Goal: Task Accomplishment & Management: Complete application form

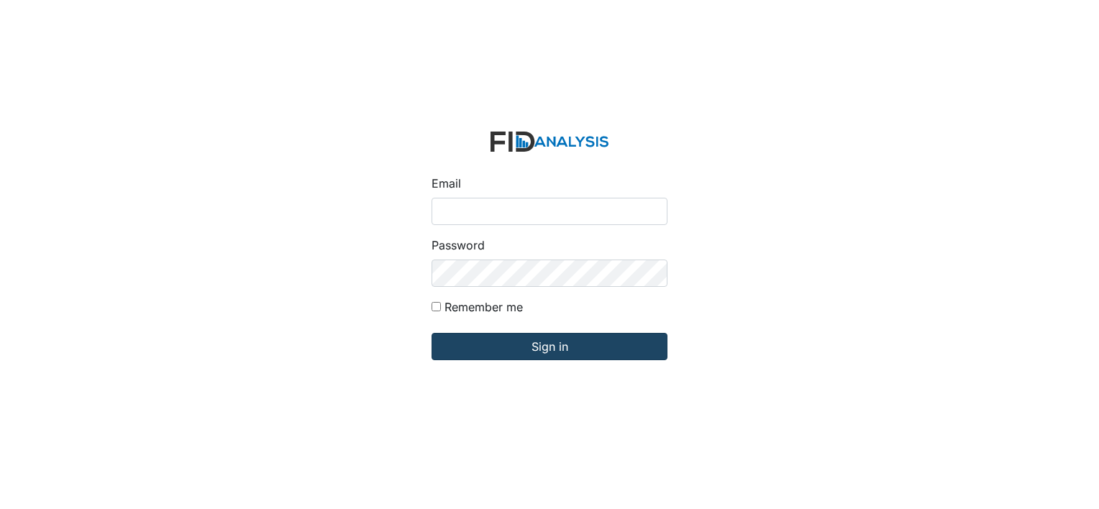
type input "[PERSON_NAME][EMAIL_ADDRESS][DOMAIN_NAME]"
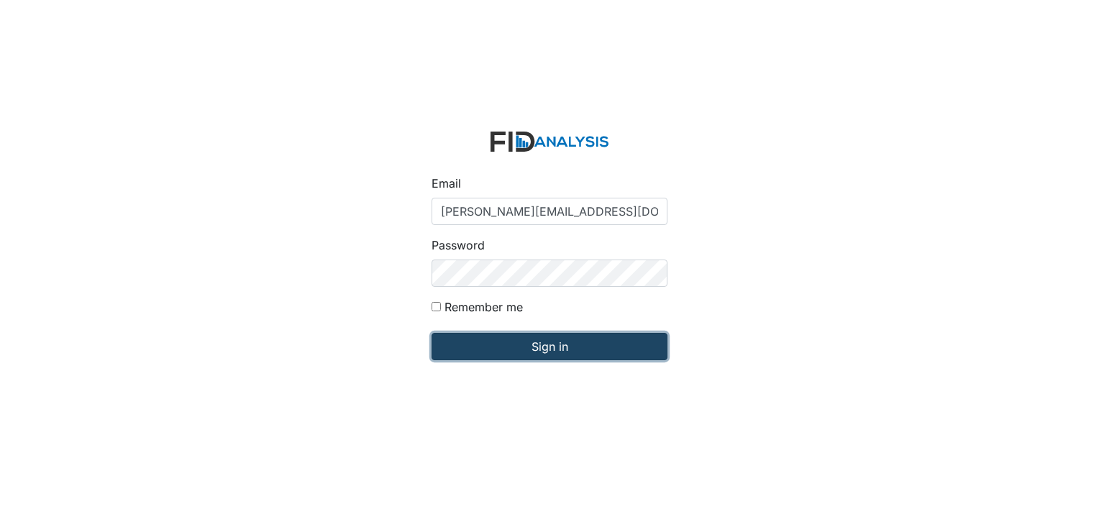
click at [564, 345] on input "Sign in" at bounding box center [550, 346] width 236 height 27
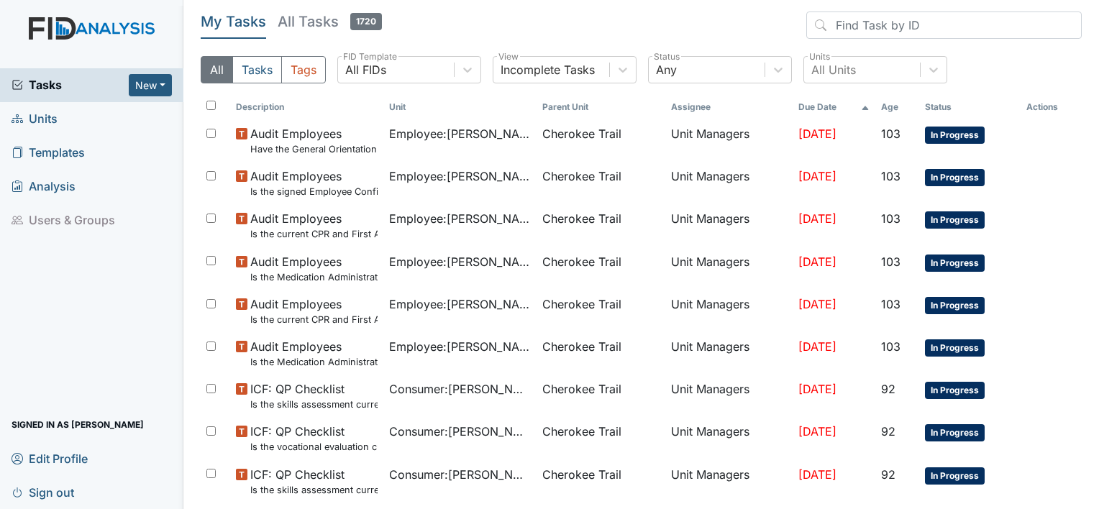
click at [30, 123] on span "Units" at bounding box center [35, 119] width 46 height 22
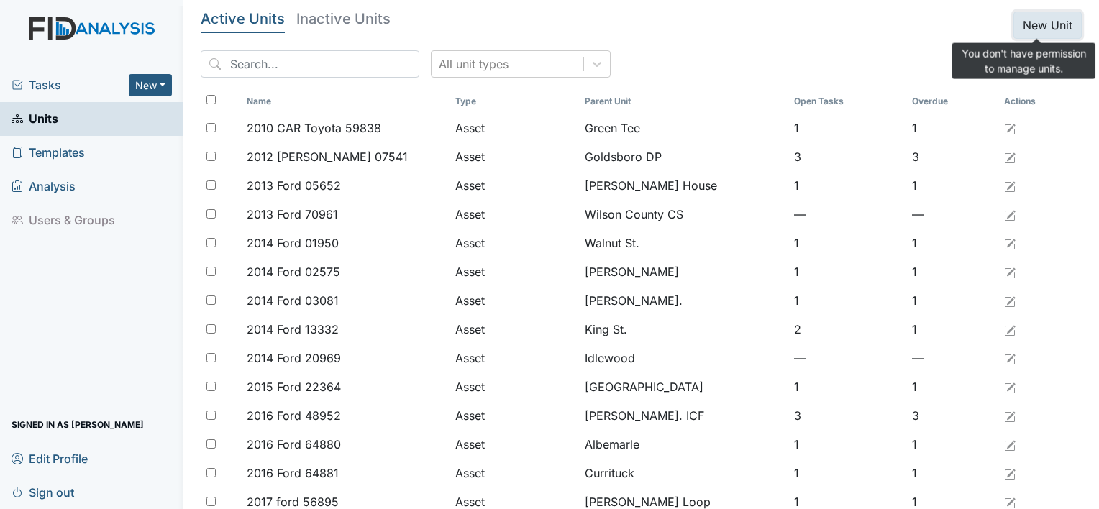
click at [1047, 32] on button "New Unit" at bounding box center [1047, 25] width 68 height 27
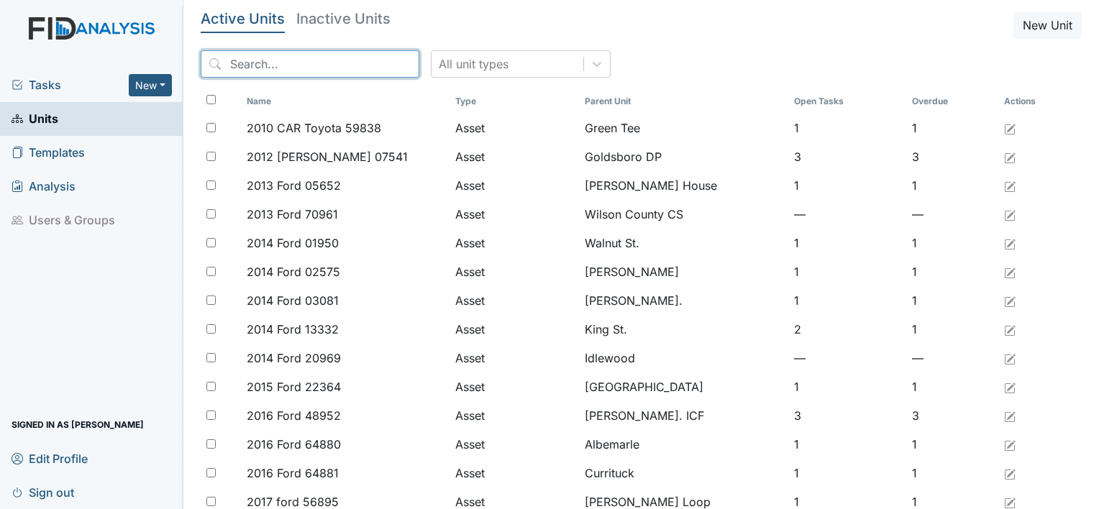
click at [354, 66] on input "search" at bounding box center [310, 63] width 219 height 27
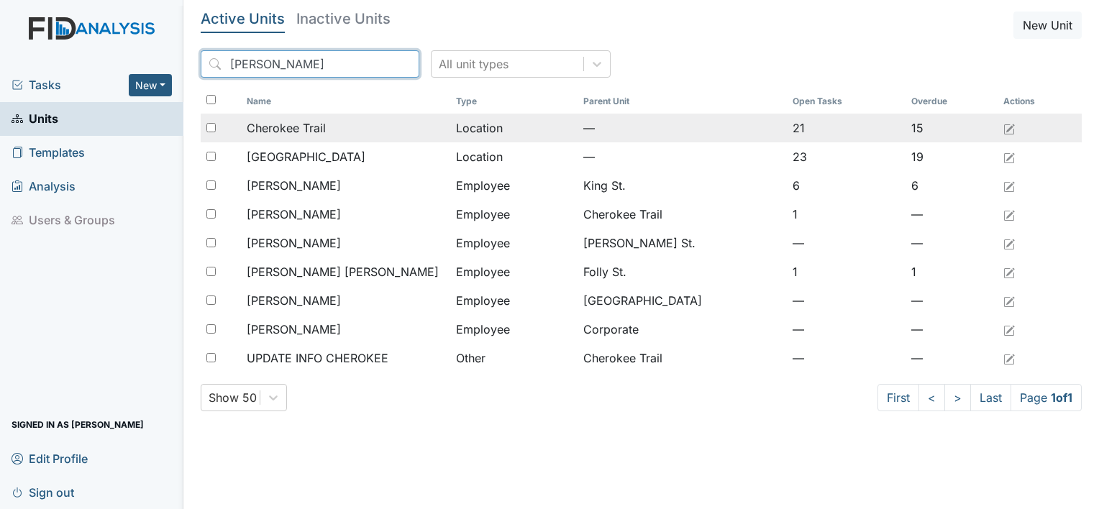
type input "Cher"
click at [277, 128] on span "Cherokee Trail" at bounding box center [286, 127] width 79 height 17
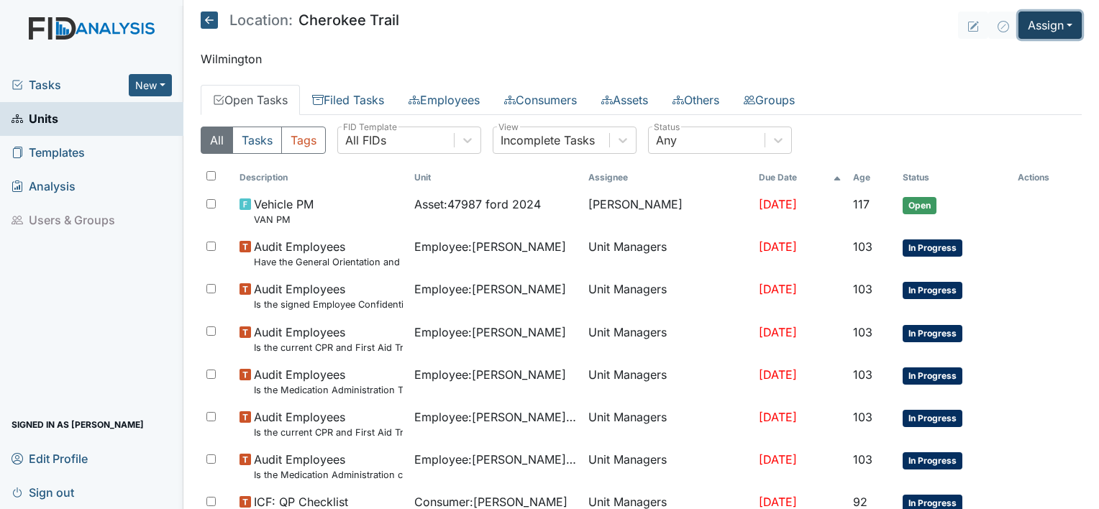
click at [1051, 20] on button "Assign" at bounding box center [1049, 25] width 63 height 27
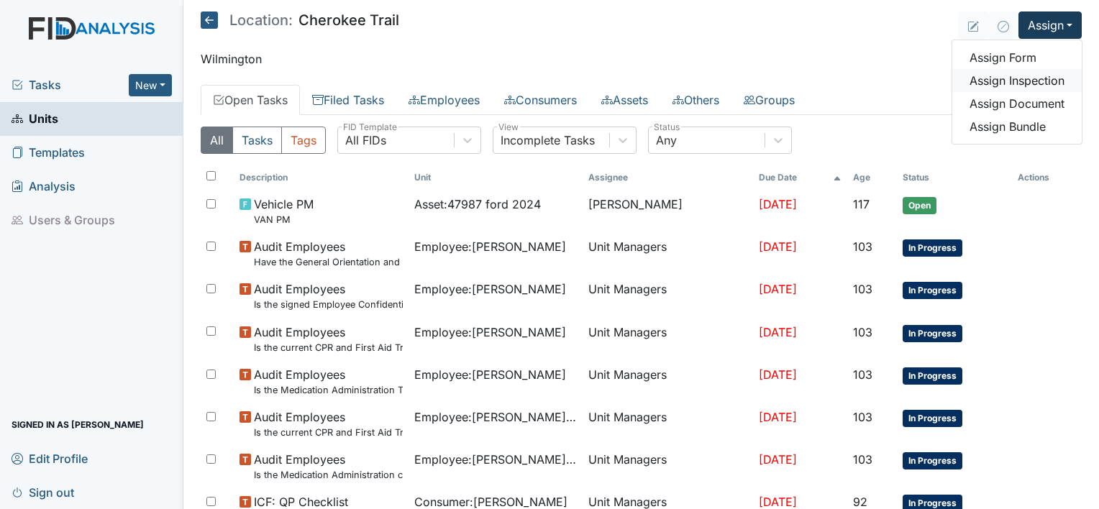
click at [993, 80] on link "Assign Inspection" at bounding box center [1016, 80] width 129 height 23
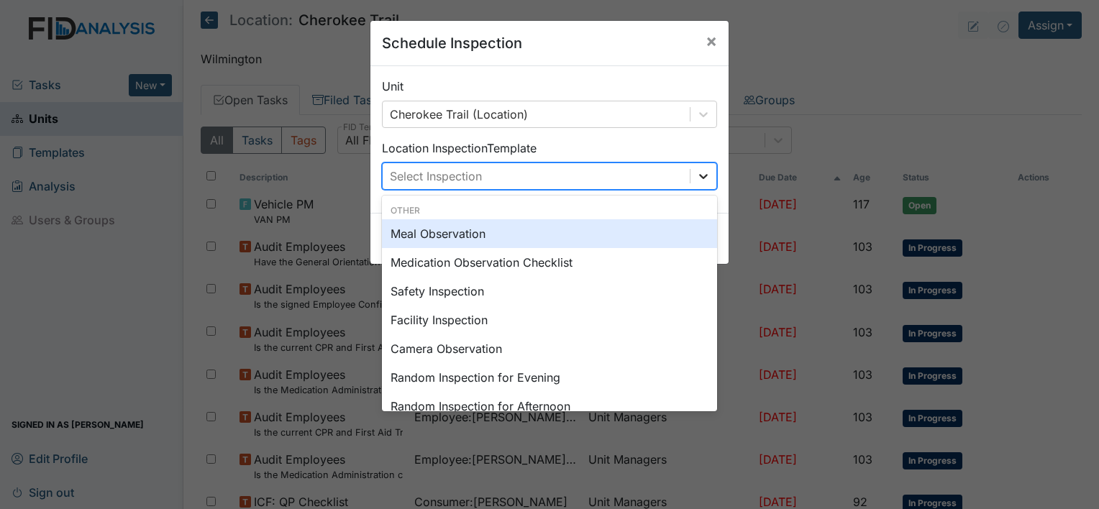
click at [705, 176] on icon at bounding box center [703, 176] width 14 height 14
click at [544, 242] on div "Meal Observation" at bounding box center [549, 233] width 335 height 29
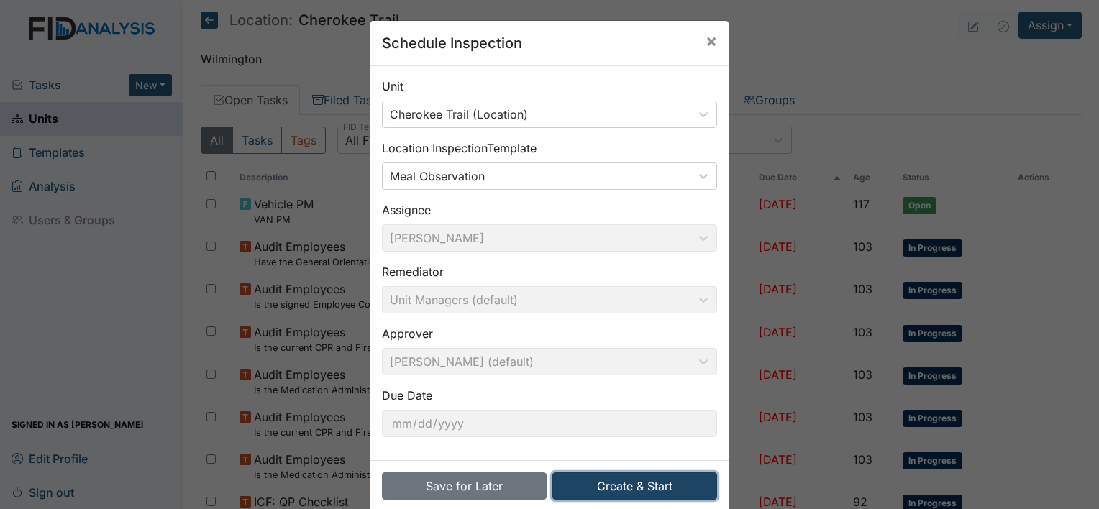
click at [596, 483] on button "Create & Start" at bounding box center [634, 486] width 165 height 27
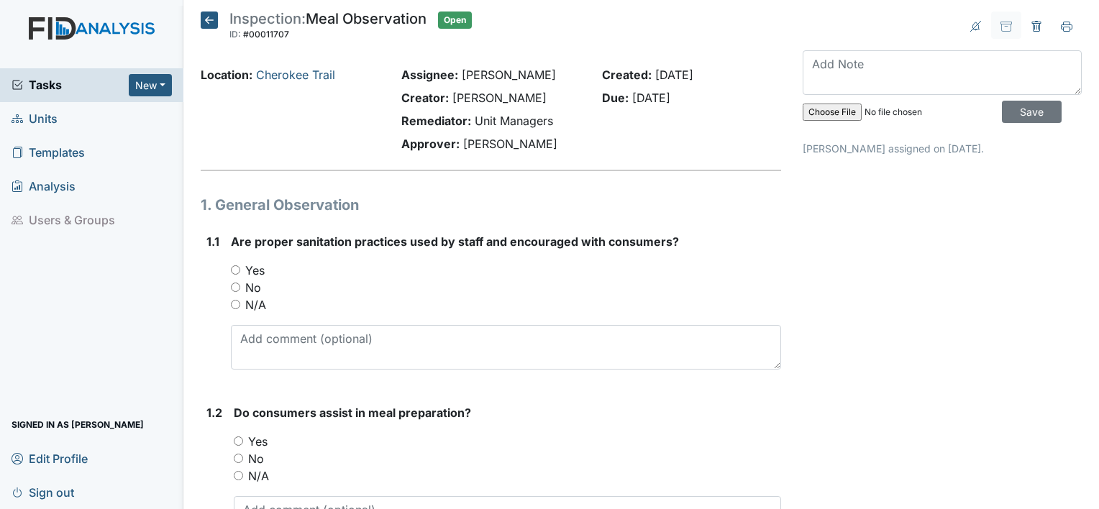
click at [235, 268] on input "Yes" at bounding box center [235, 269] width 9 height 9
radio input "true"
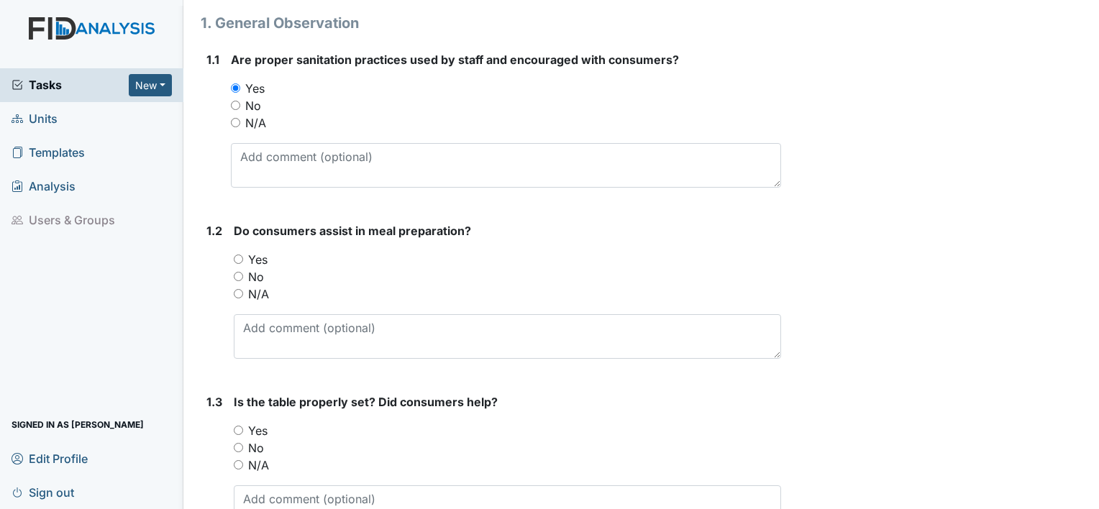
scroll to position [216, 0]
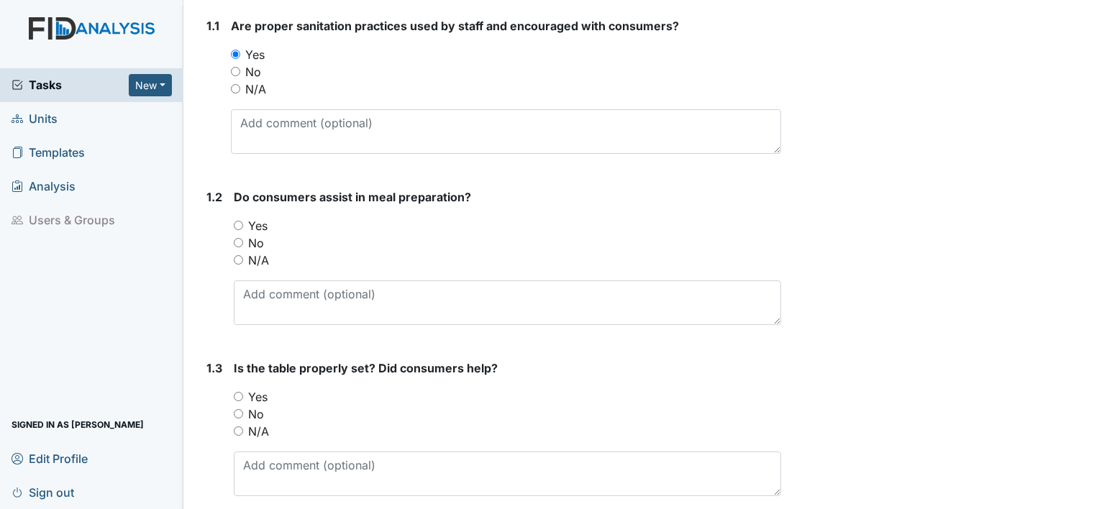
click at [243, 227] on div "Yes" at bounding box center [507, 225] width 547 height 17
click at [242, 223] on input "Yes" at bounding box center [238, 225] width 9 height 9
radio input "true"
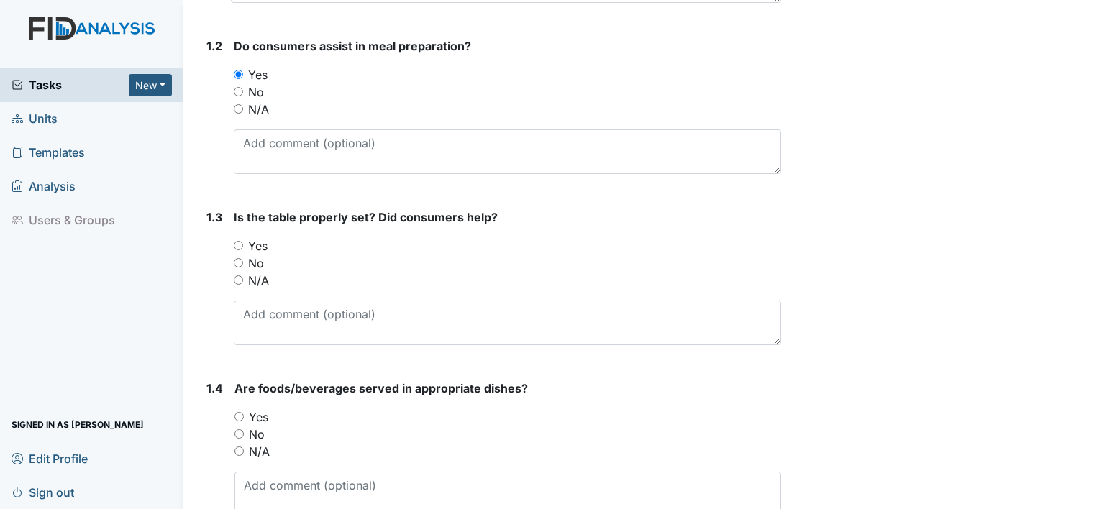
scroll to position [432, 0]
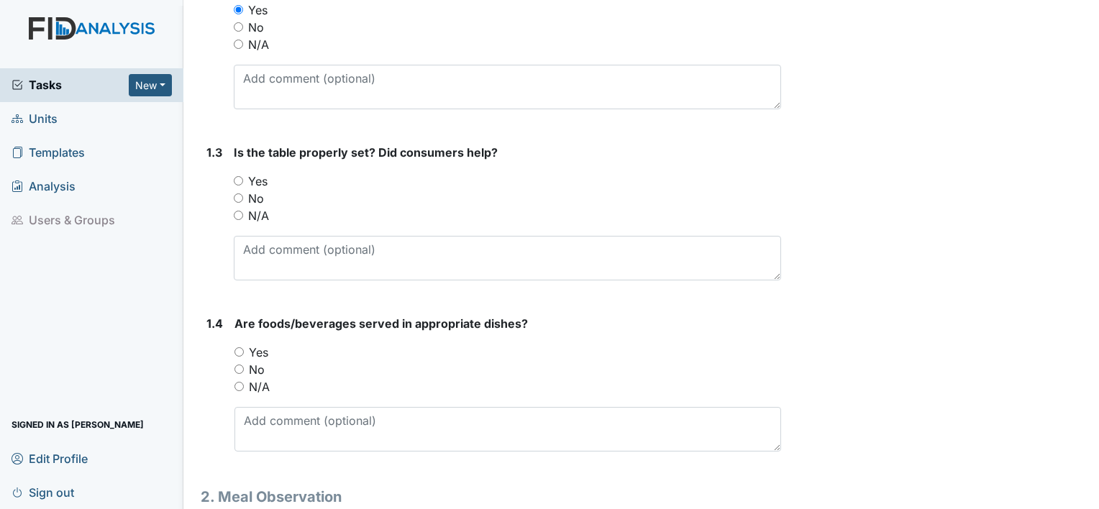
drag, startPoint x: 239, startPoint y: 181, endPoint x: 268, endPoint y: 187, distance: 29.3
click at [245, 181] on div "Yes" at bounding box center [507, 181] width 547 height 17
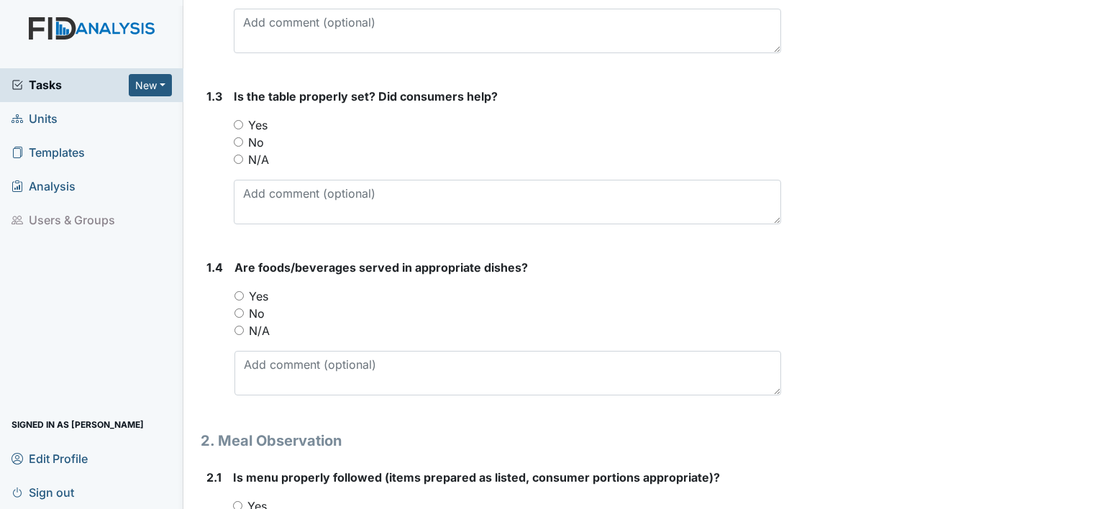
scroll to position [575, 0]
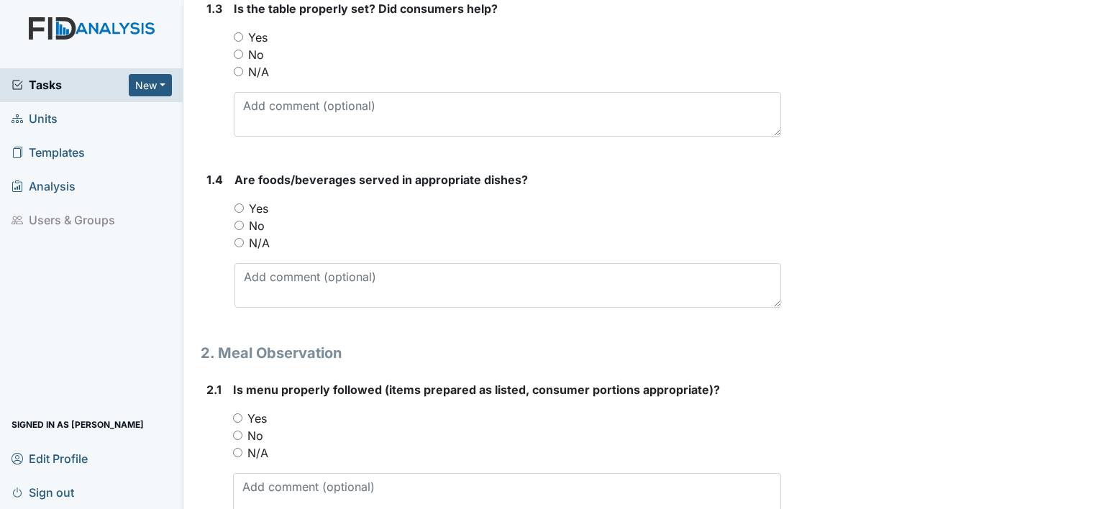
click at [243, 208] on input "Yes" at bounding box center [238, 208] width 9 height 9
radio input "true"
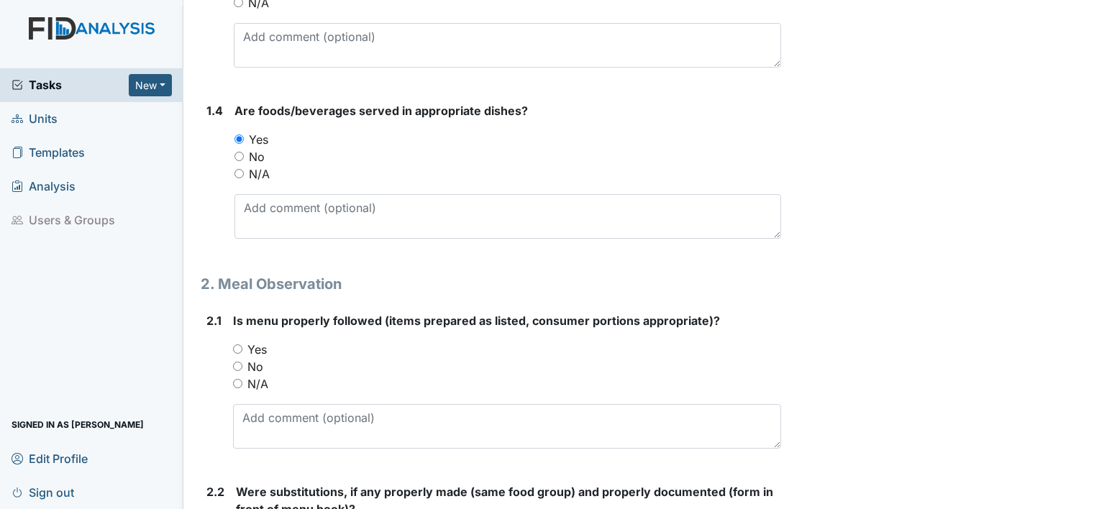
scroll to position [791, 0]
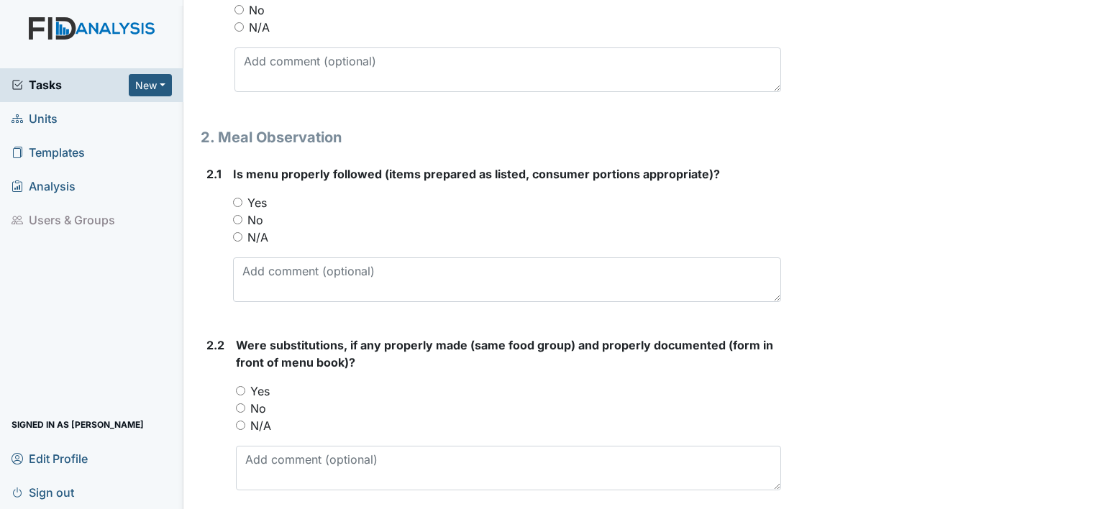
click at [229, 204] on div "2.1 Is menu properly followed (items prepared as listed, consumer portions appr…" at bounding box center [491, 239] width 580 height 148
click at [238, 199] on input "Yes" at bounding box center [237, 202] width 9 height 9
radio input "true"
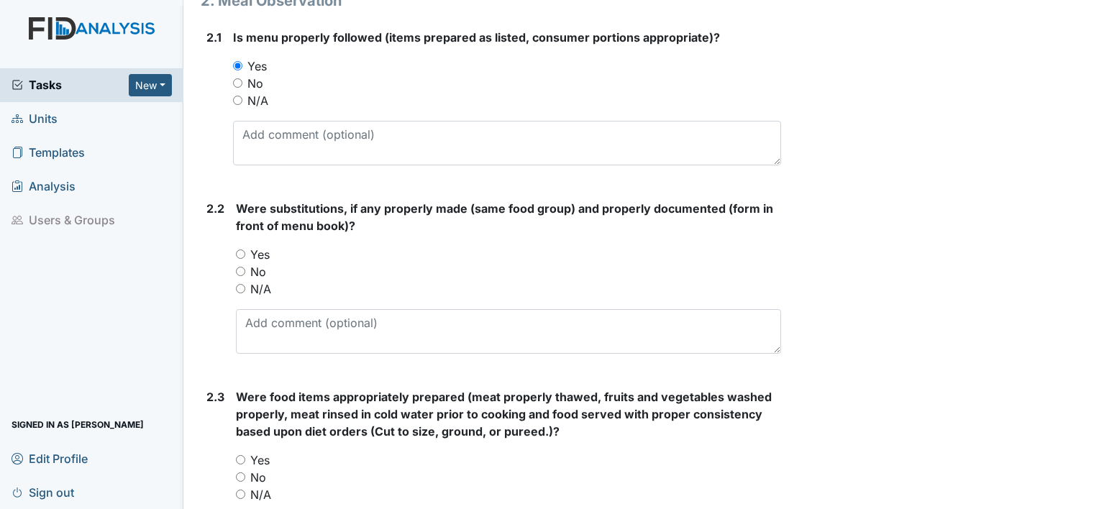
scroll to position [935, 0]
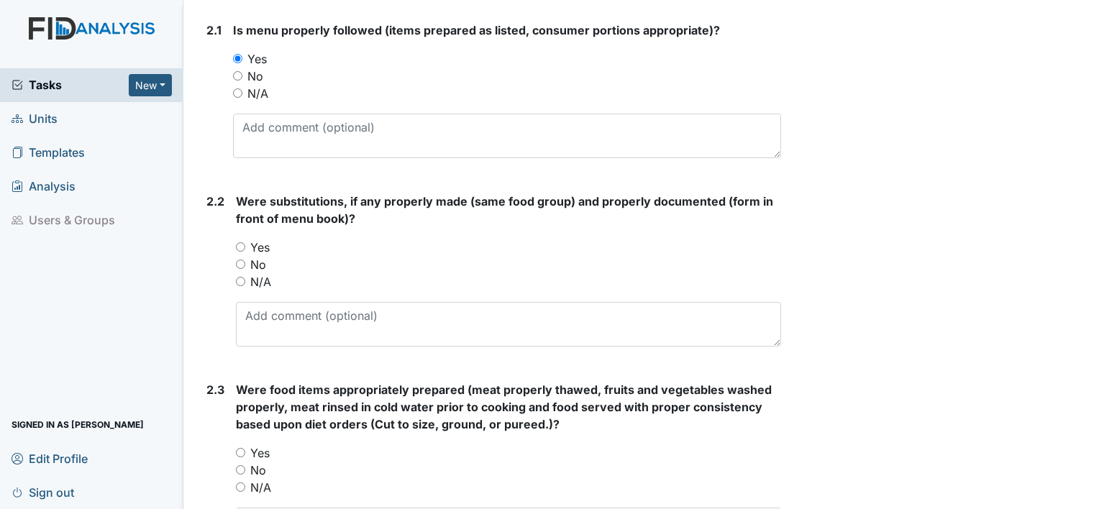
click at [245, 242] on input "Yes" at bounding box center [240, 246] width 9 height 9
radio input "true"
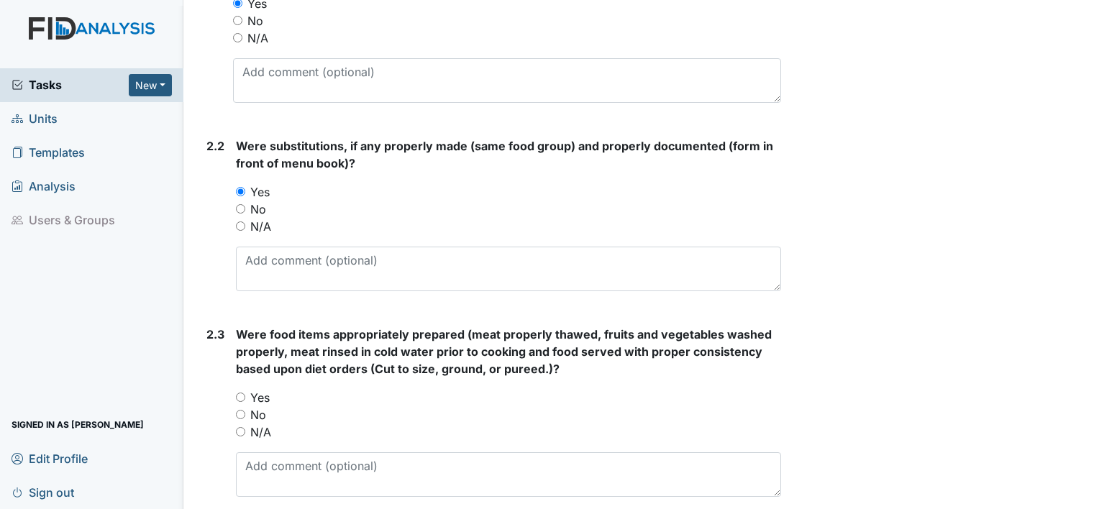
scroll to position [1079, 0]
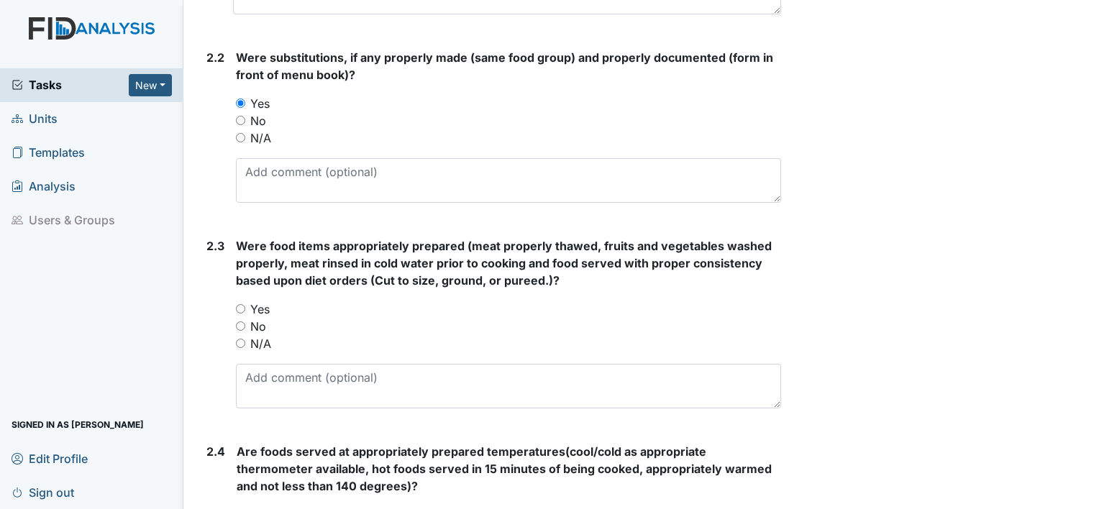
click at [239, 304] on input "Yes" at bounding box center [240, 308] width 9 height 9
radio input "true"
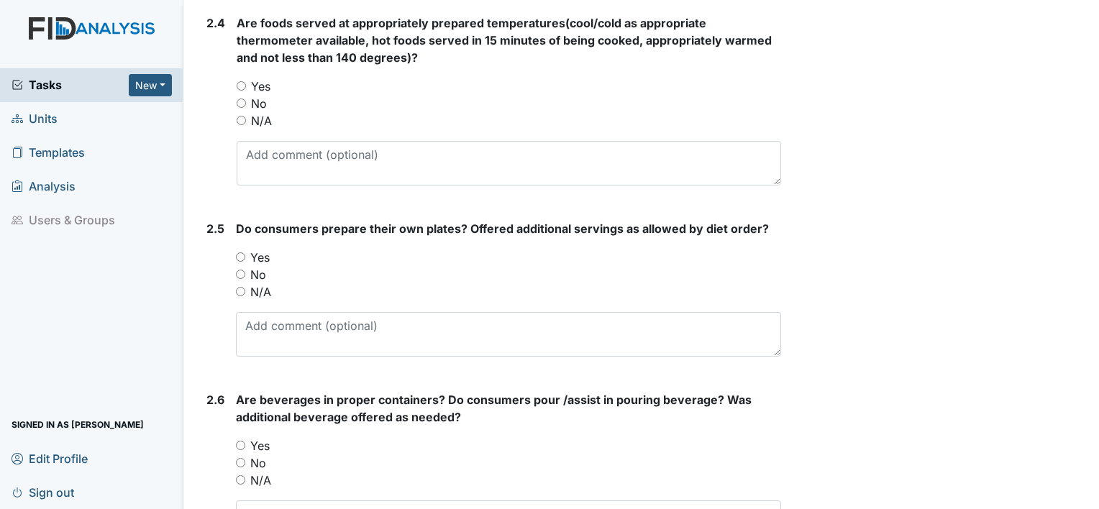
scroll to position [1510, 0]
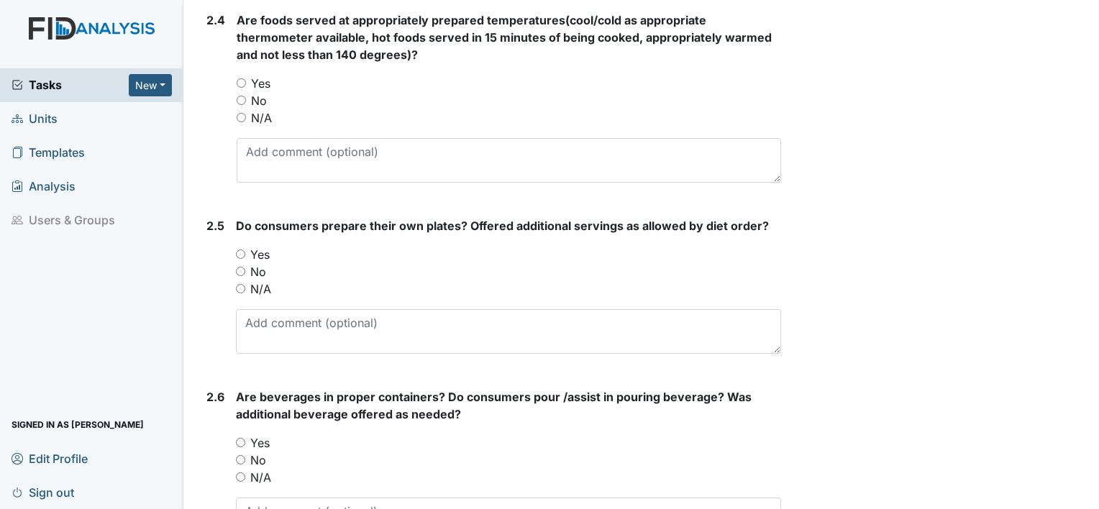
click at [243, 78] on input "Yes" at bounding box center [241, 82] width 9 height 9
radio input "true"
click at [236, 250] on input "Yes" at bounding box center [240, 254] width 9 height 9
radio input "true"
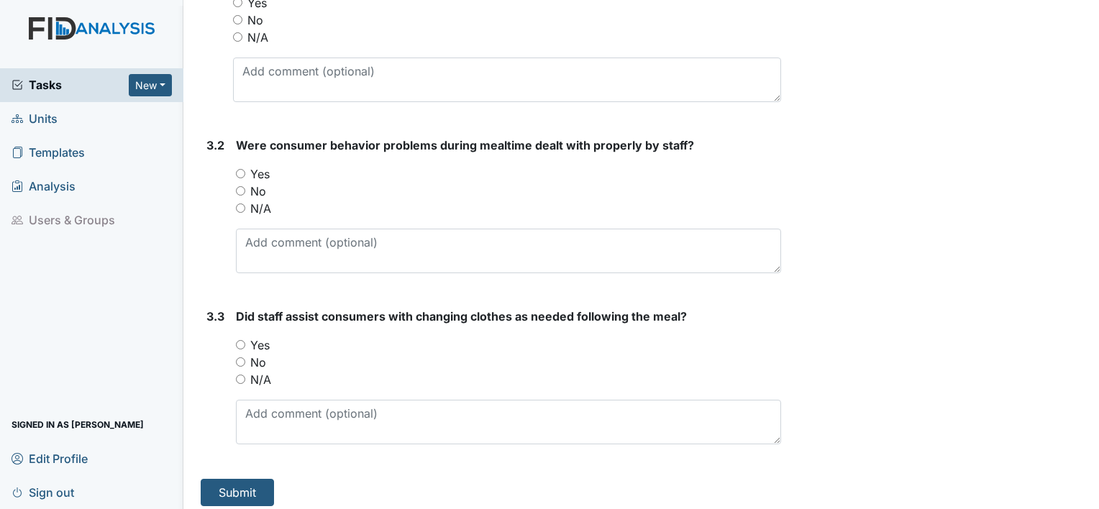
scroll to position [4319, 0]
click at [240, 339] on input "Yes" at bounding box center [240, 343] width 9 height 9
radio input "true"
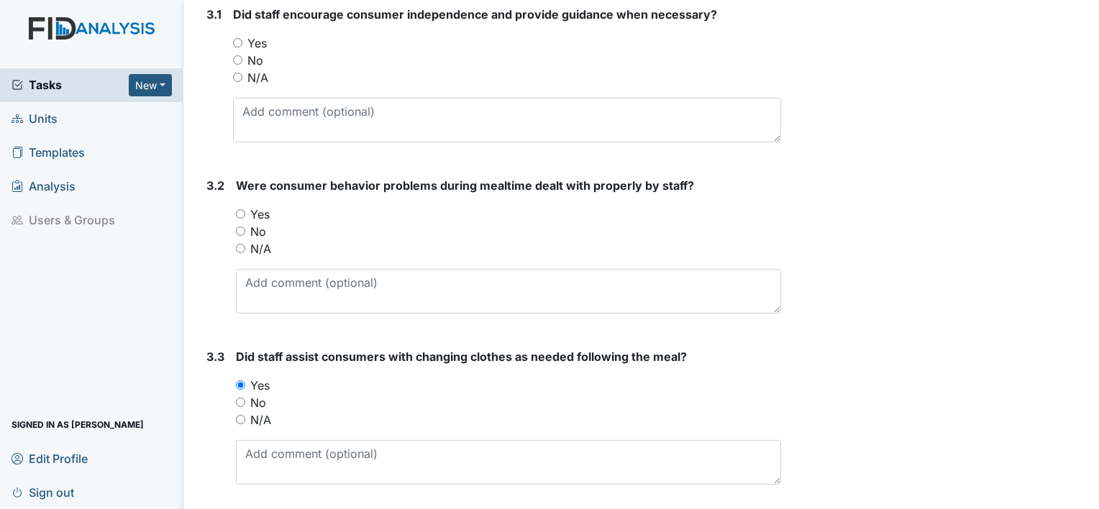
scroll to position [4247, 0]
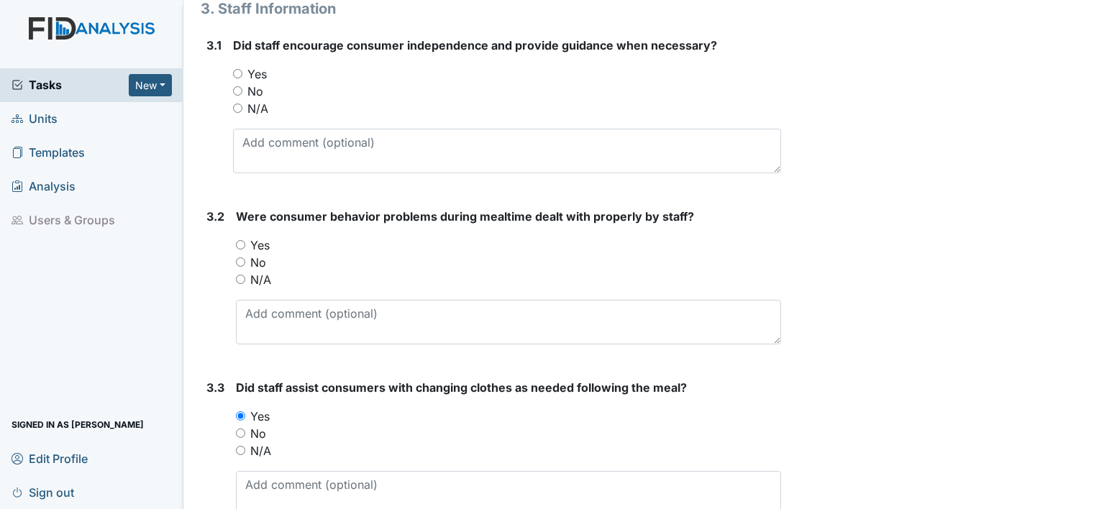
click at [240, 240] on input "Yes" at bounding box center [240, 244] width 9 height 9
radio input "true"
click at [238, 69] on input "Yes" at bounding box center [237, 73] width 9 height 9
radio input "true"
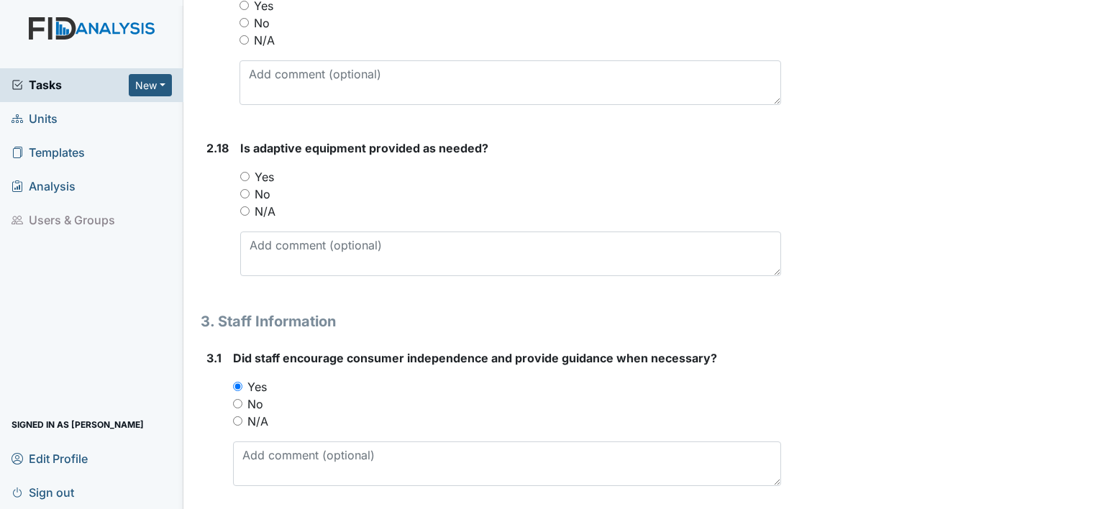
scroll to position [3887, 0]
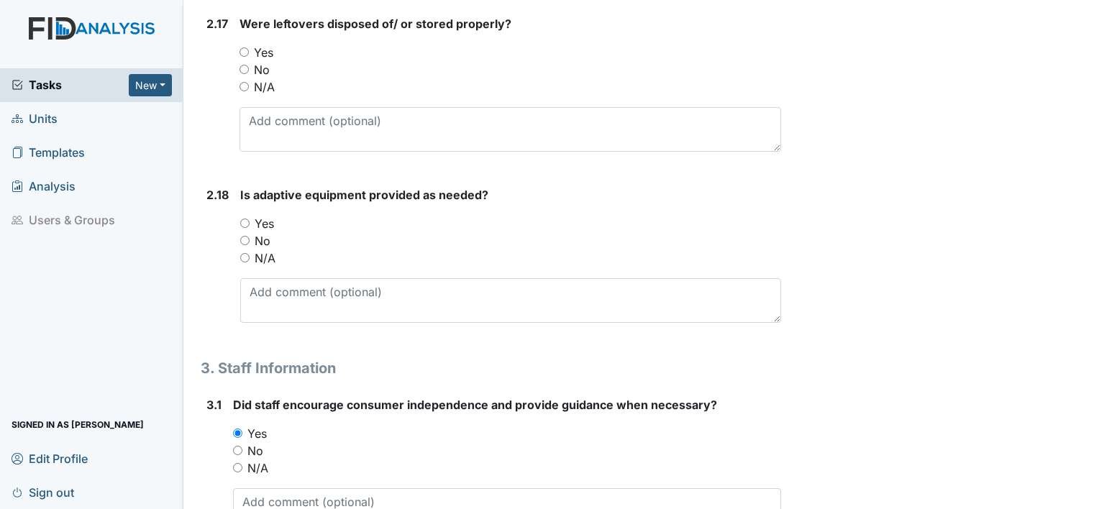
click at [246, 219] on input "Yes" at bounding box center [244, 223] width 9 height 9
radio input "true"
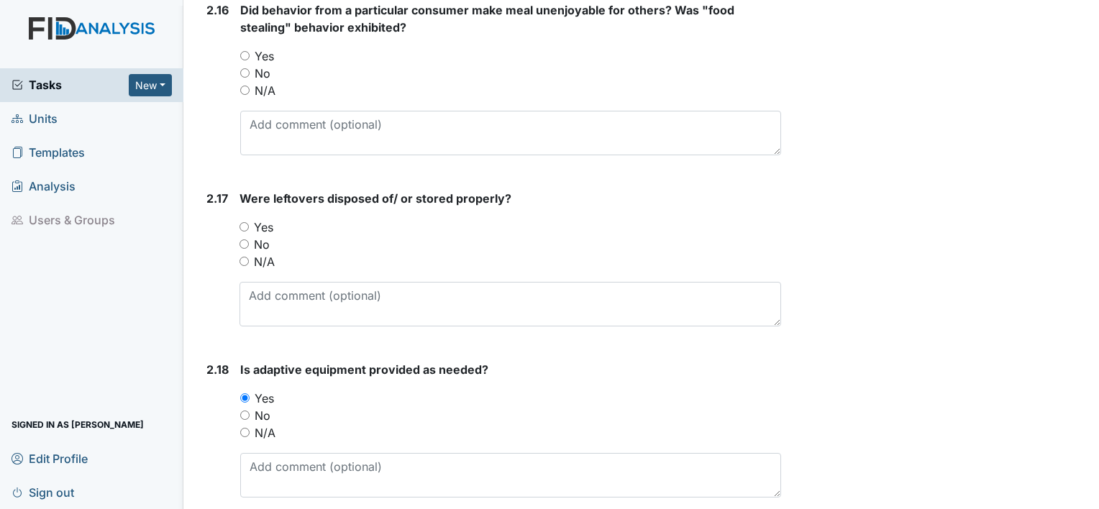
scroll to position [3672, 0]
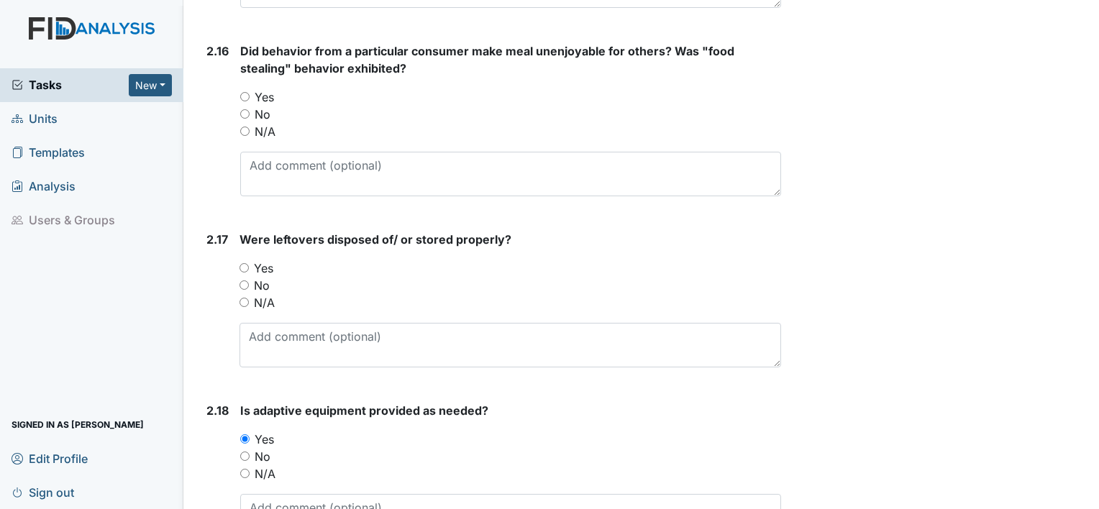
click at [244, 263] on input "Yes" at bounding box center [244, 267] width 9 height 9
radio input "true"
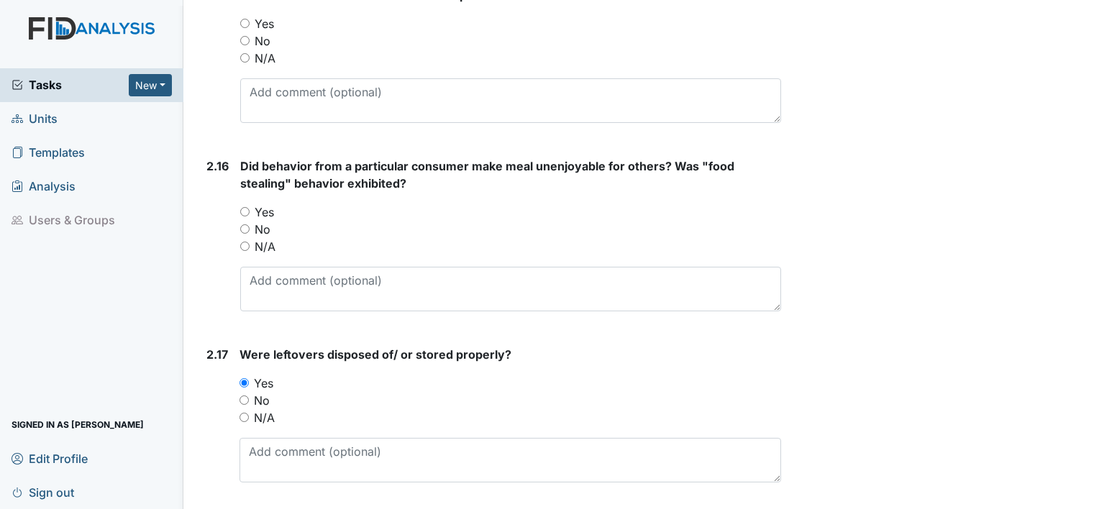
scroll to position [3528, 0]
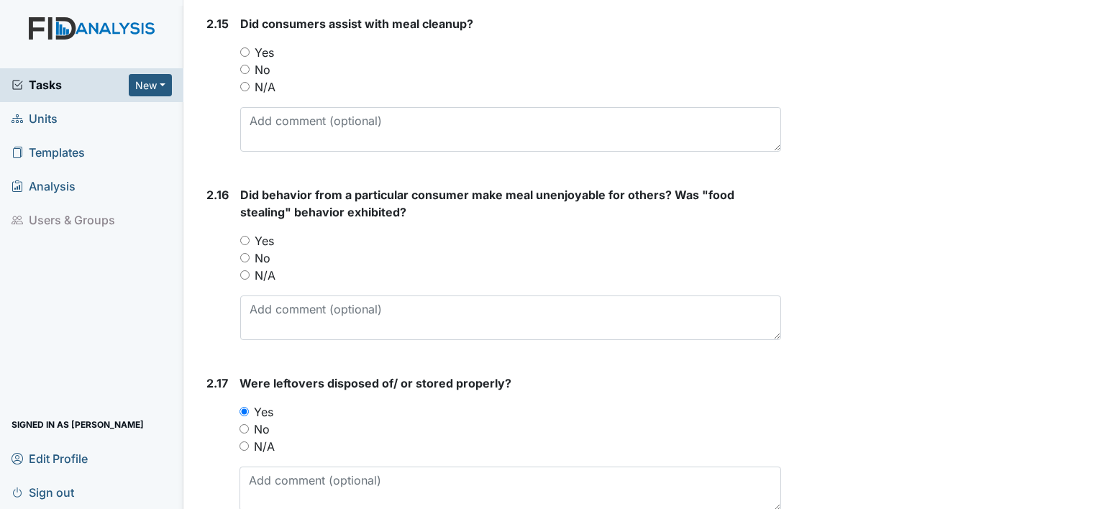
click at [247, 236] on input "Yes" at bounding box center [244, 240] width 9 height 9
radio input "true"
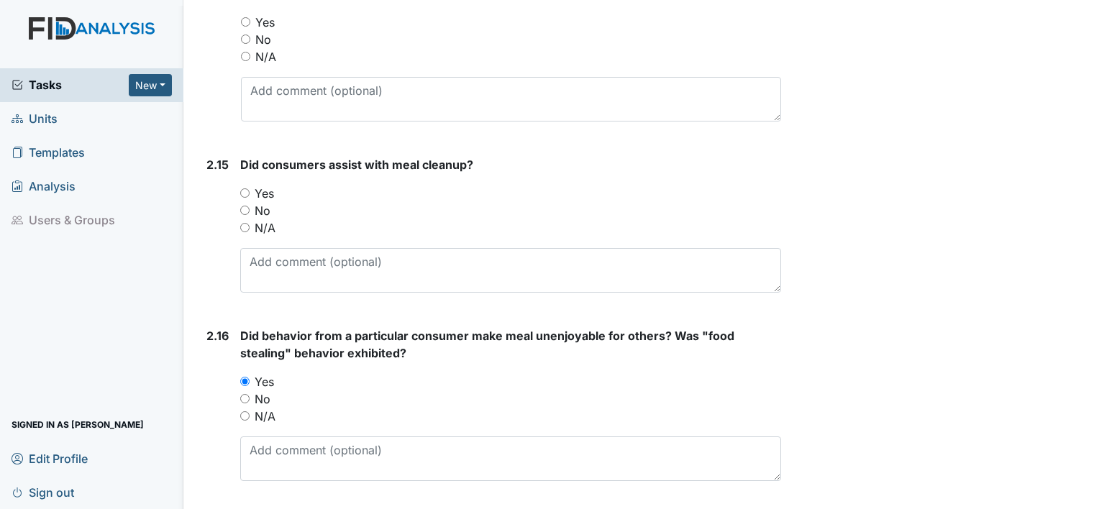
scroll to position [3384, 0]
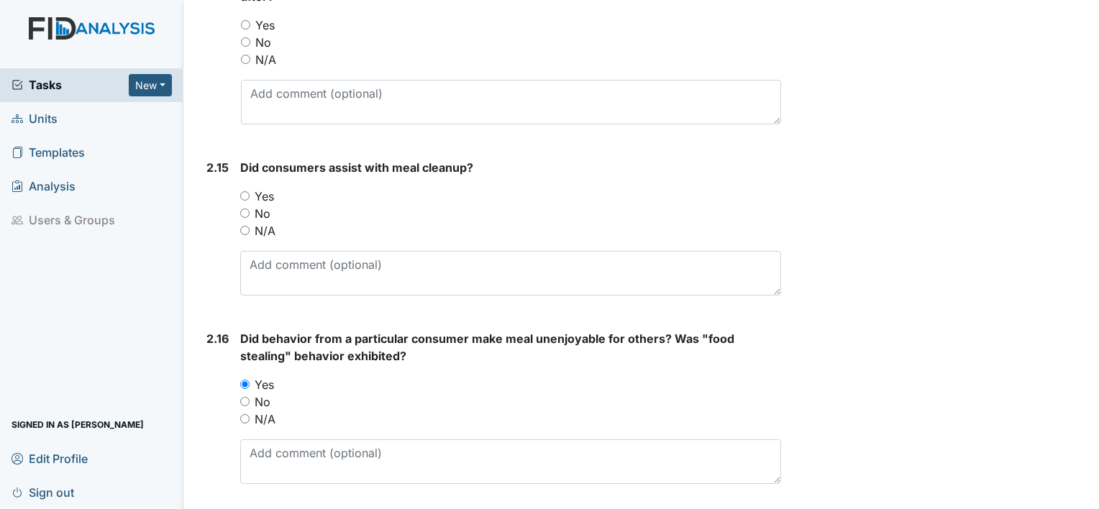
click at [247, 191] on input "Yes" at bounding box center [244, 195] width 9 height 9
radio input "true"
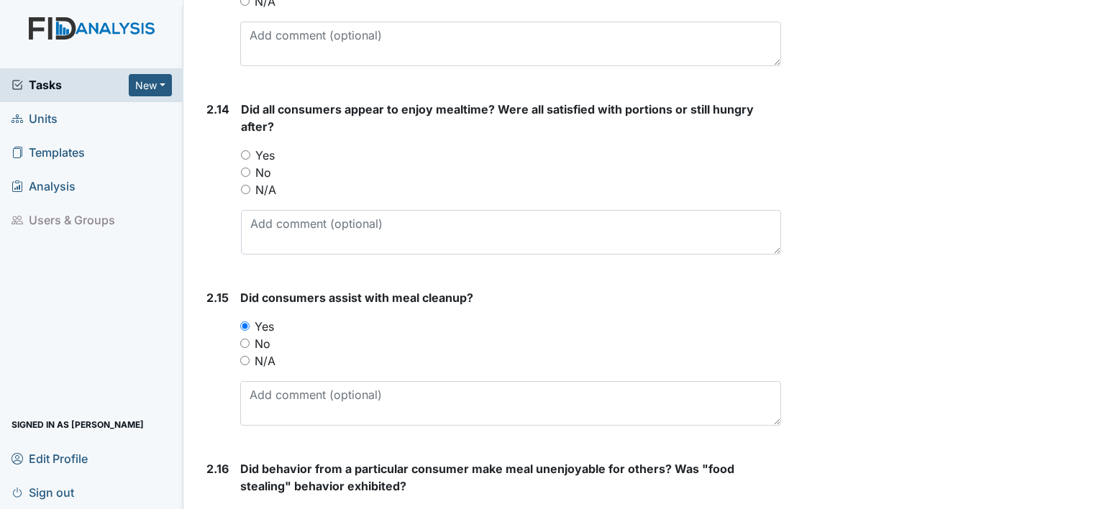
scroll to position [3168, 0]
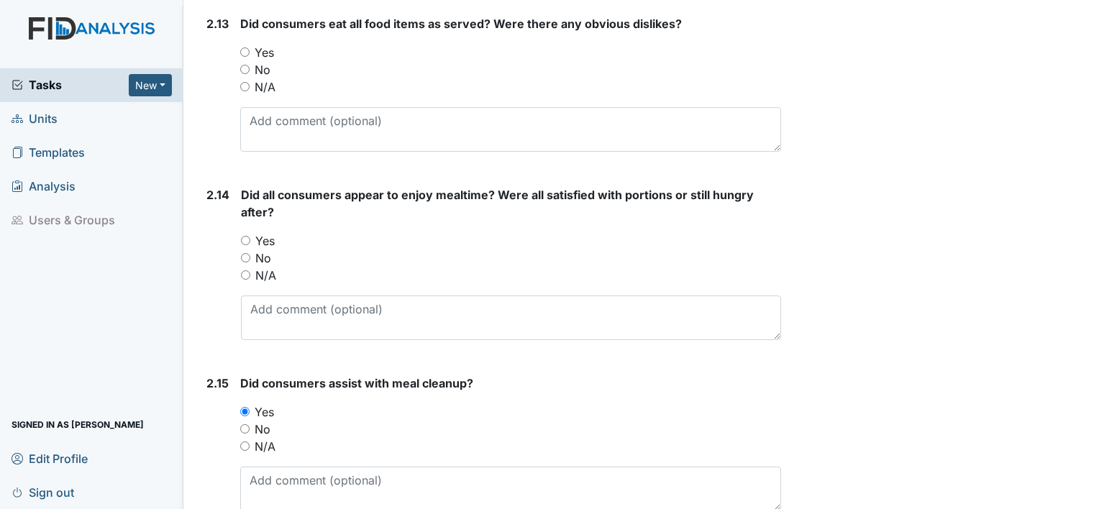
click at [245, 240] on div "Yes" at bounding box center [511, 240] width 540 height 17
click at [247, 232] on div "Yes" at bounding box center [511, 240] width 540 height 17
click at [247, 236] on input "Yes" at bounding box center [245, 240] width 9 height 9
radio input "true"
click at [249, 48] on input "Yes" at bounding box center [244, 51] width 9 height 9
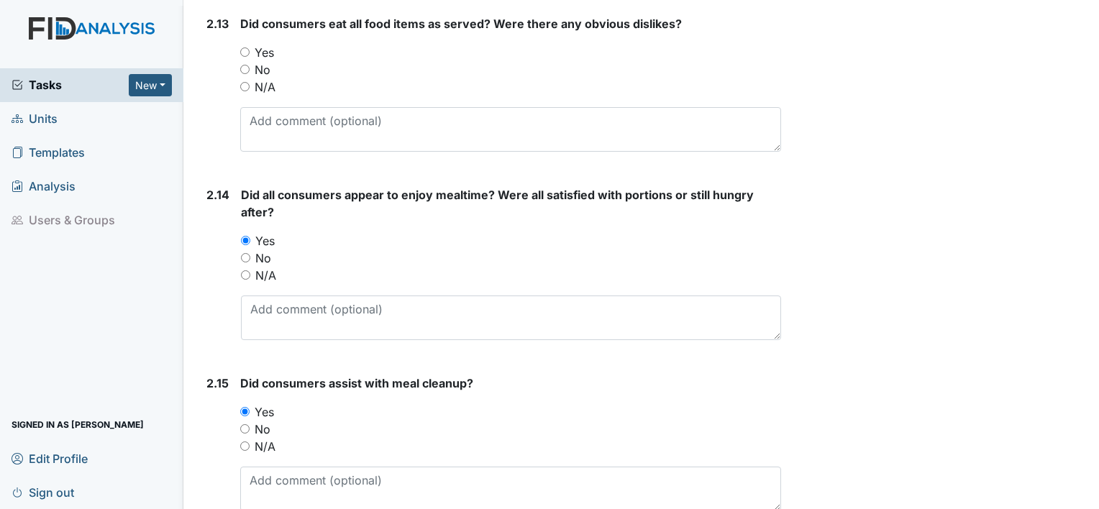
radio input "true"
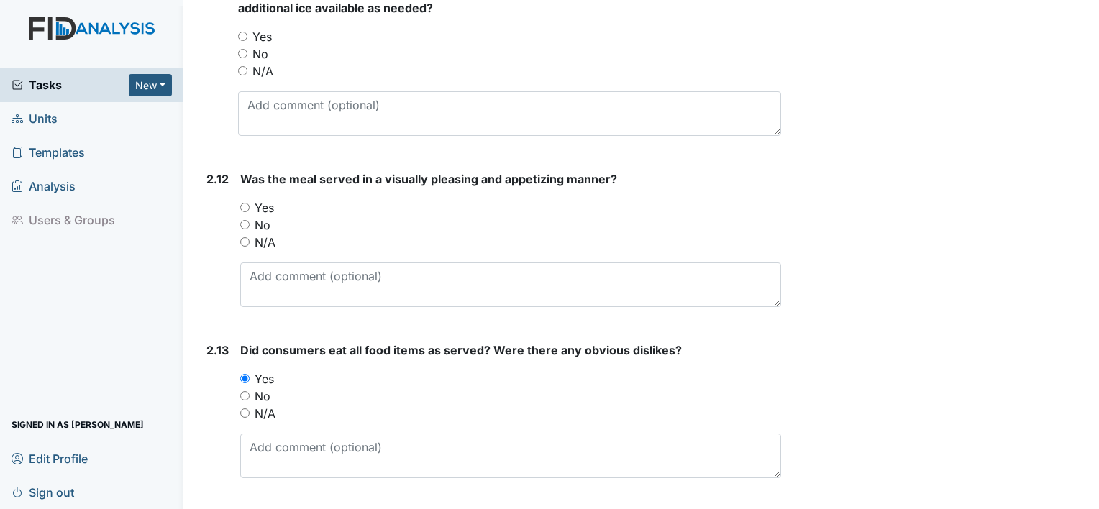
scroll to position [2809, 0]
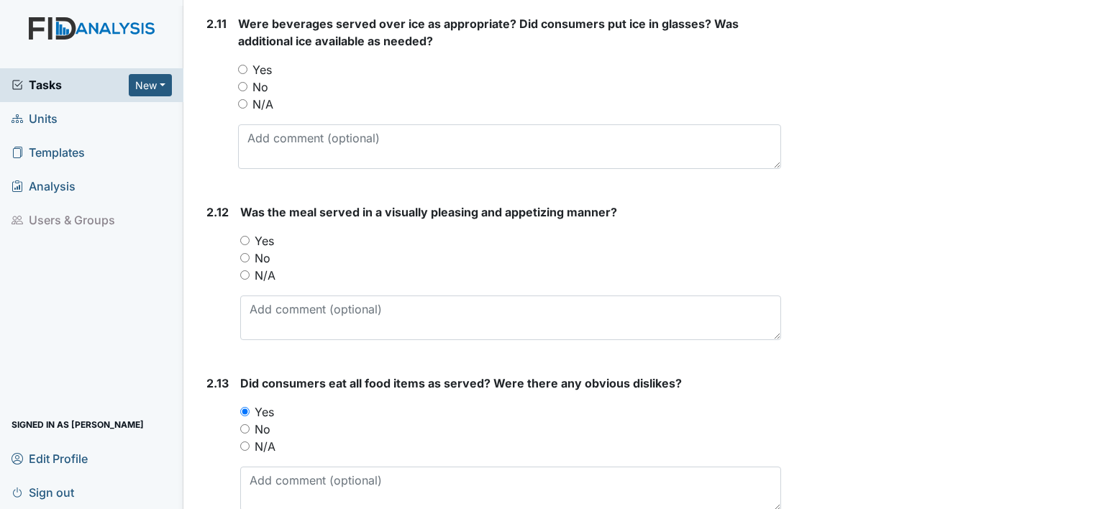
click at [250, 233] on div "Yes" at bounding box center [510, 240] width 541 height 17
click at [245, 237] on input "Yes" at bounding box center [244, 240] width 9 height 9
radio input "true"
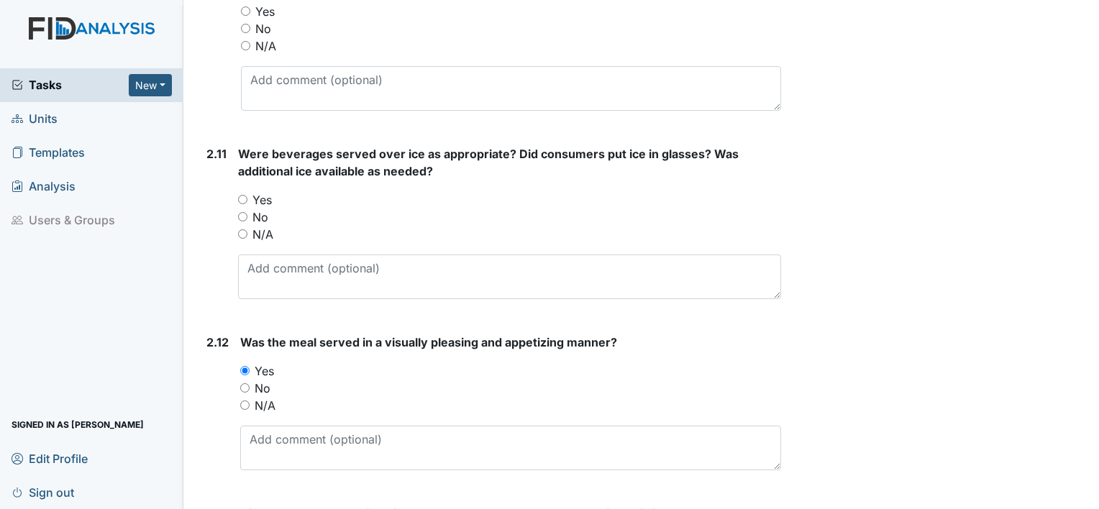
scroll to position [2665, 0]
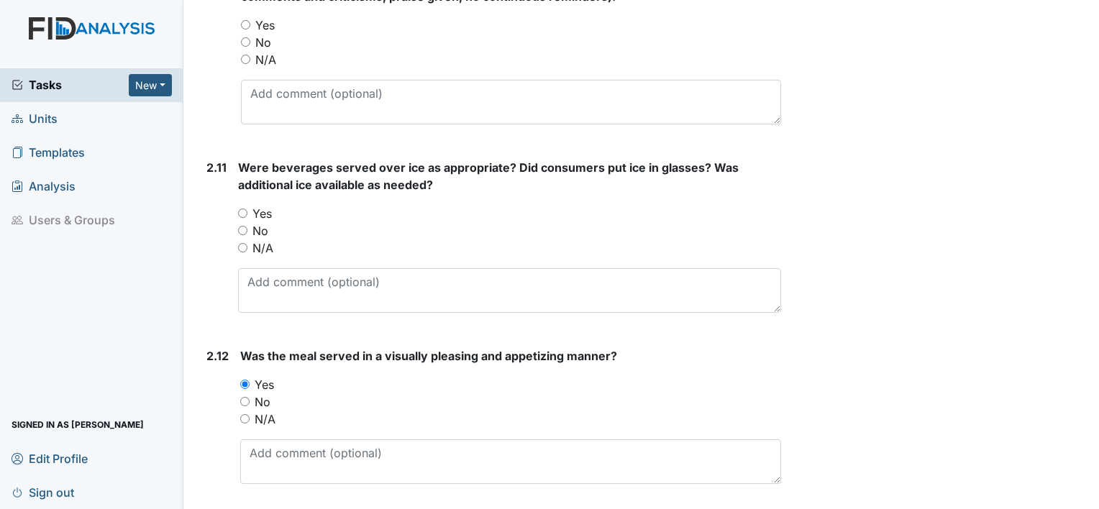
click at [240, 214] on div "Yes" at bounding box center [509, 213] width 543 height 17
click at [240, 212] on input "Yes" at bounding box center [242, 213] width 9 height 9
radio input "true"
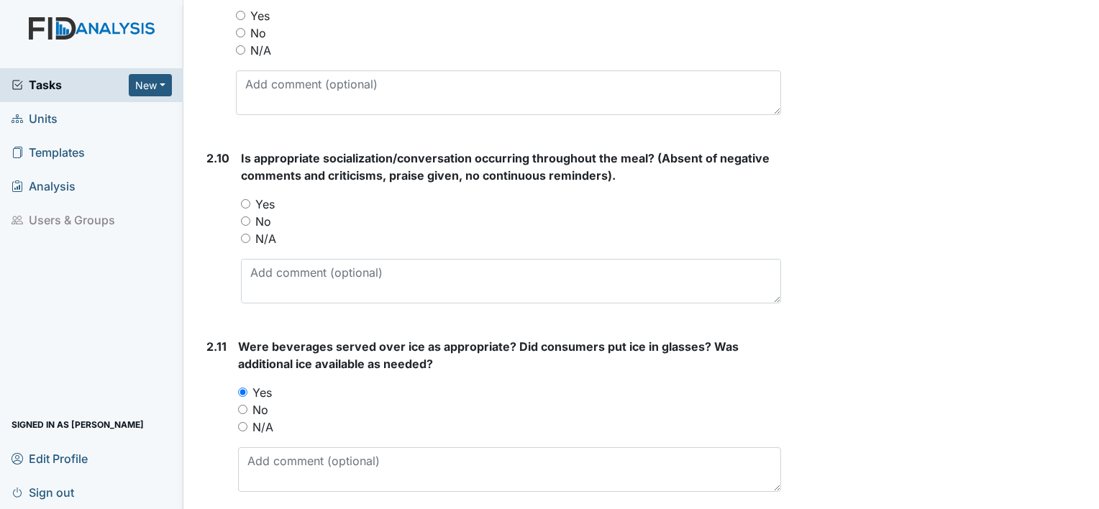
scroll to position [2449, 0]
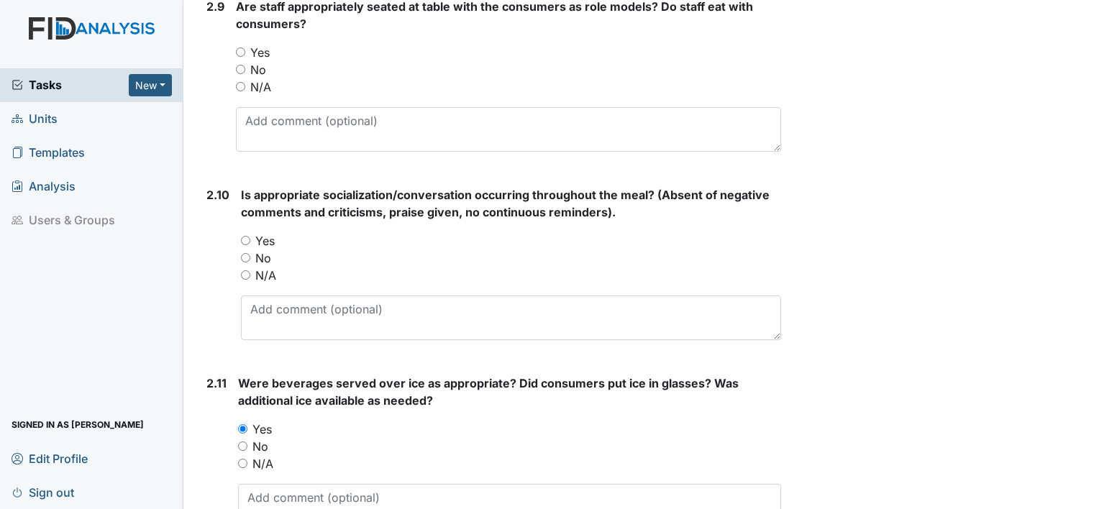
click at [249, 254] on input "No" at bounding box center [245, 257] width 9 height 9
radio input "true"
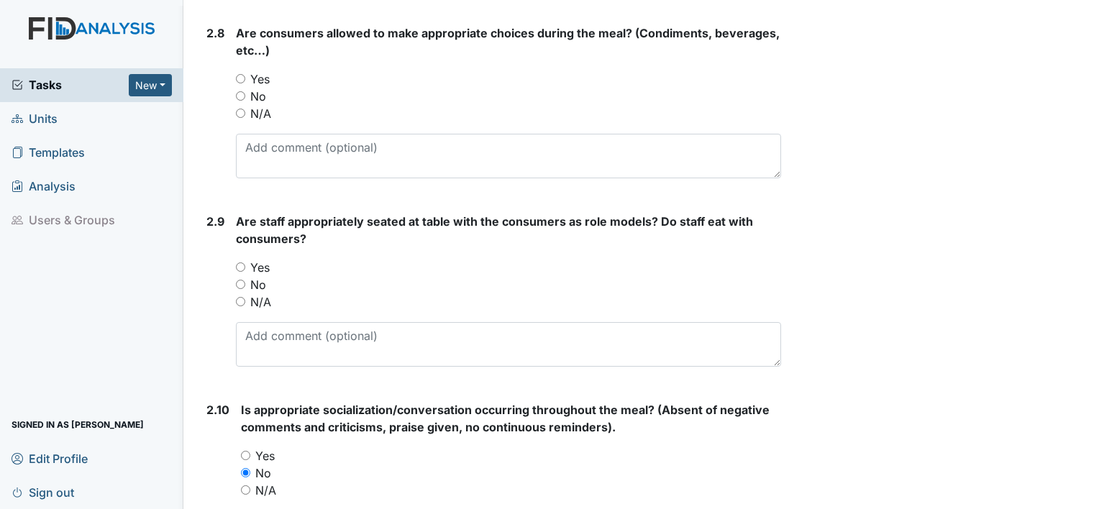
scroll to position [2233, 0]
click at [240, 265] on input "Yes" at bounding box center [240, 267] width 9 height 9
radio input "true"
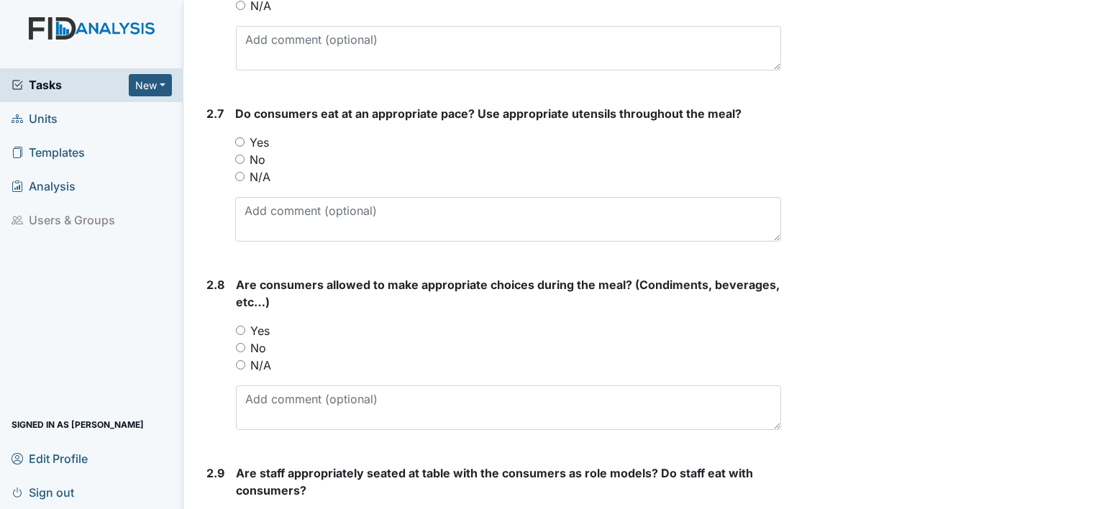
scroll to position [1945, 0]
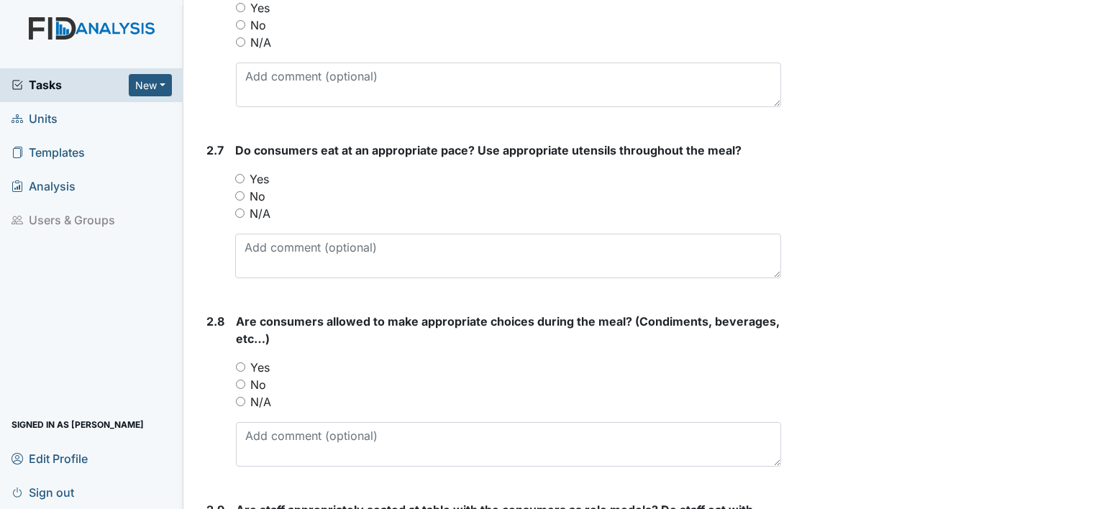
click at [237, 365] on input "Yes" at bounding box center [240, 366] width 9 height 9
radio input "true"
click at [238, 179] on input "Yes" at bounding box center [239, 178] width 9 height 9
radio input "true"
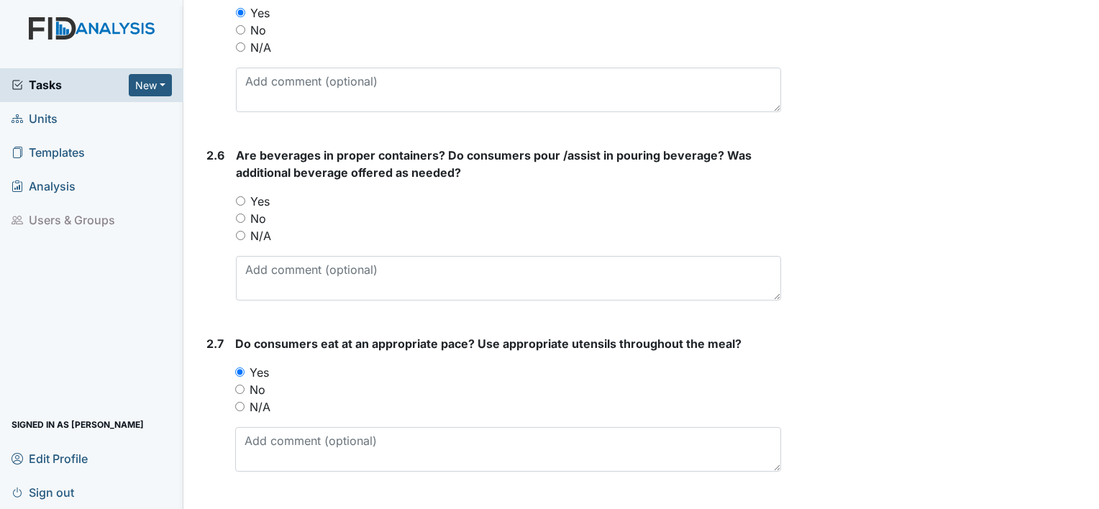
scroll to position [1730, 0]
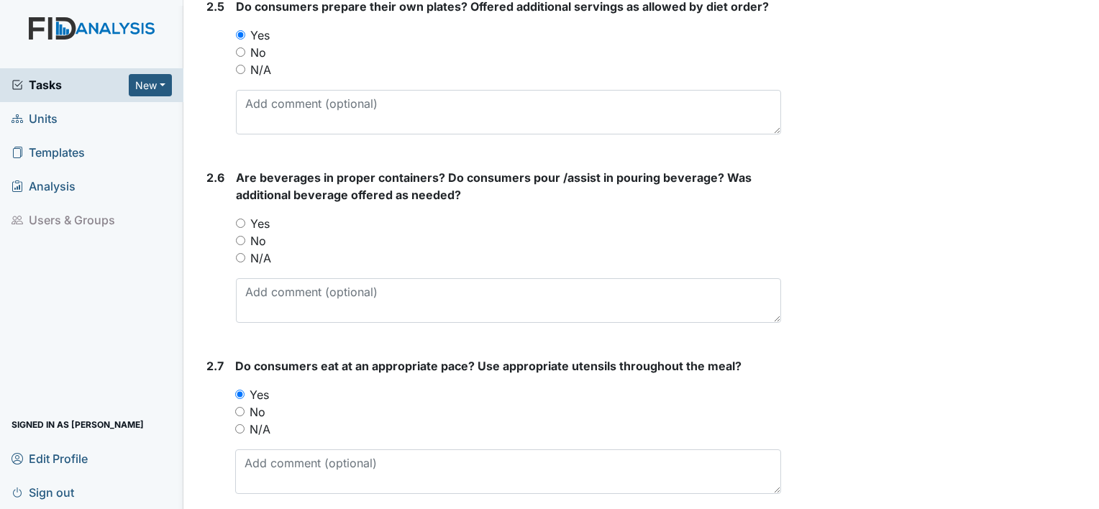
click at [240, 219] on input "Yes" at bounding box center [240, 223] width 9 height 9
radio input "true"
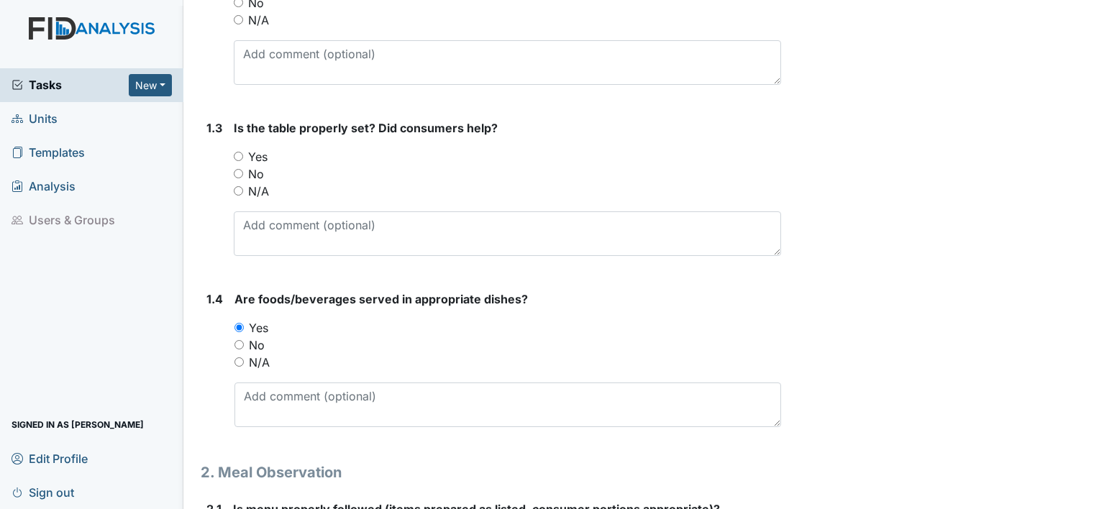
scroll to position [291, 0]
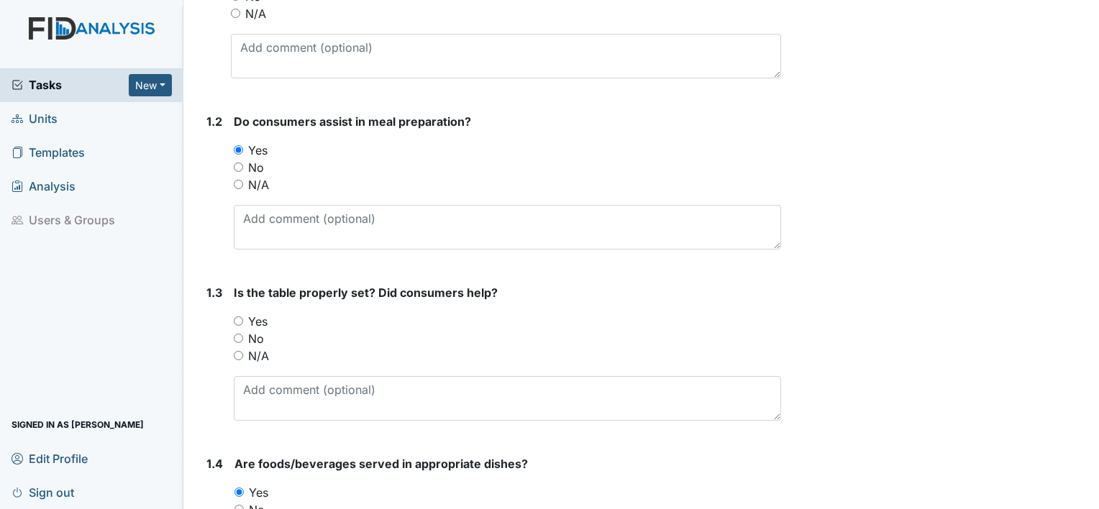
click at [239, 318] on input "Yes" at bounding box center [238, 320] width 9 height 9
radio input "true"
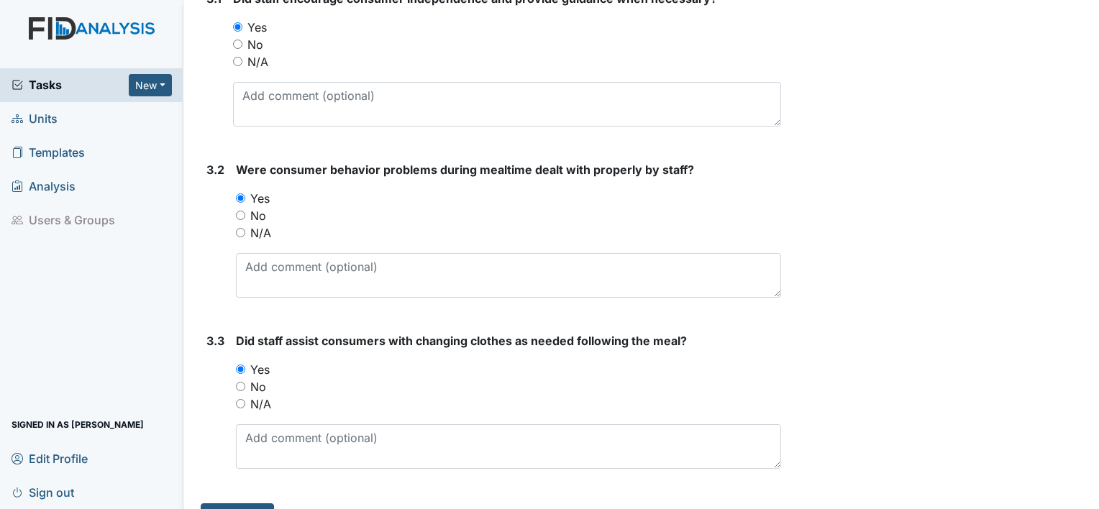
scroll to position [4319, 0]
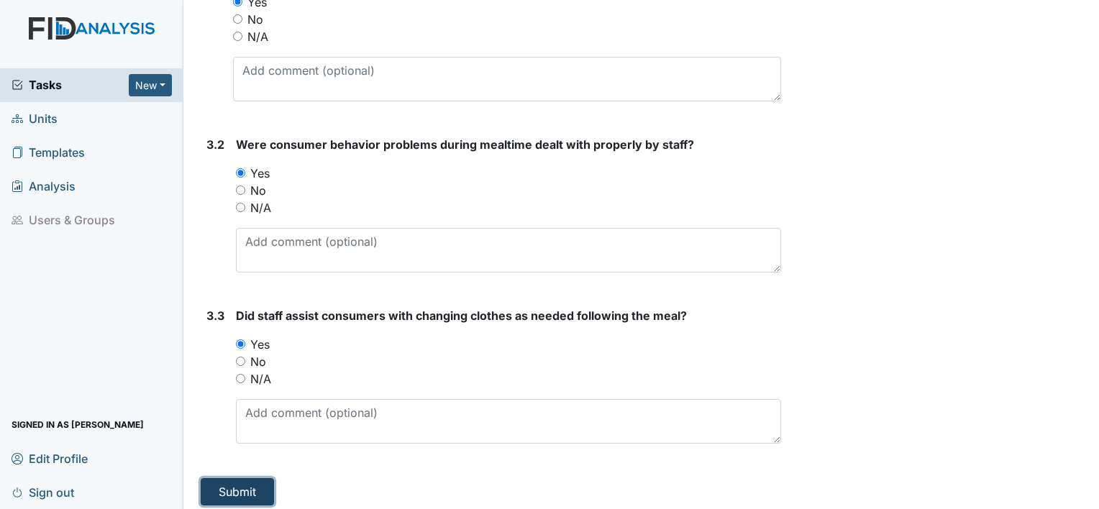
click at [219, 478] on button "Submit" at bounding box center [237, 491] width 73 height 27
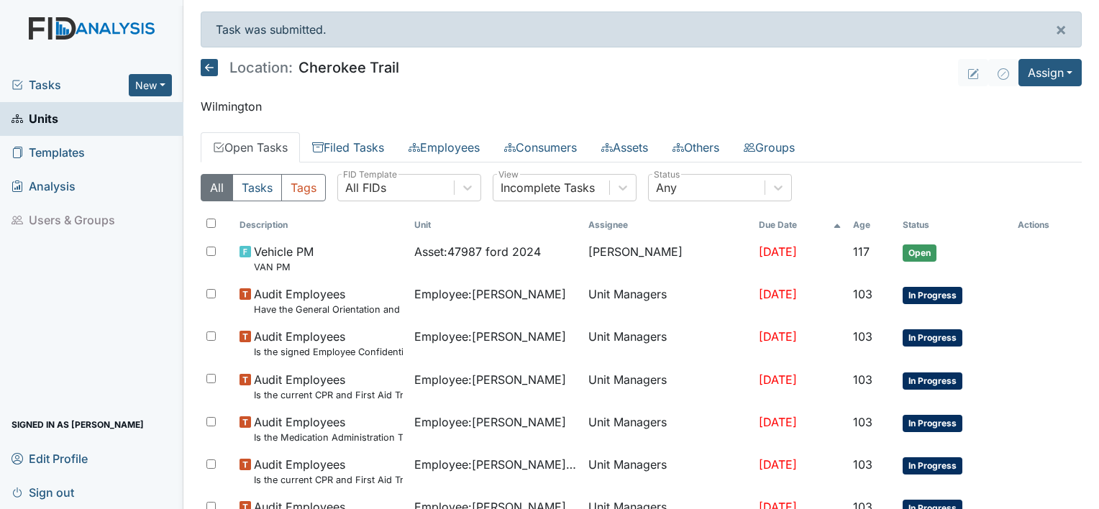
click at [74, 118] on link "Units" at bounding box center [91, 119] width 183 height 34
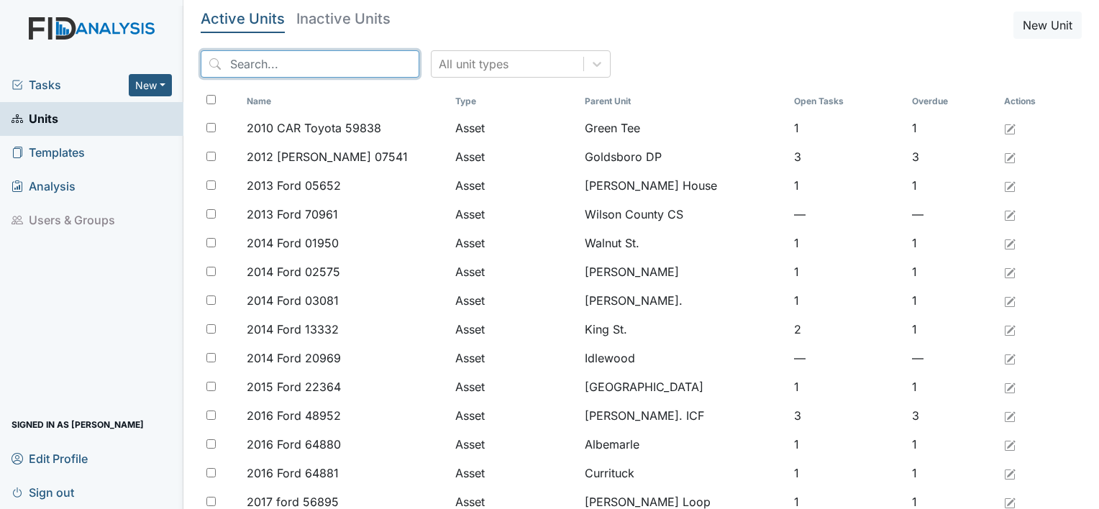
click at [268, 58] on input "search" at bounding box center [310, 63] width 219 height 27
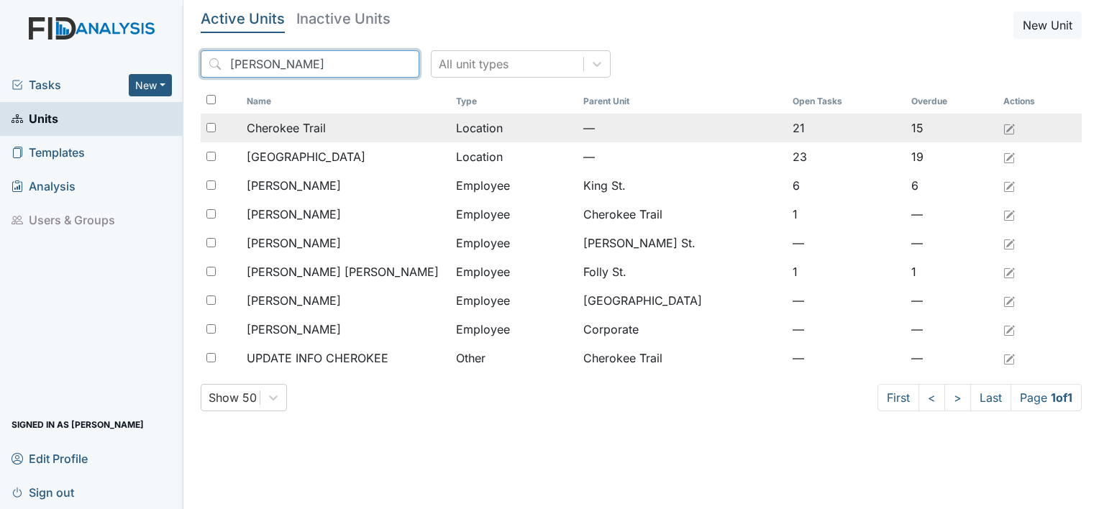
type input "cher"
click at [301, 123] on span "Cherokee Trail" at bounding box center [286, 127] width 79 height 17
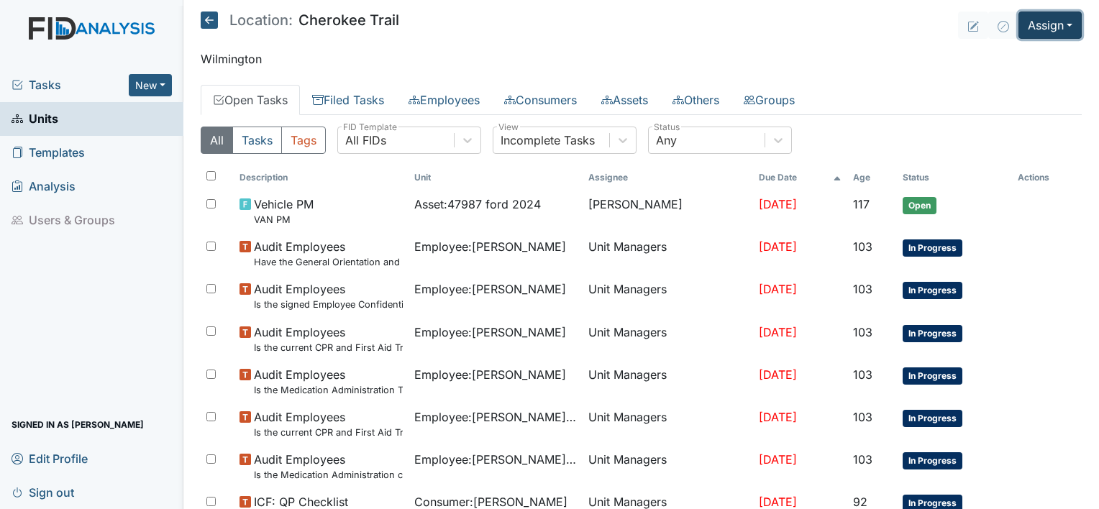
click at [1056, 27] on button "Assign" at bounding box center [1049, 25] width 63 height 27
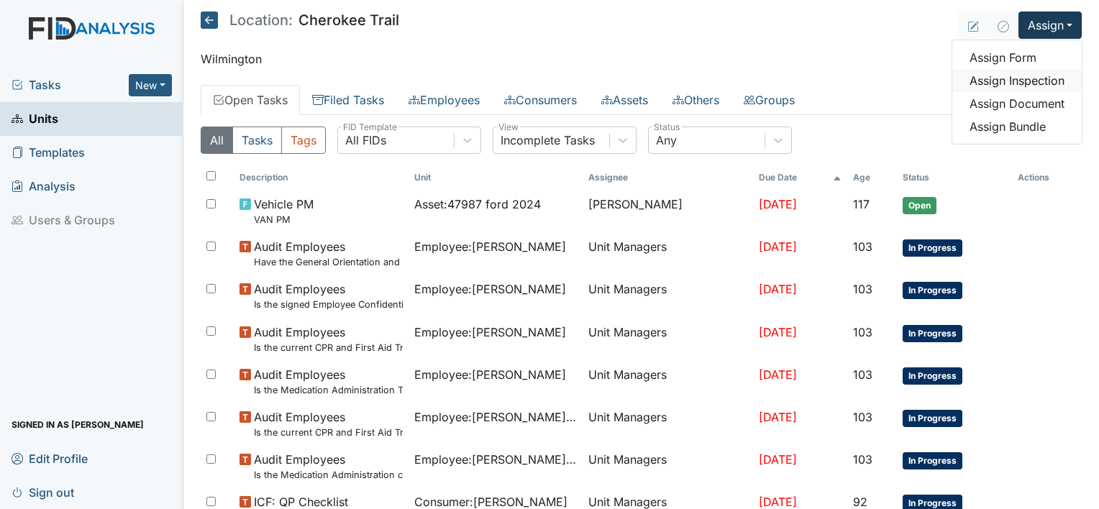
click at [1050, 73] on link "Assign Inspection" at bounding box center [1016, 80] width 129 height 23
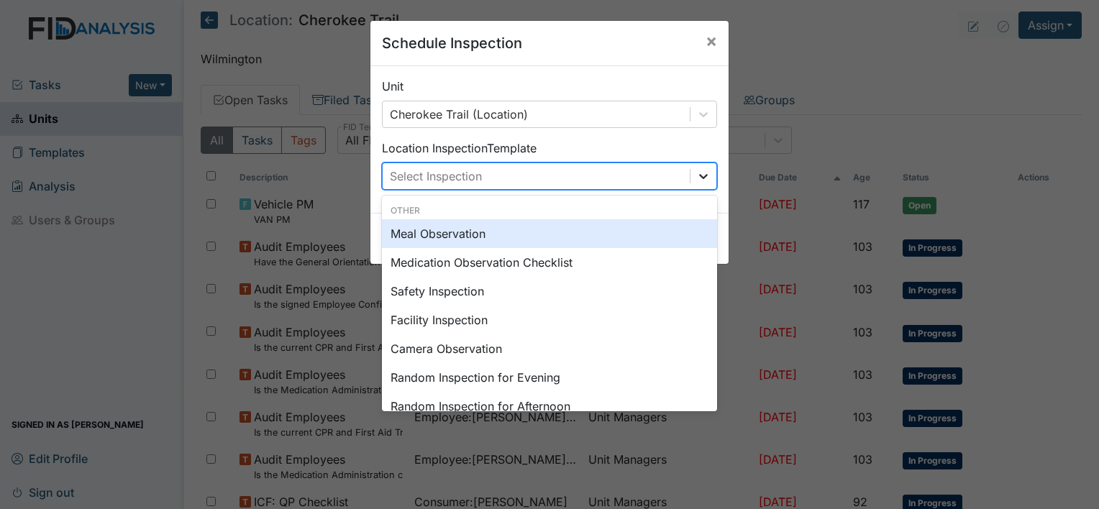
click at [705, 172] on div at bounding box center [703, 176] width 26 height 26
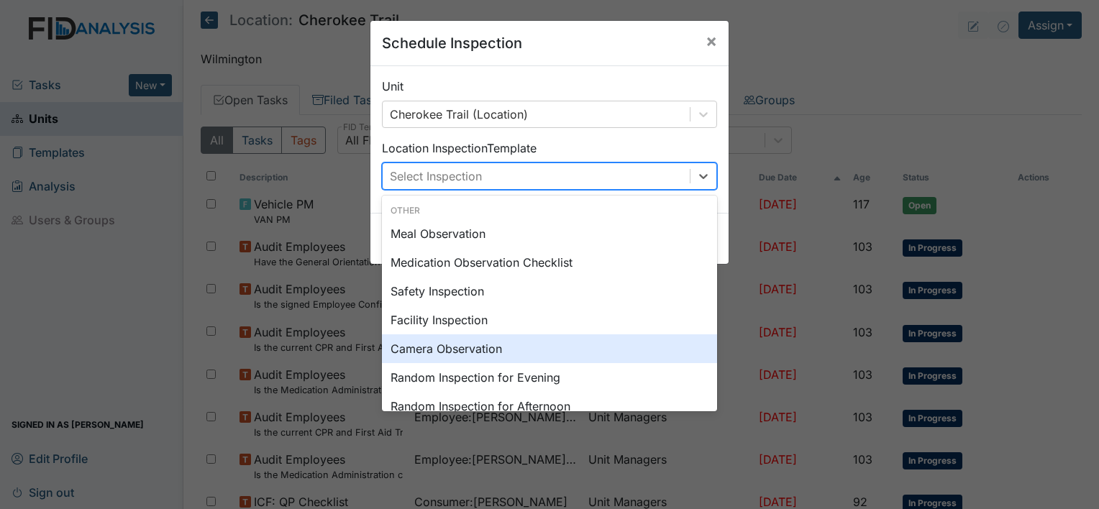
click at [493, 344] on div "Camera Observation" at bounding box center [549, 348] width 335 height 29
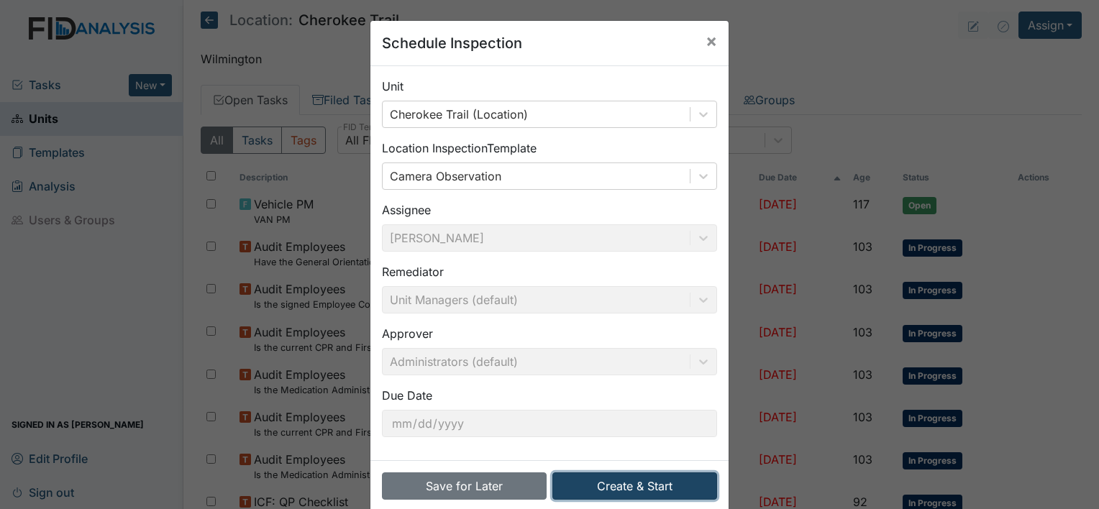
click at [670, 489] on button "Create & Start" at bounding box center [634, 486] width 165 height 27
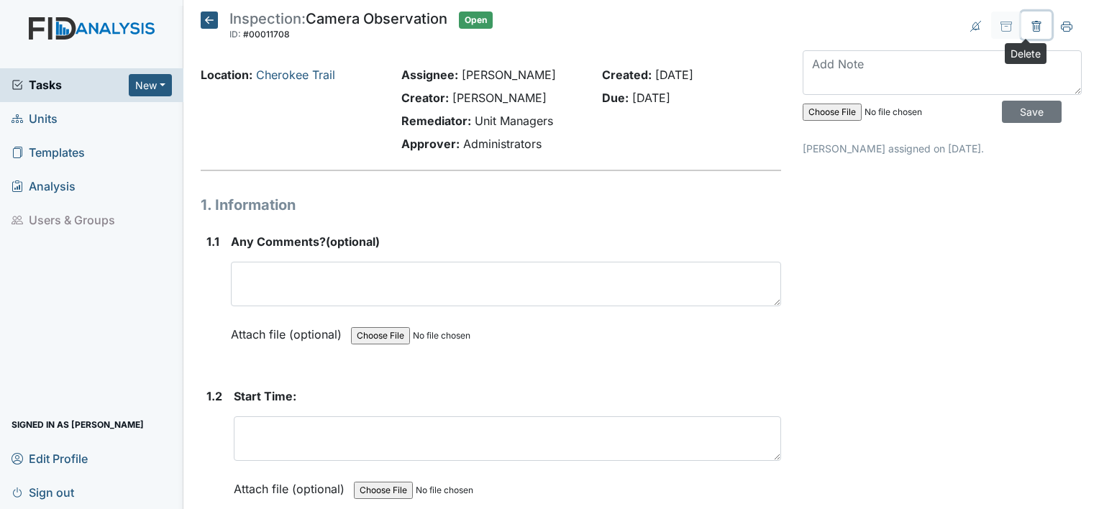
click at [1031, 23] on icon at bounding box center [1035, 26] width 9 height 11
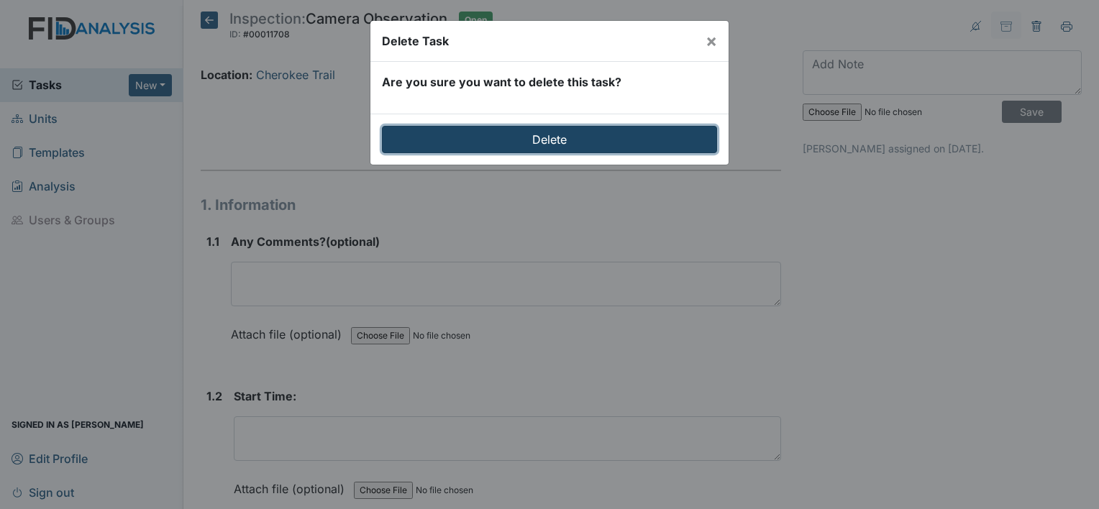
click at [674, 136] on input "Delete" at bounding box center [549, 139] width 335 height 27
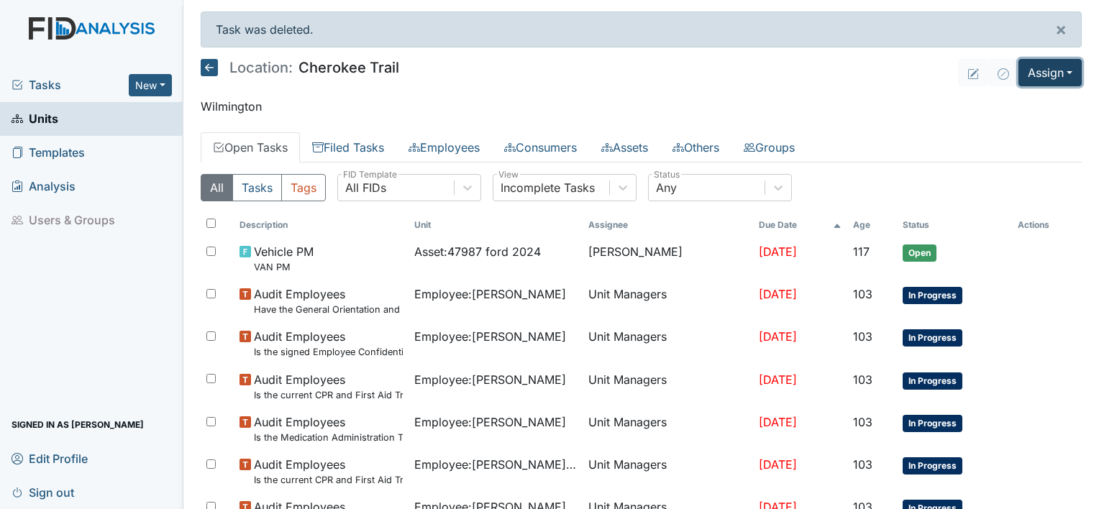
click at [1046, 69] on button "Assign" at bounding box center [1049, 72] width 63 height 27
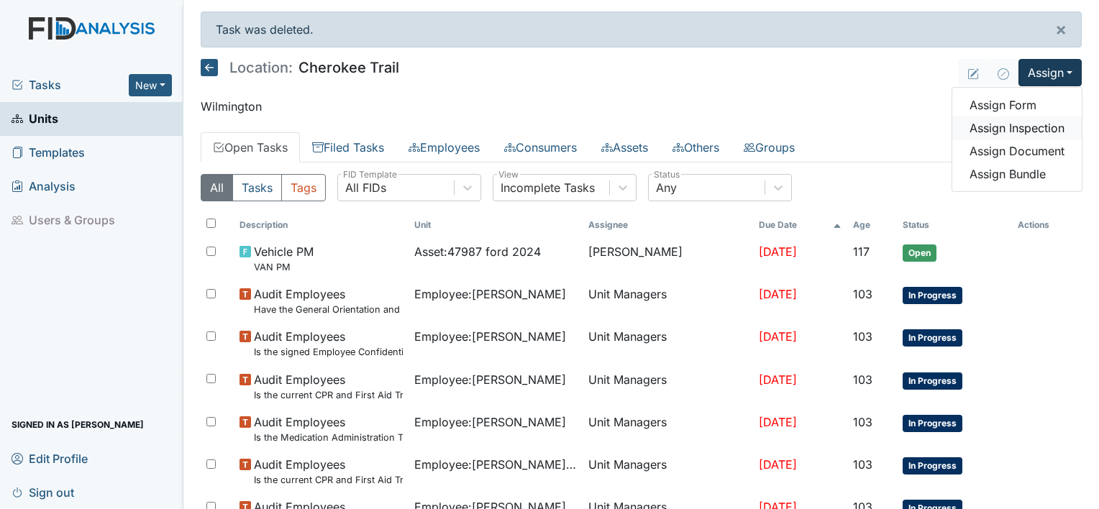
click at [1011, 126] on link "Assign Inspection" at bounding box center [1016, 128] width 129 height 23
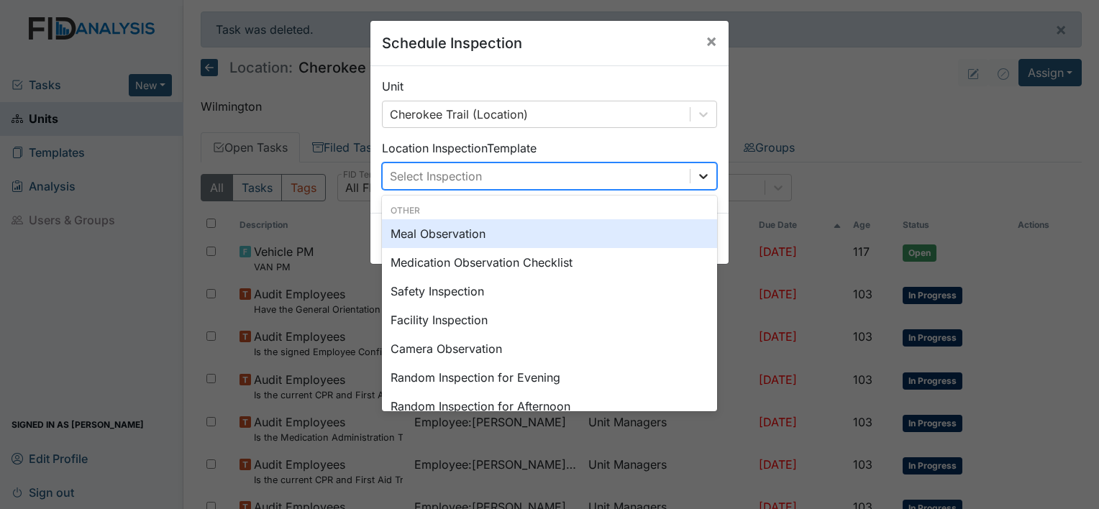
click at [699, 172] on icon at bounding box center [703, 176] width 14 height 14
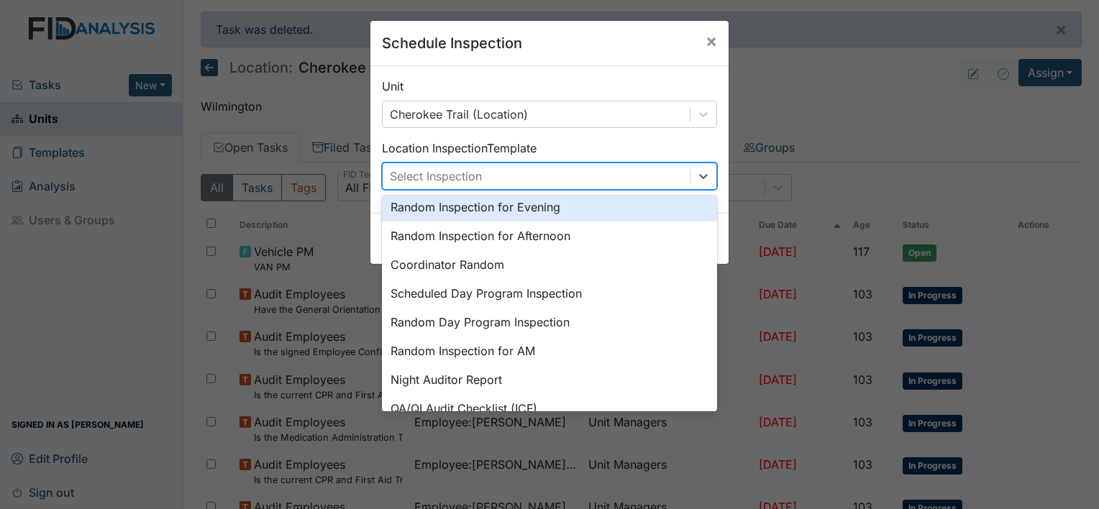
scroll to position [247, 0]
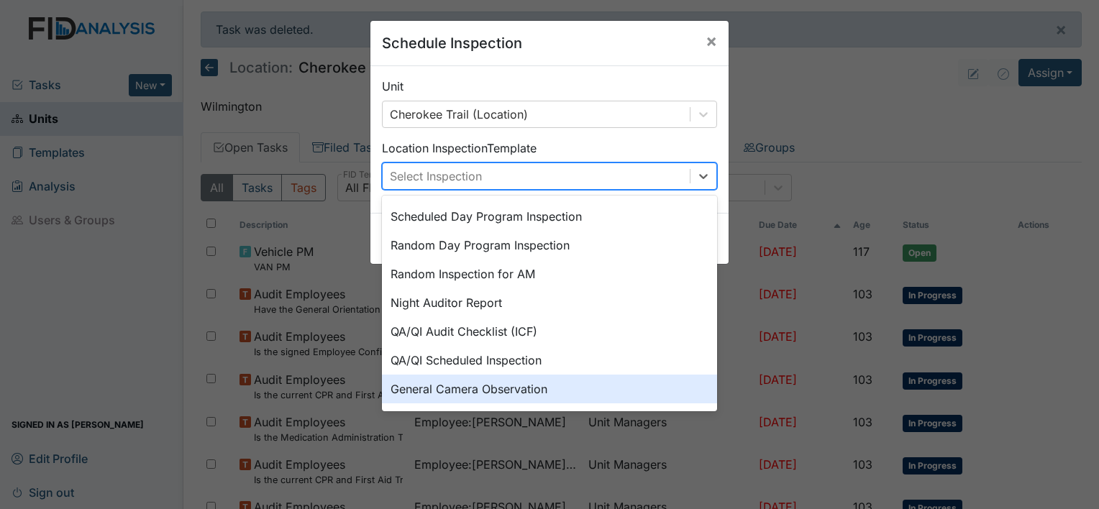
click at [495, 383] on div "General Camera Observation" at bounding box center [549, 389] width 335 height 29
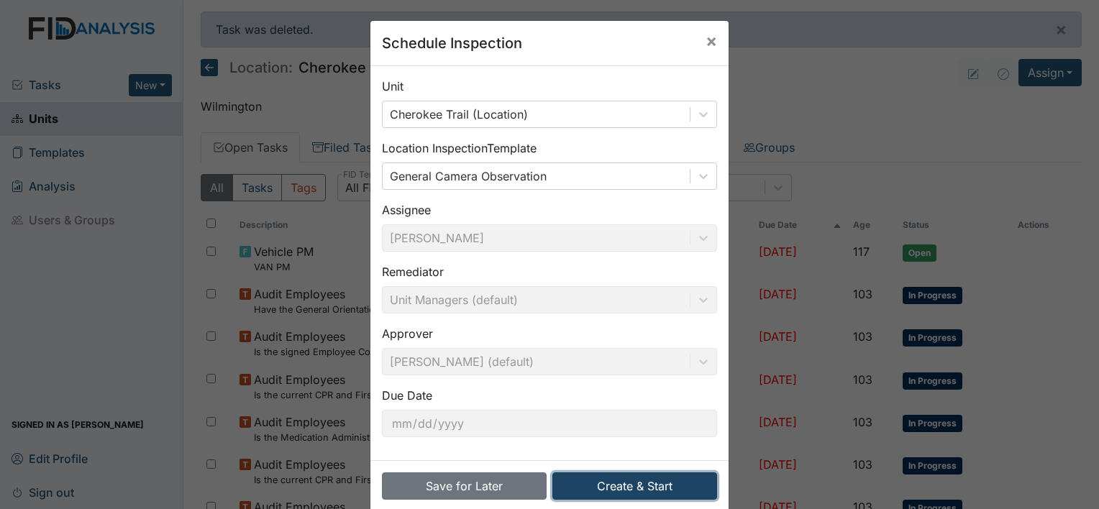
click at [608, 485] on button "Create & Start" at bounding box center [634, 486] width 165 height 27
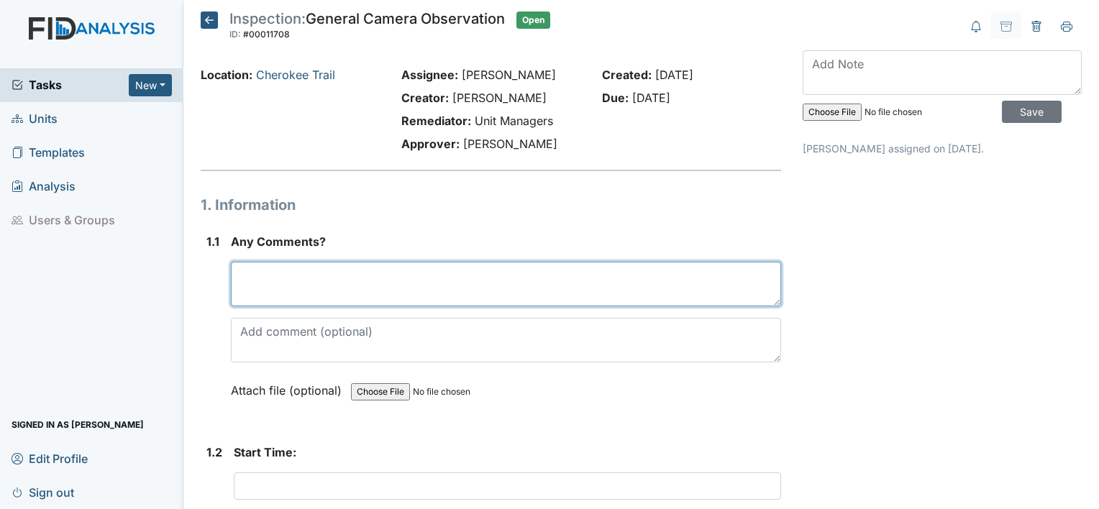
click at [321, 297] on textarea at bounding box center [506, 284] width 550 height 45
type textarea "n"
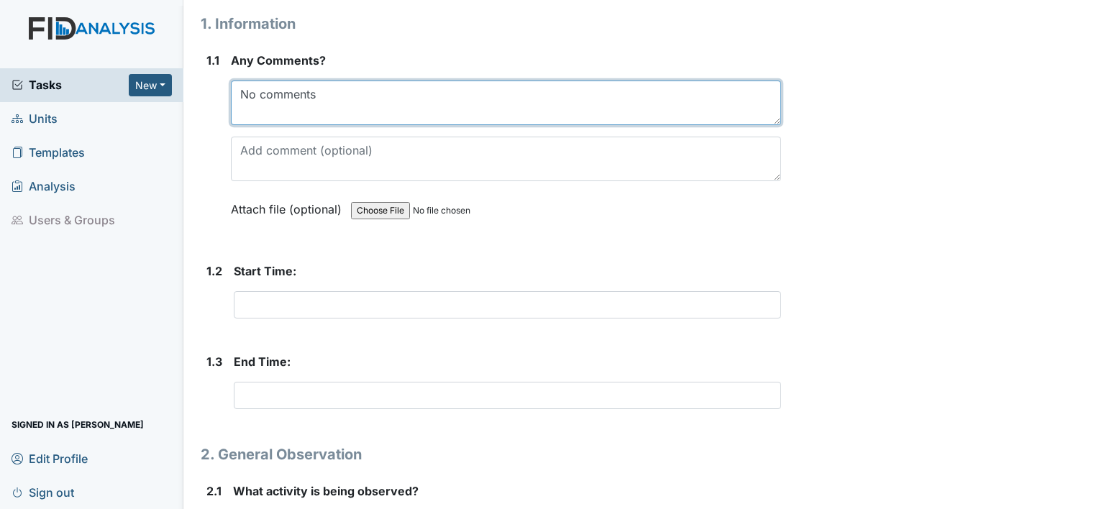
scroll to position [216, 0]
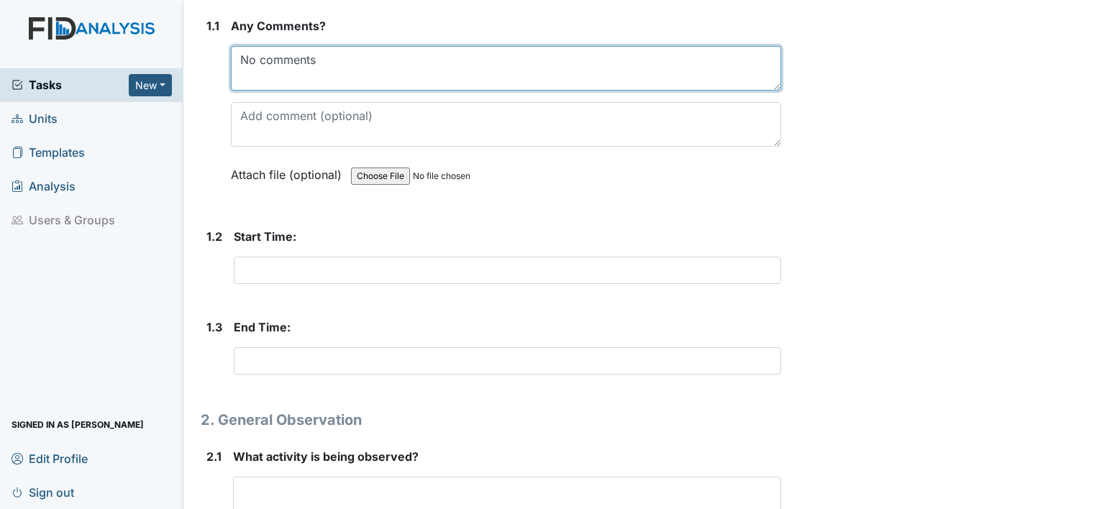
type textarea "No comments"
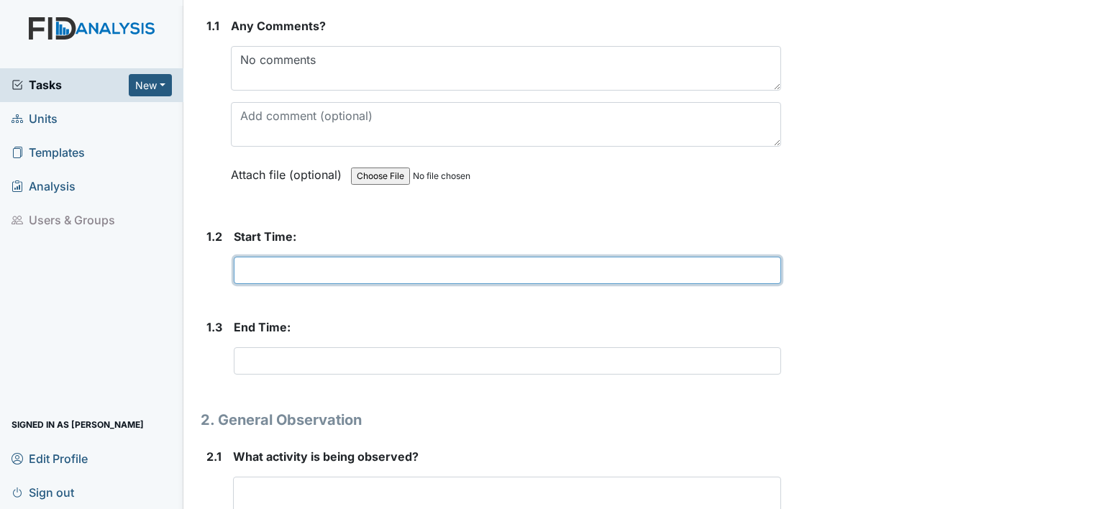
click at [281, 268] on input "text" at bounding box center [507, 270] width 547 height 27
type input "7:00am"
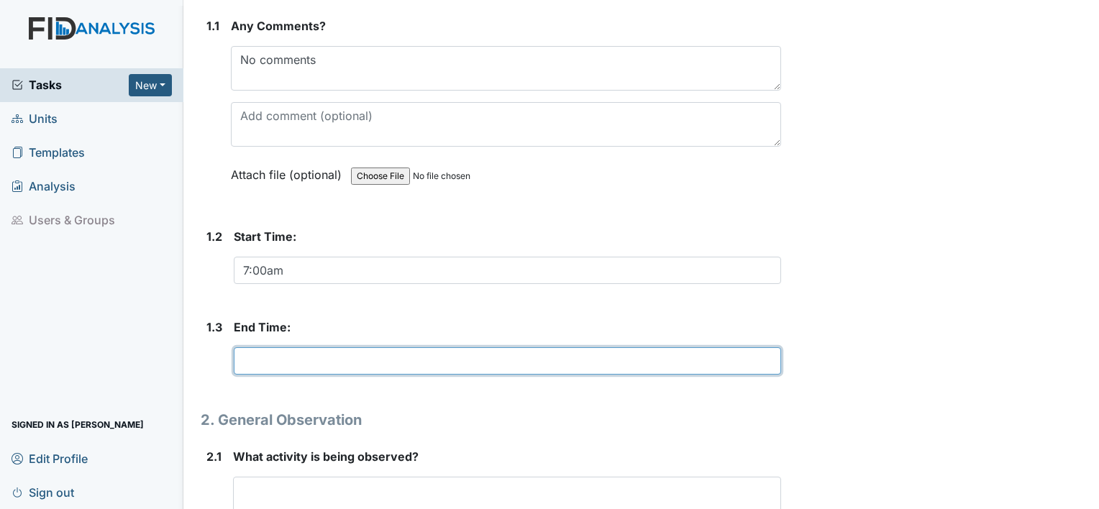
click at [283, 368] on input "text" at bounding box center [507, 360] width 547 height 27
type input "&"
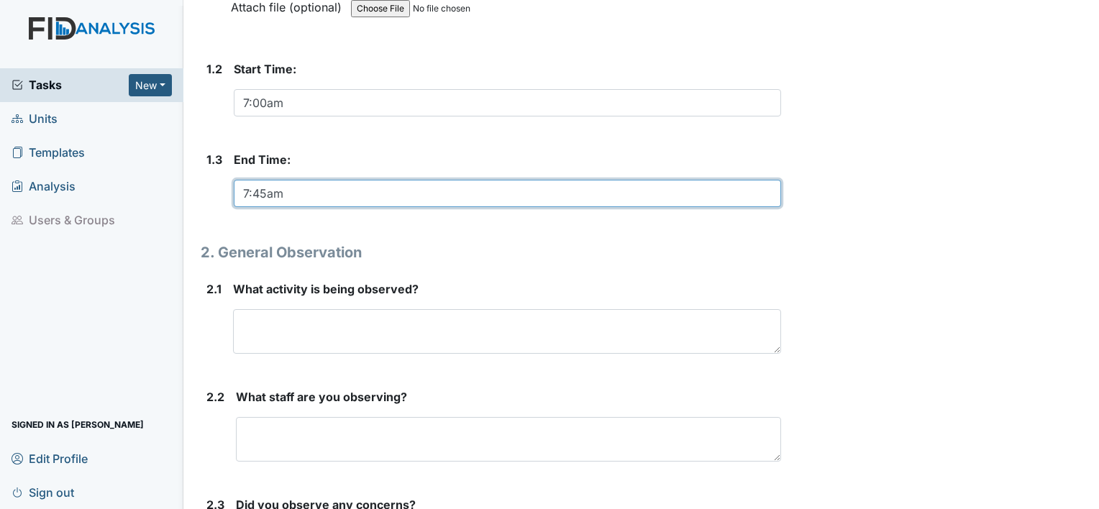
scroll to position [432, 0]
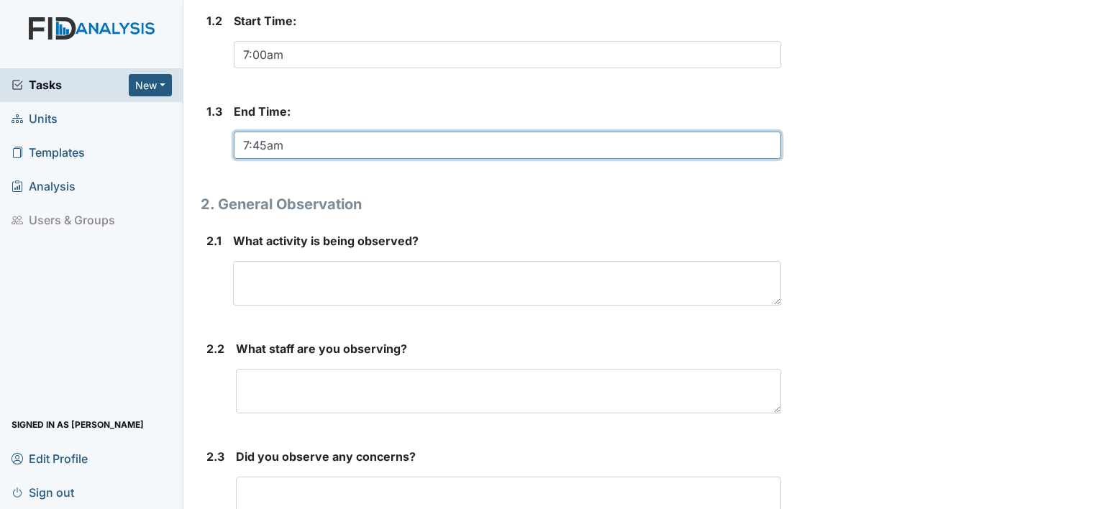
type input "7:45am"
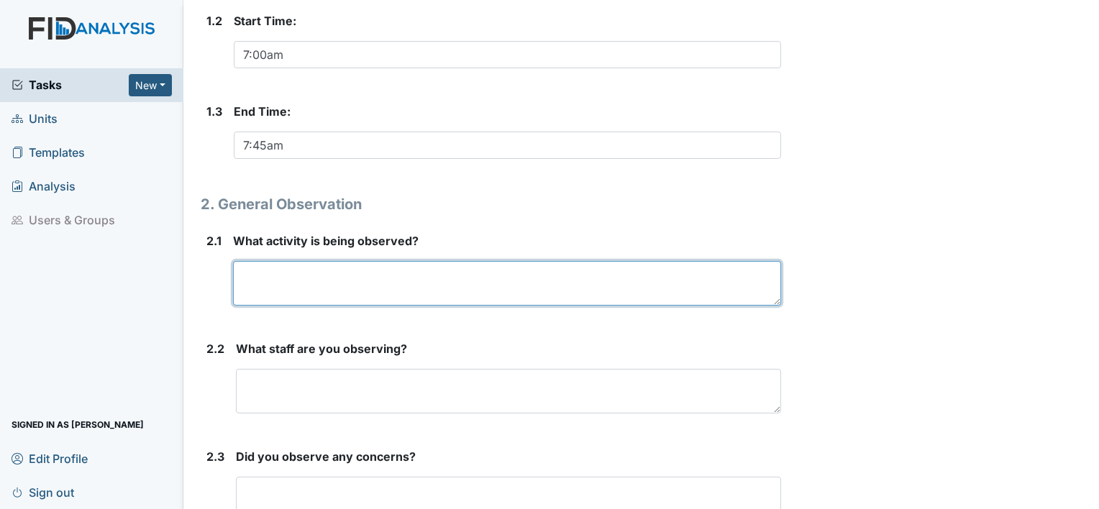
click at [322, 269] on textarea at bounding box center [507, 283] width 548 height 45
type textarea "Breakfast"
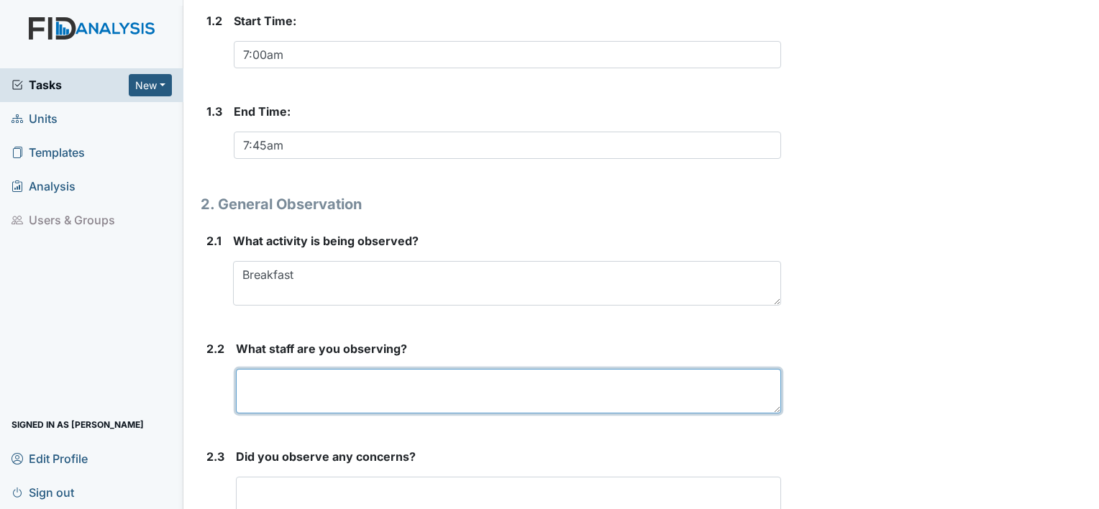
click at [265, 391] on textarea at bounding box center [508, 391] width 545 height 45
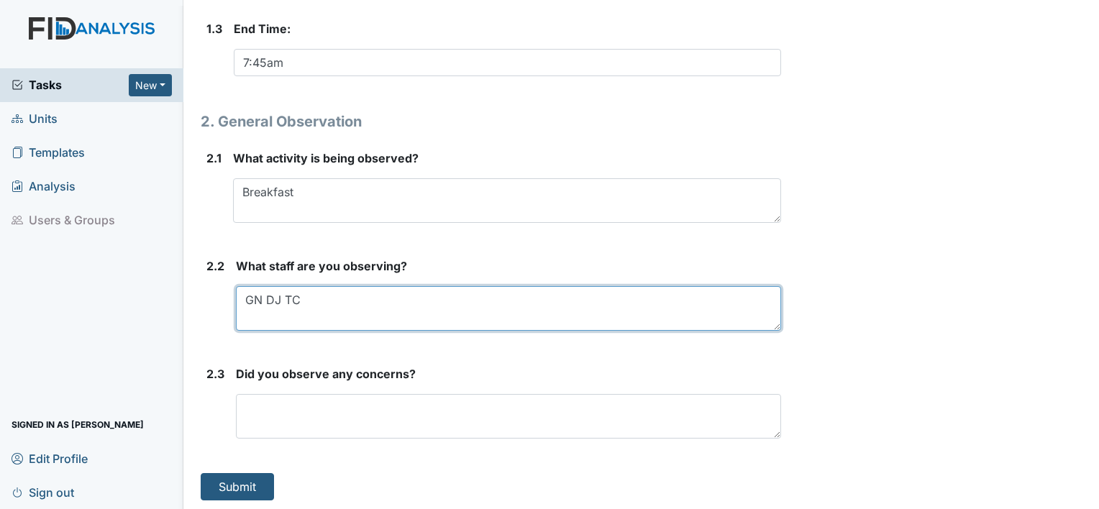
scroll to position [515, 0]
type textarea "GN DJ TC"
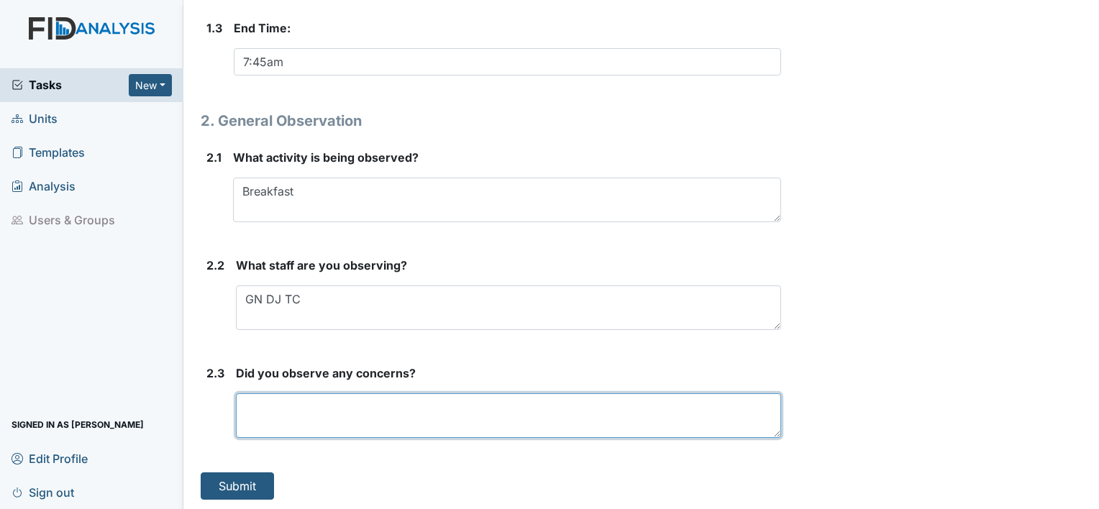
click at [268, 403] on textarea at bounding box center [508, 415] width 545 height 45
type textarea "No concerns"
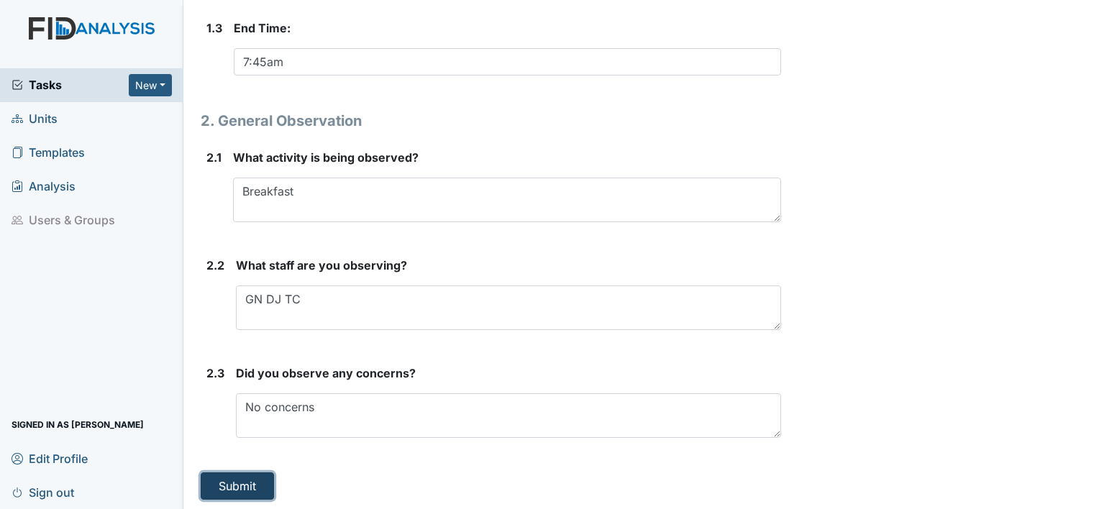
click at [217, 478] on button "Submit" at bounding box center [237, 486] width 73 height 27
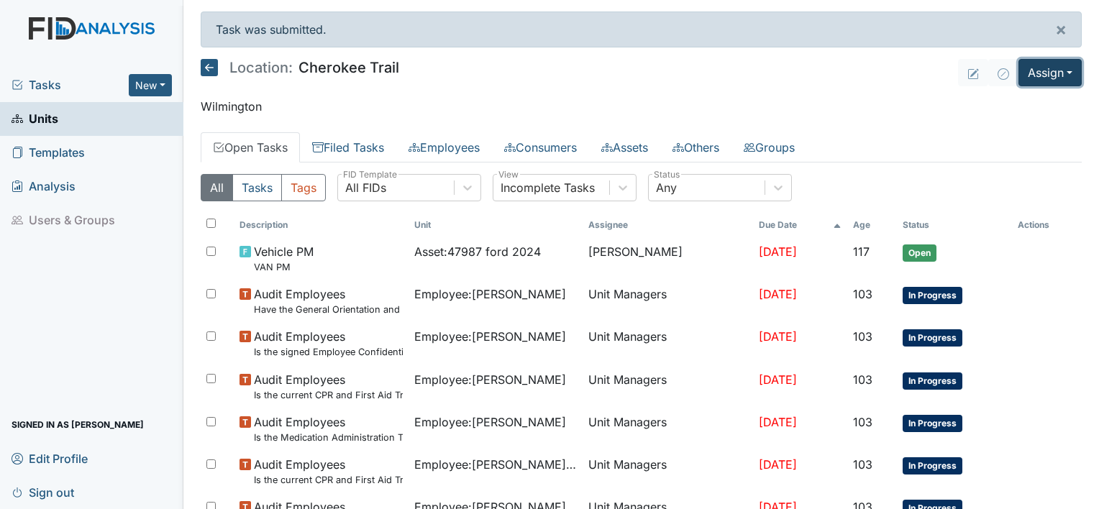
click at [1056, 64] on button "Assign" at bounding box center [1049, 72] width 63 height 27
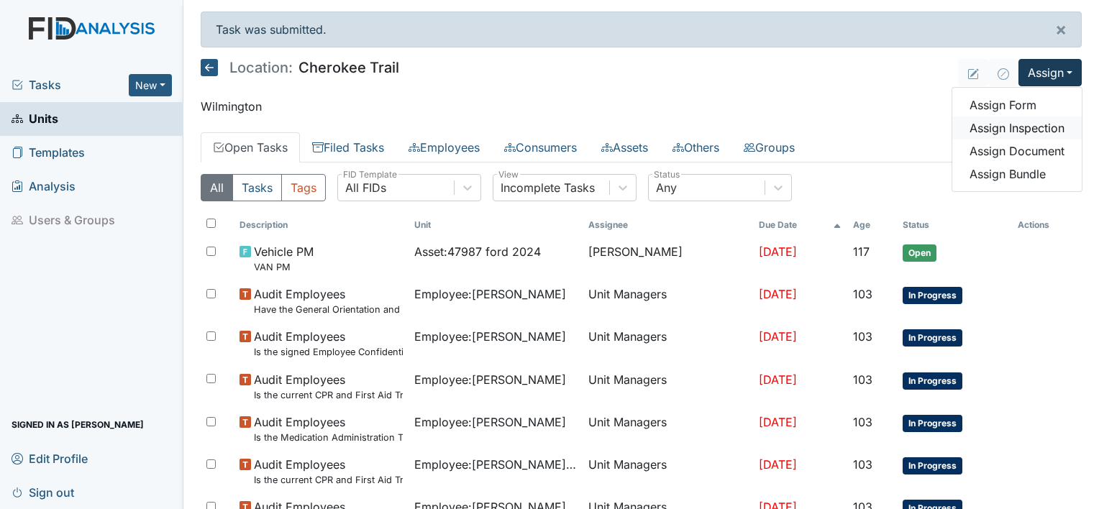
click at [1022, 129] on link "Assign Inspection" at bounding box center [1016, 128] width 129 height 23
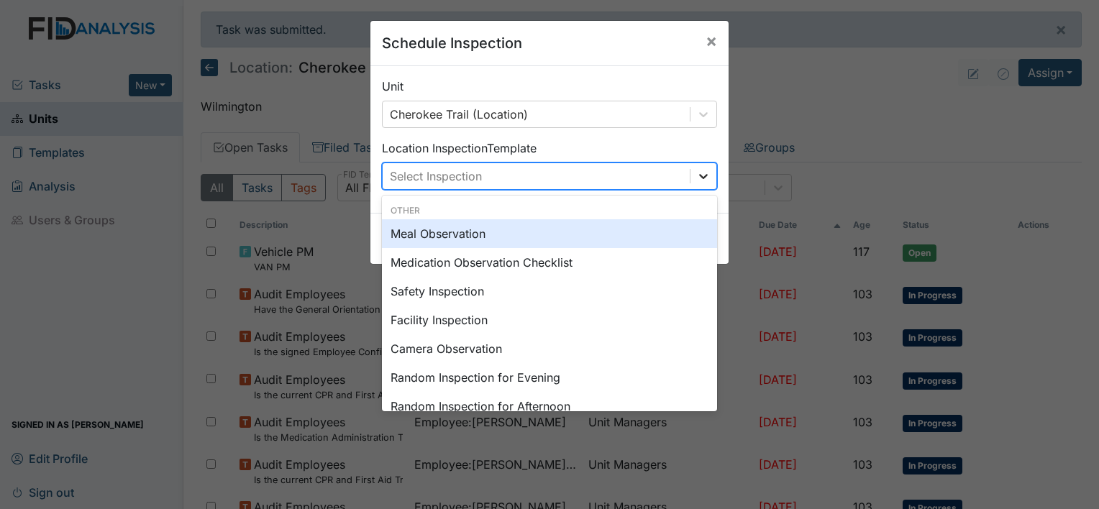
click at [707, 179] on div at bounding box center [703, 176] width 26 height 26
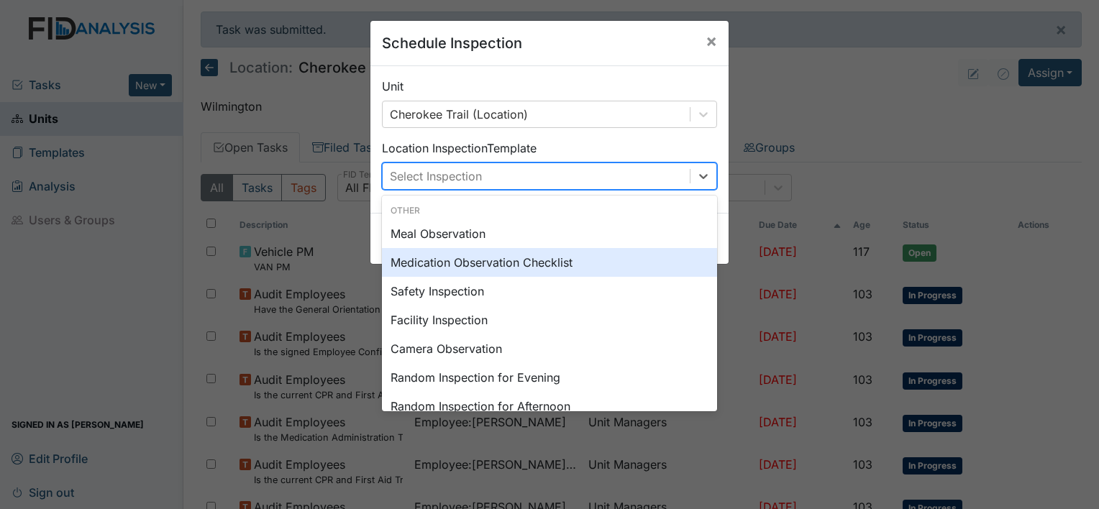
click at [593, 265] on div "Medication Observation Checklist" at bounding box center [549, 262] width 335 height 29
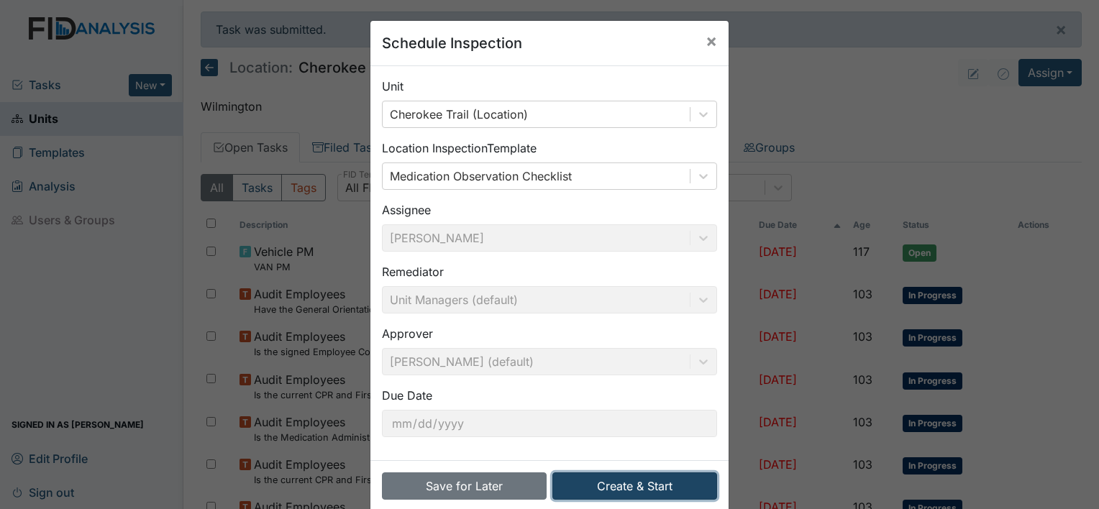
click at [585, 486] on button "Create & Start" at bounding box center [634, 486] width 165 height 27
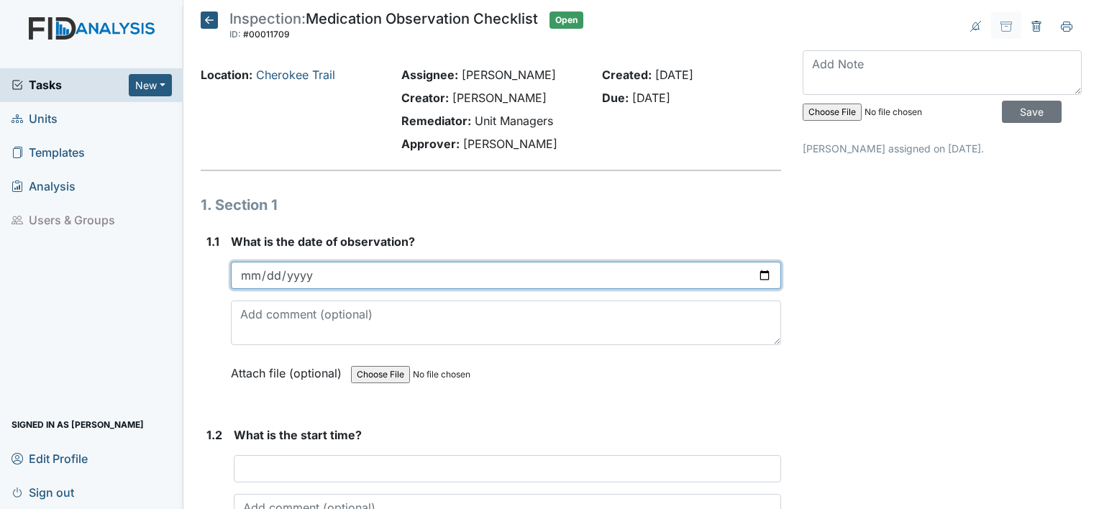
click at [754, 273] on input "date" at bounding box center [506, 275] width 550 height 27
type input "[DATE]"
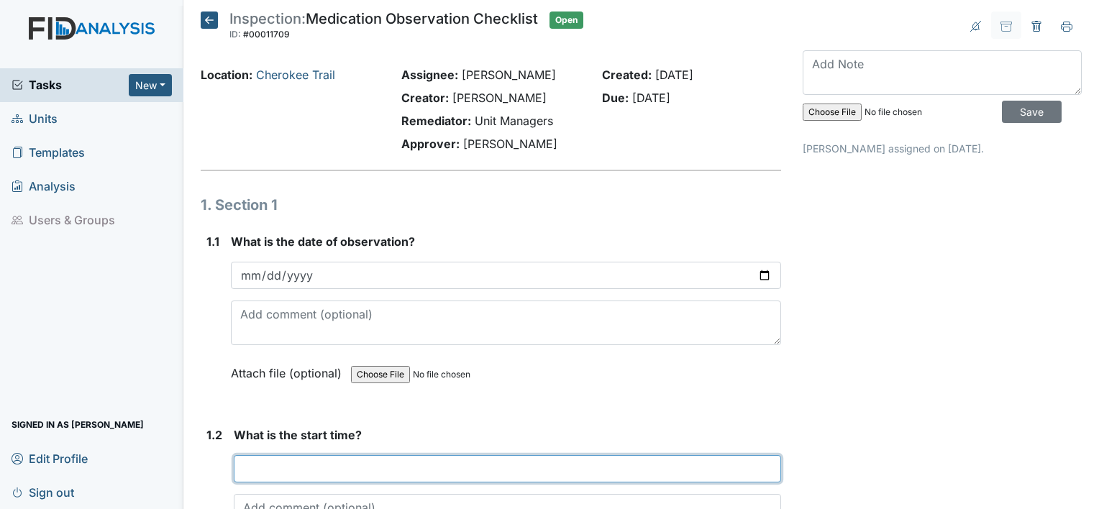
click at [283, 465] on input "text" at bounding box center [507, 468] width 547 height 27
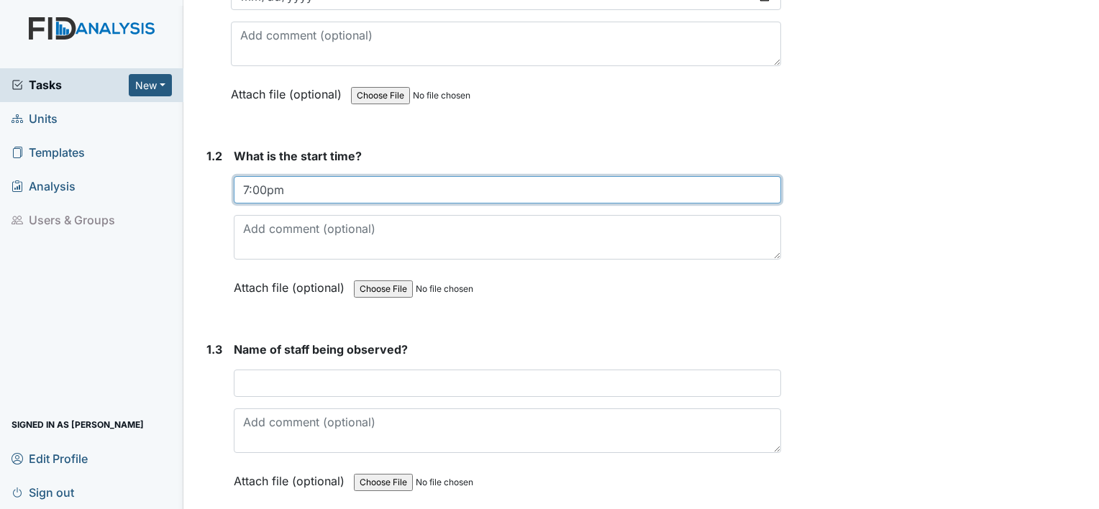
scroll to position [288, 0]
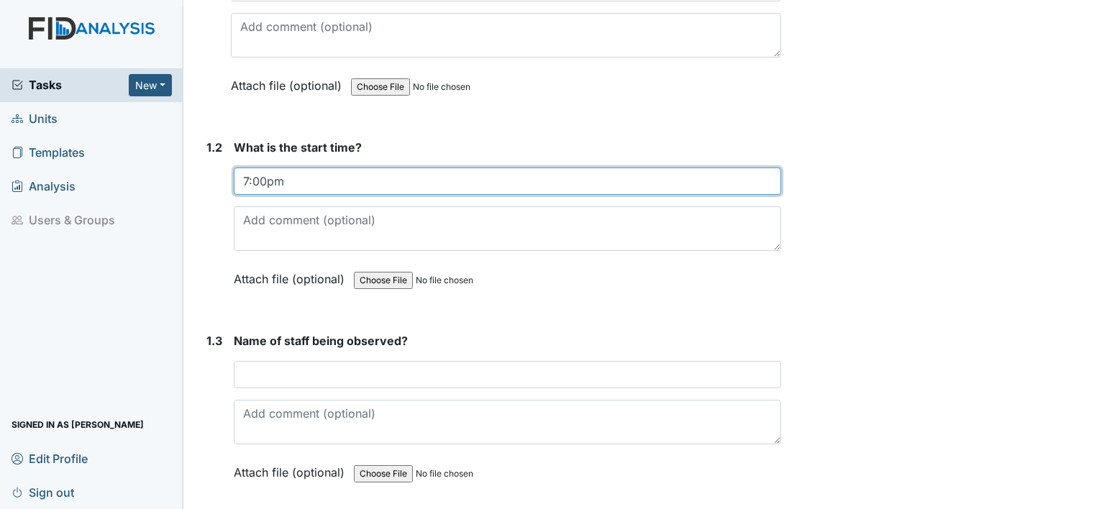
type input "7:00pm"
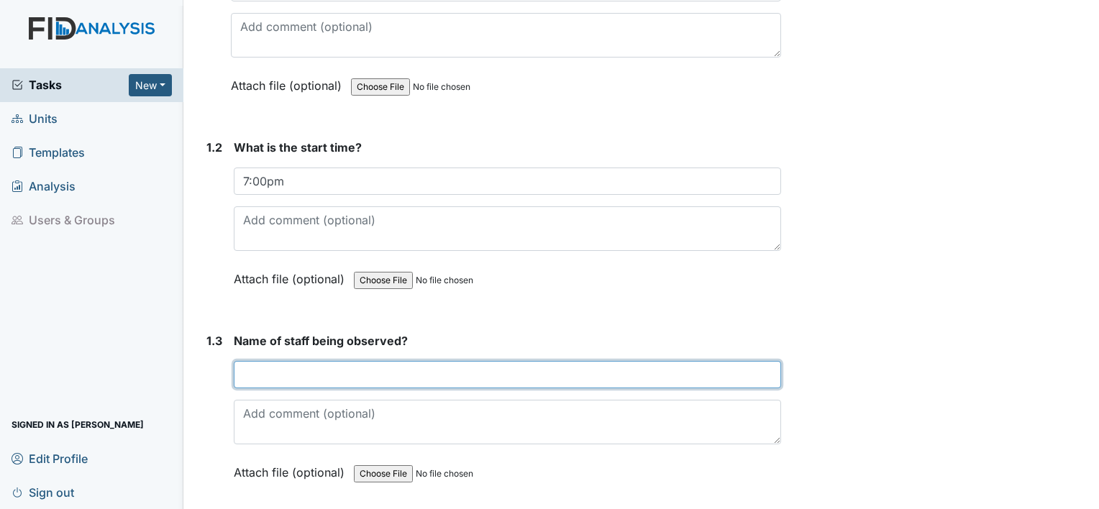
click at [299, 373] on input "text" at bounding box center [507, 374] width 547 height 27
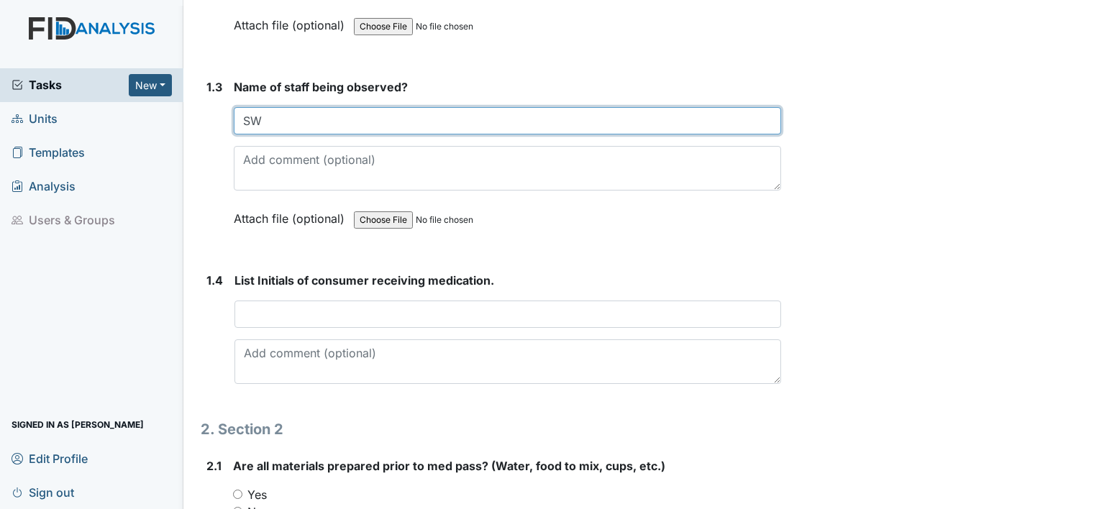
scroll to position [575, 0]
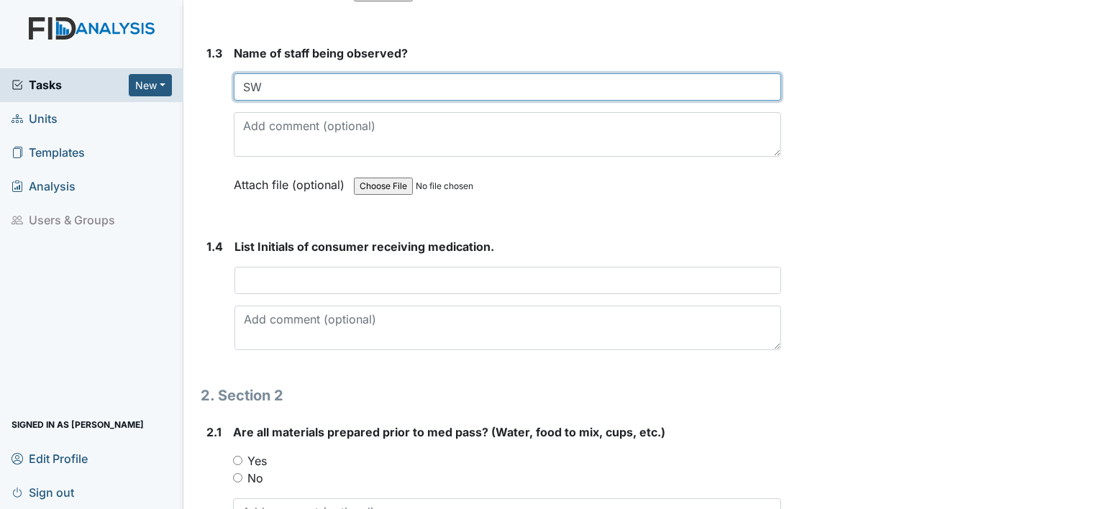
type input "SW"
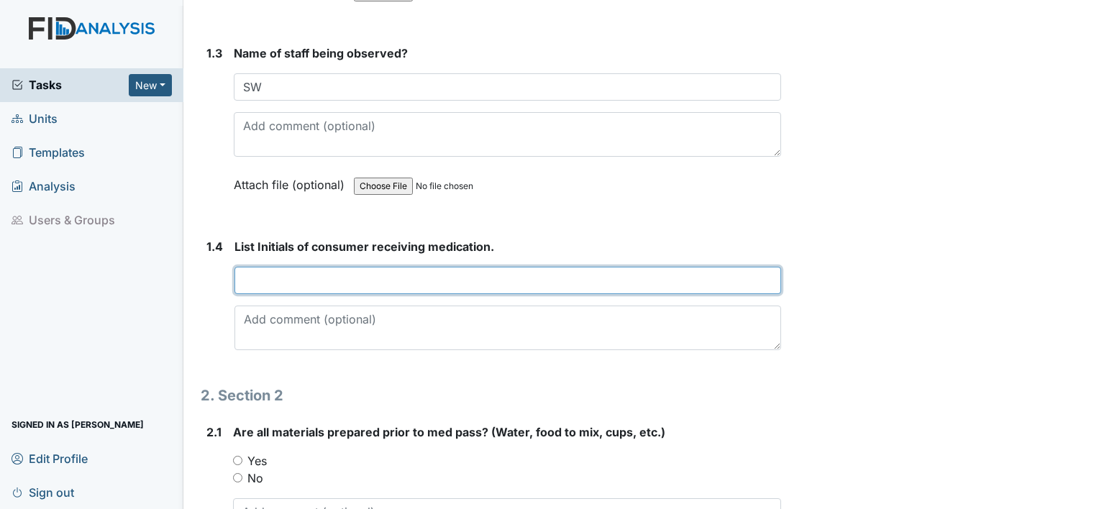
click at [299, 278] on input "text" at bounding box center [507, 280] width 547 height 27
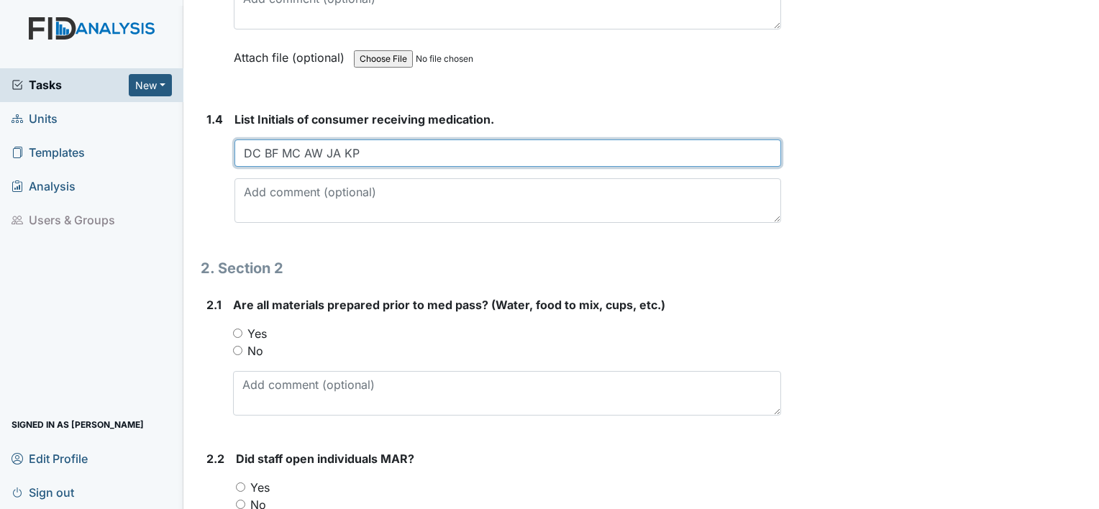
scroll to position [719, 0]
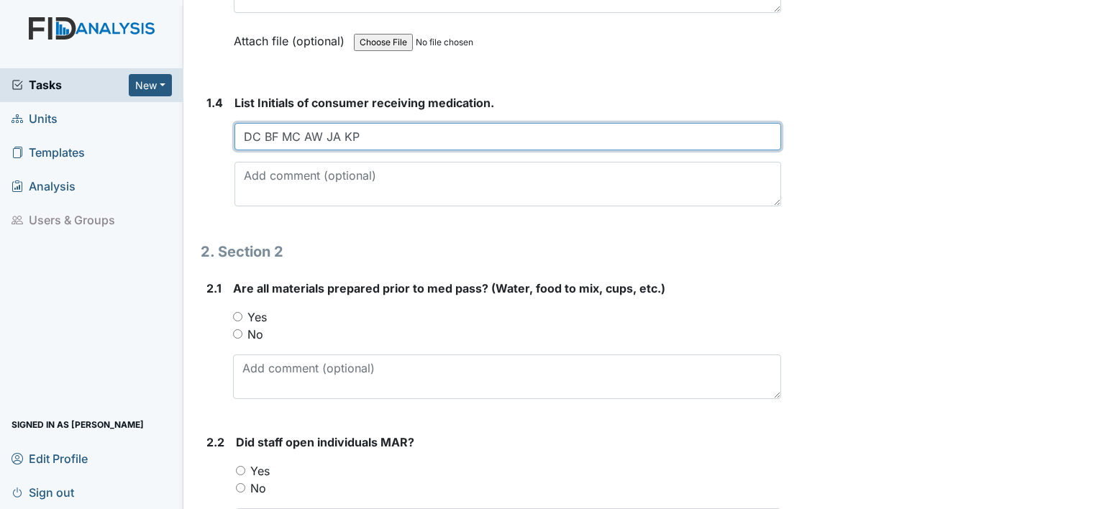
type input "DC BF MC AW JA KP"
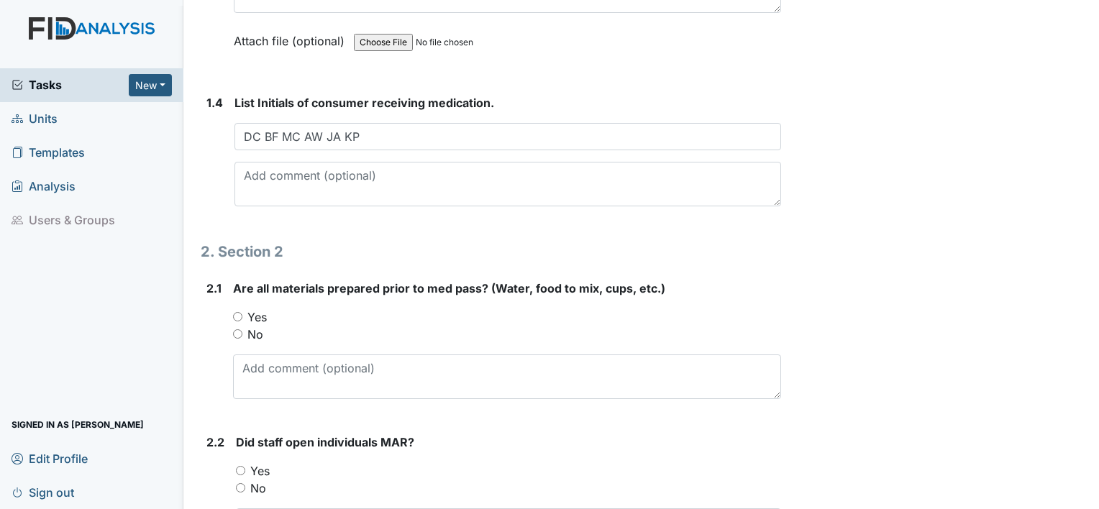
click at [241, 314] on input "Yes" at bounding box center [237, 316] width 9 height 9
radio input "true"
click at [242, 470] on input "Yes" at bounding box center [240, 470] width 9 height 9
radio input "true"
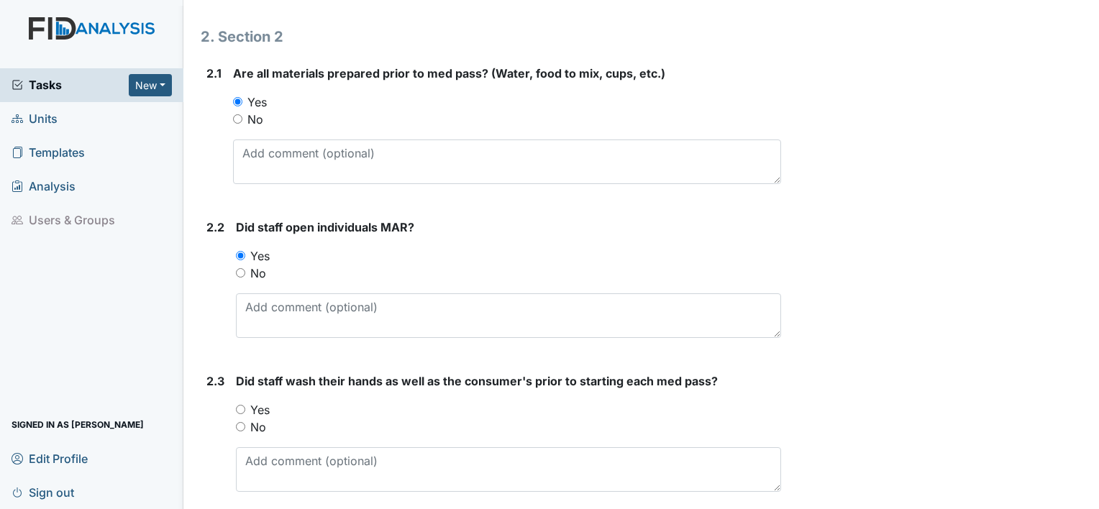
scroll to position [935, 0]
click at [242, 404] on input "Yes" at bounding box center [240, 408] width 9 height 9
radio input "true"
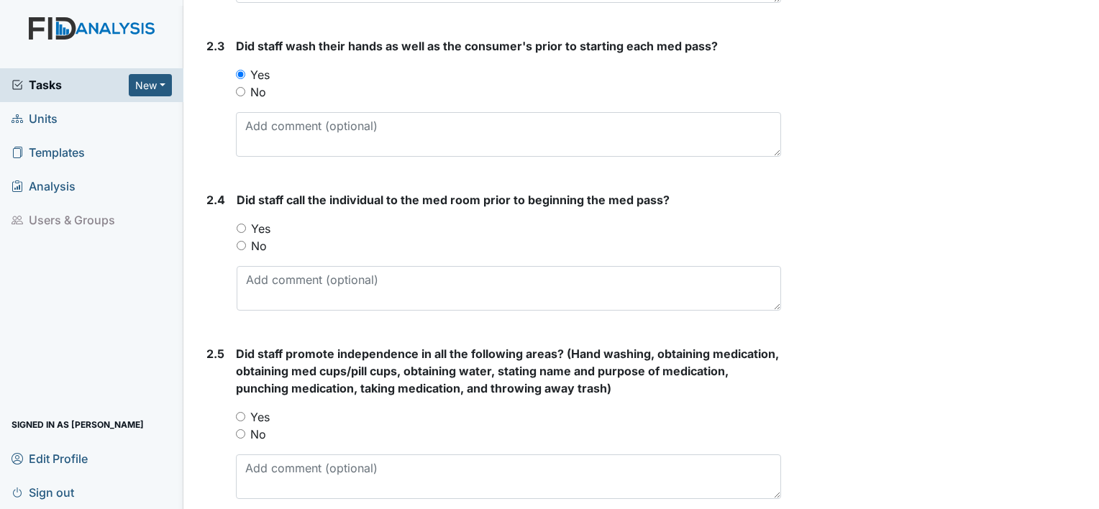
scroll to position [1295, 0]
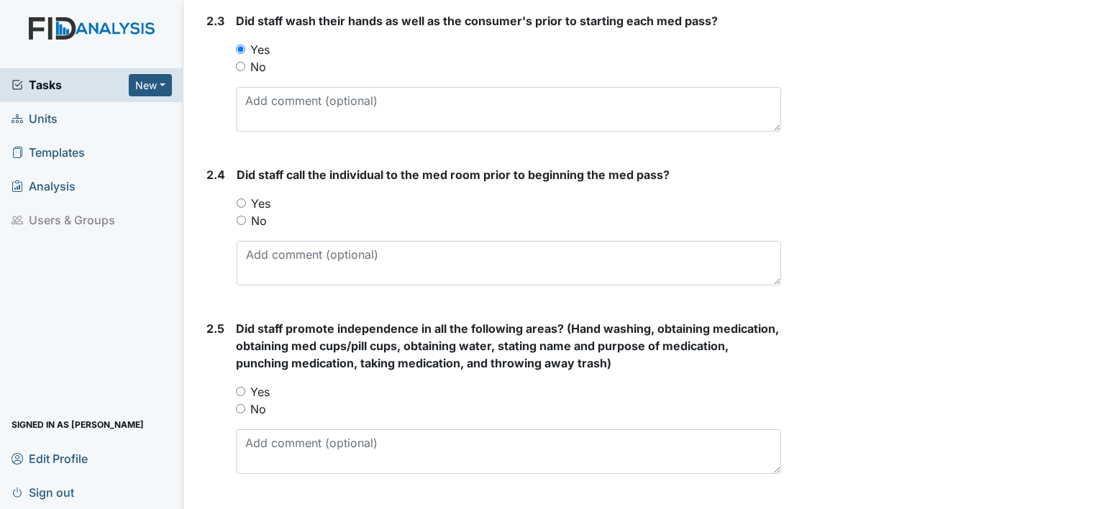
click at [242, 388] on input "Yes" at bounding box center [240, 391] width 9 height 9
radio input "true"
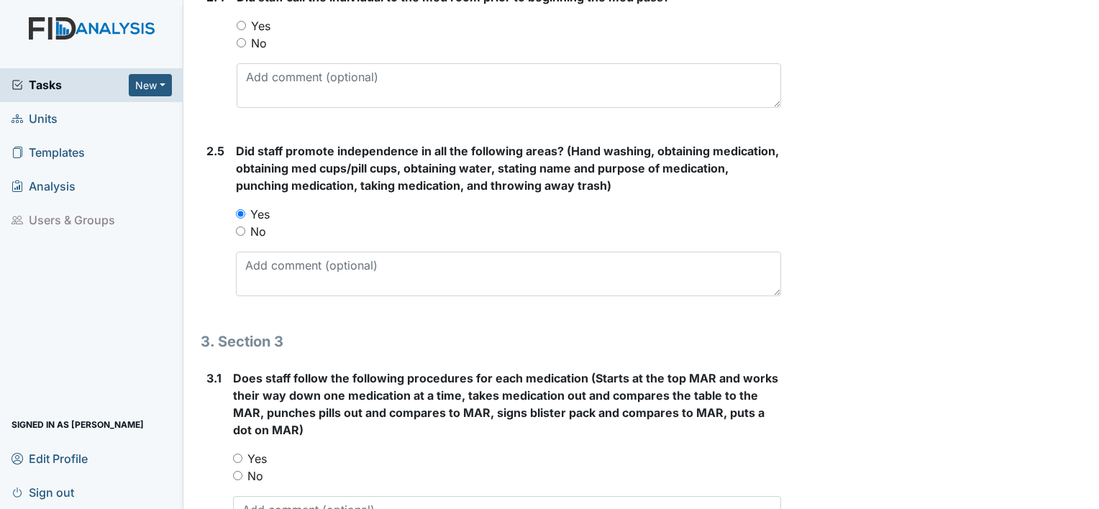
scroll to position [1510, 0]
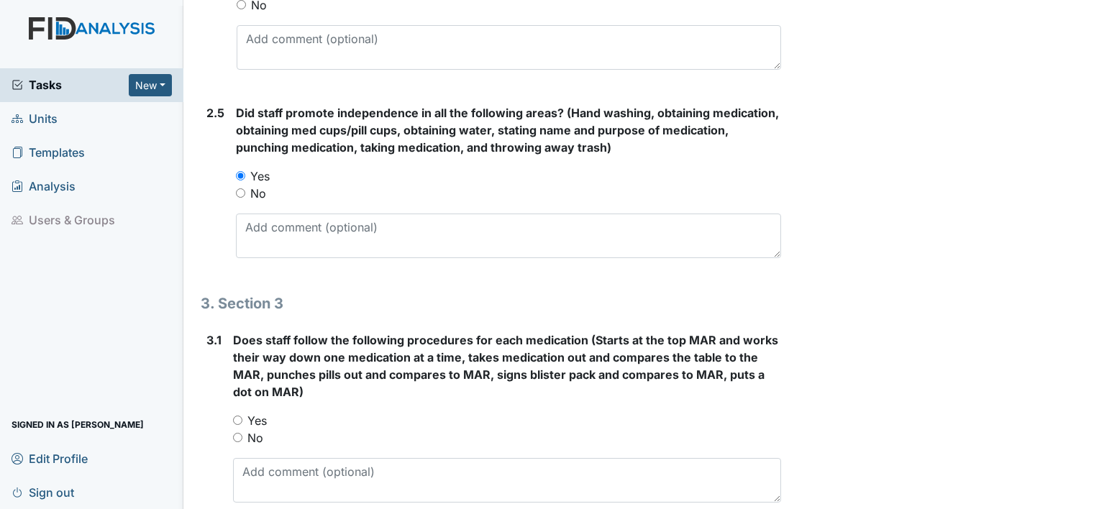
click at [242, 414] on div "Yes" at bounding box center [507, 420] width 548 height 17
click at [234, 417] on input "Yes" at bounding box center [237, 420] width 9 height 9
radio input "true"
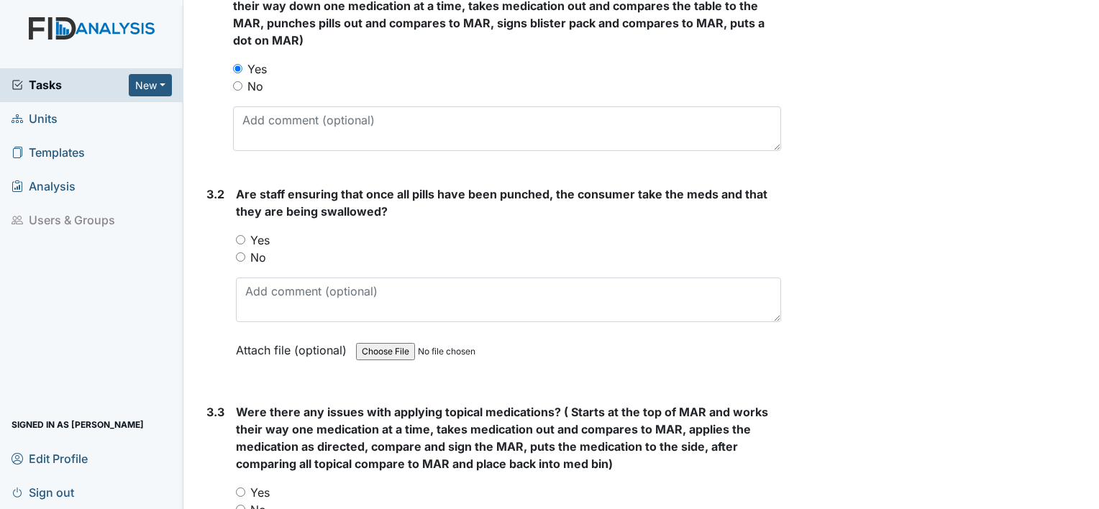
scroll to position [1870, 0]
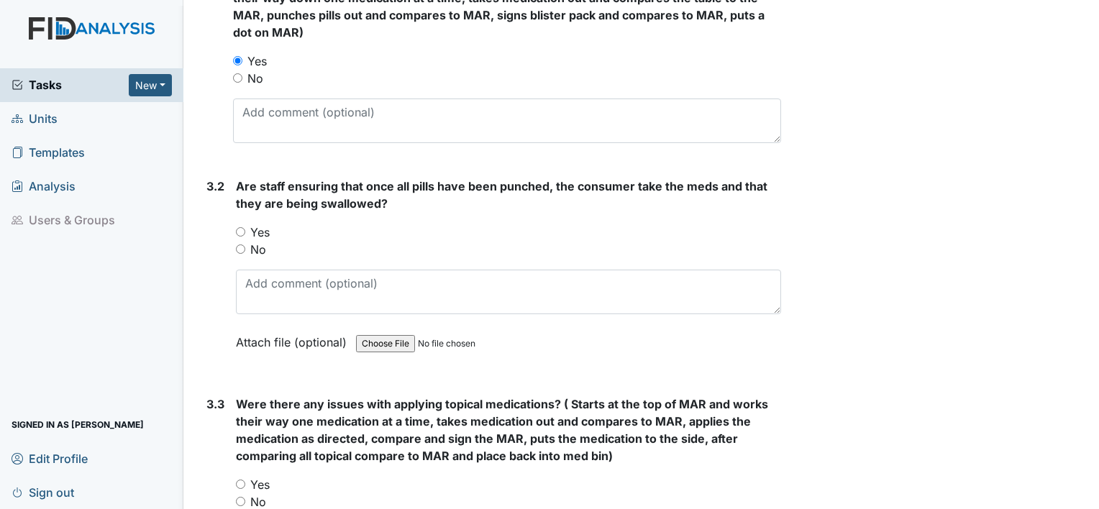
click at [245, 227] on input "Yes" at bounding box center [240, 231] width 9 height 9
radio input "true"
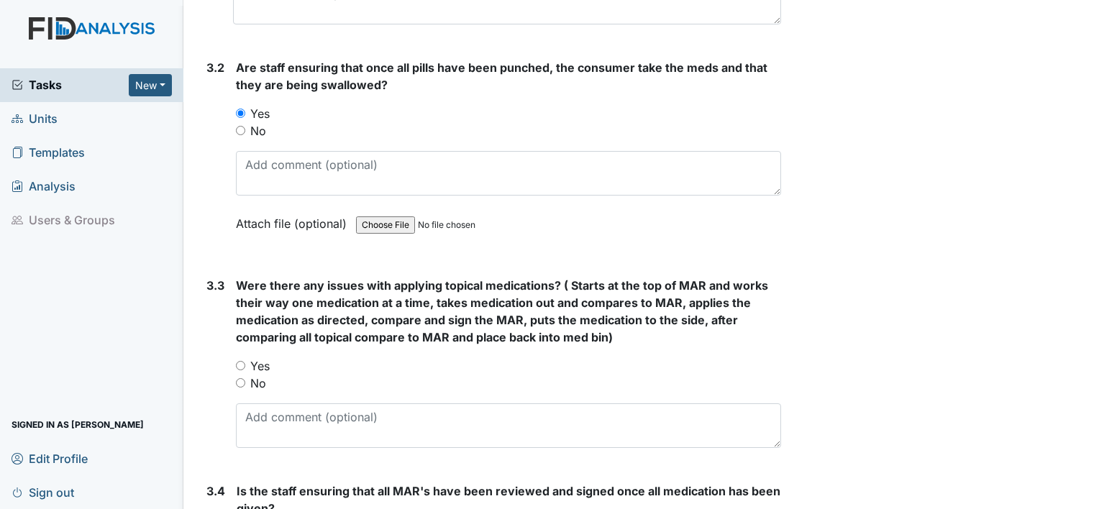
scroll to position [2014, 0]
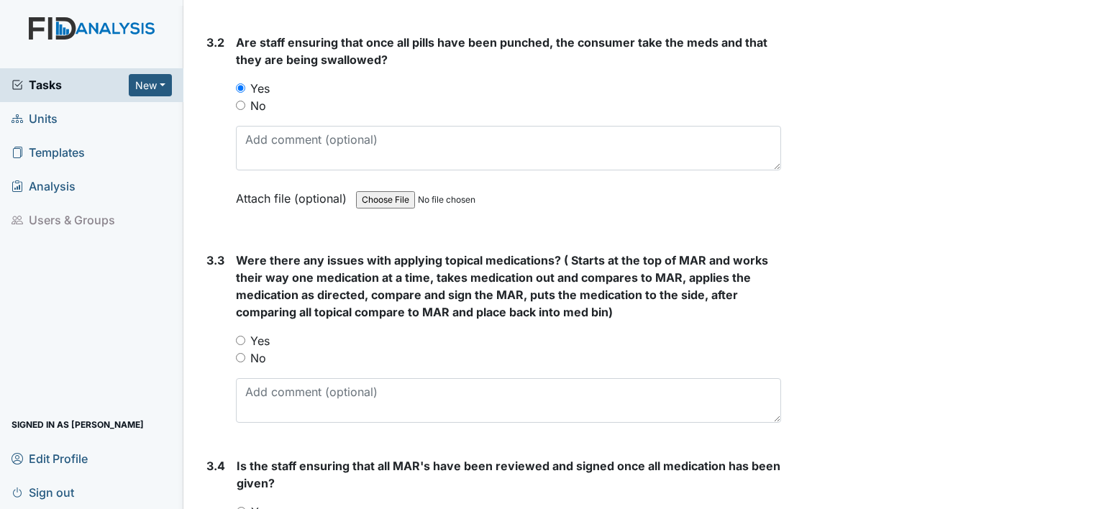
click at [239, 353] on input "No" at bounding box center [240, 357] width 9 height 9
radio input "true"
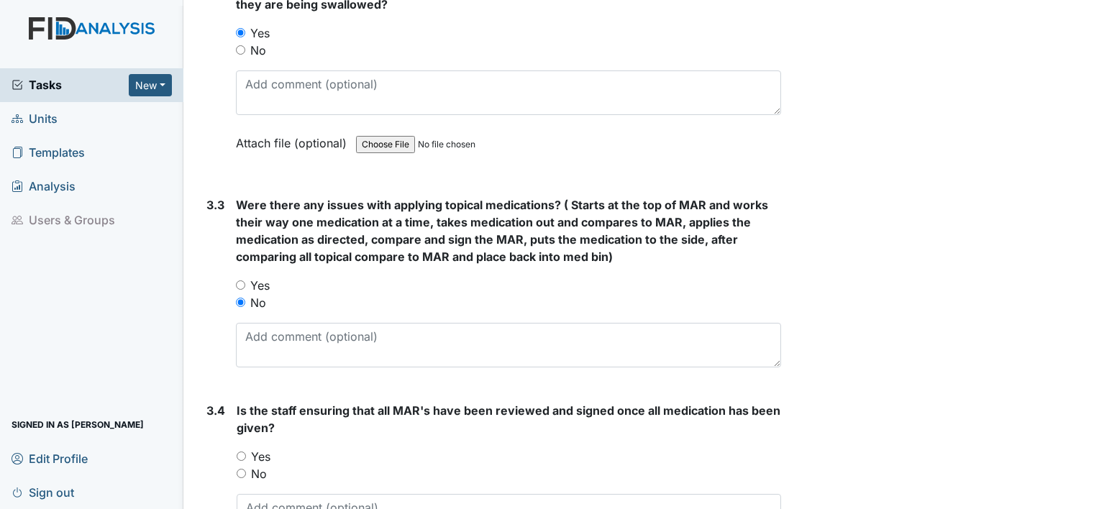
scroll to position [2158, 0]
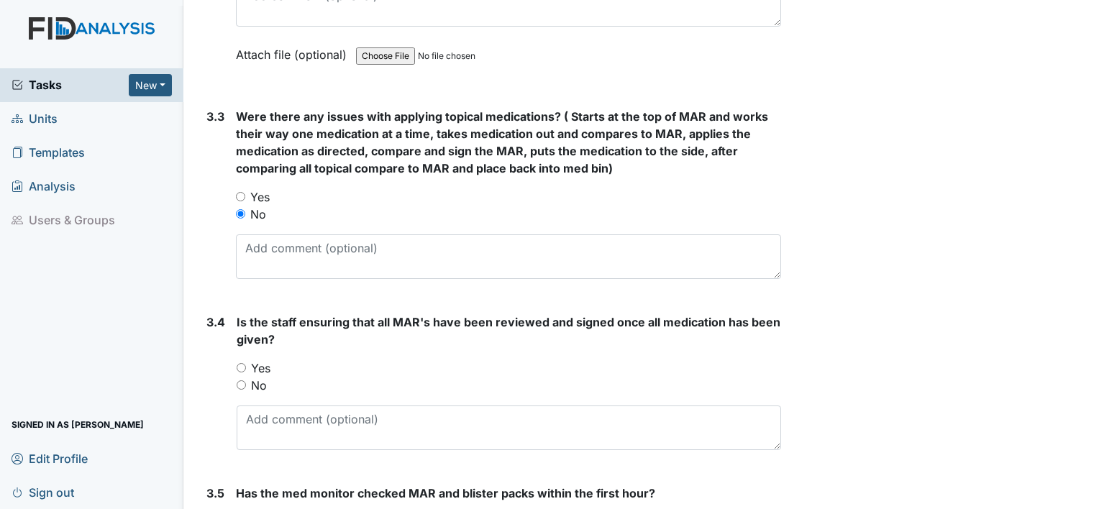
click at [242, 363] on input "Yes" at bounding box center [241, 367] width 9 height 9
radio input "true"
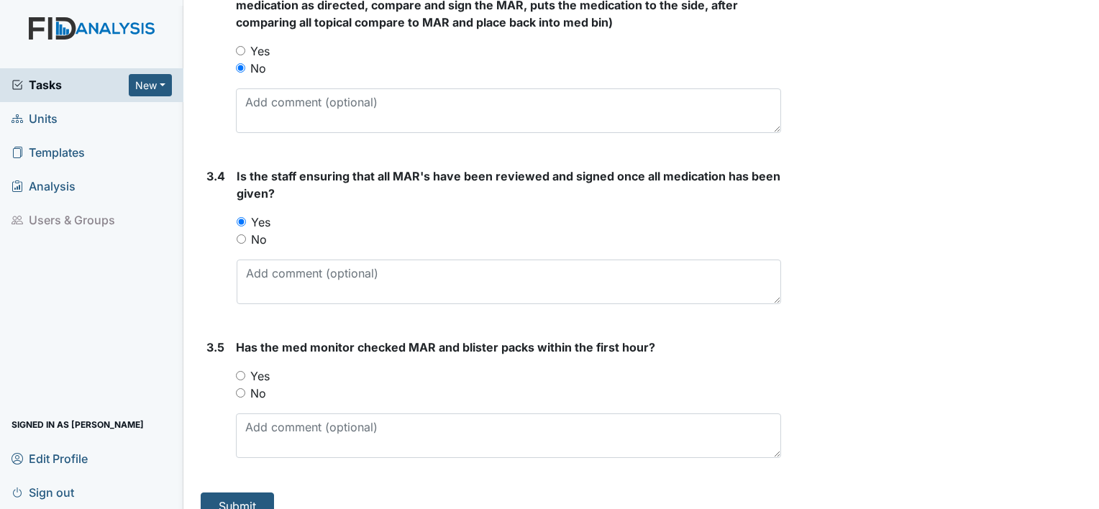
scroll to position [2319, 0]
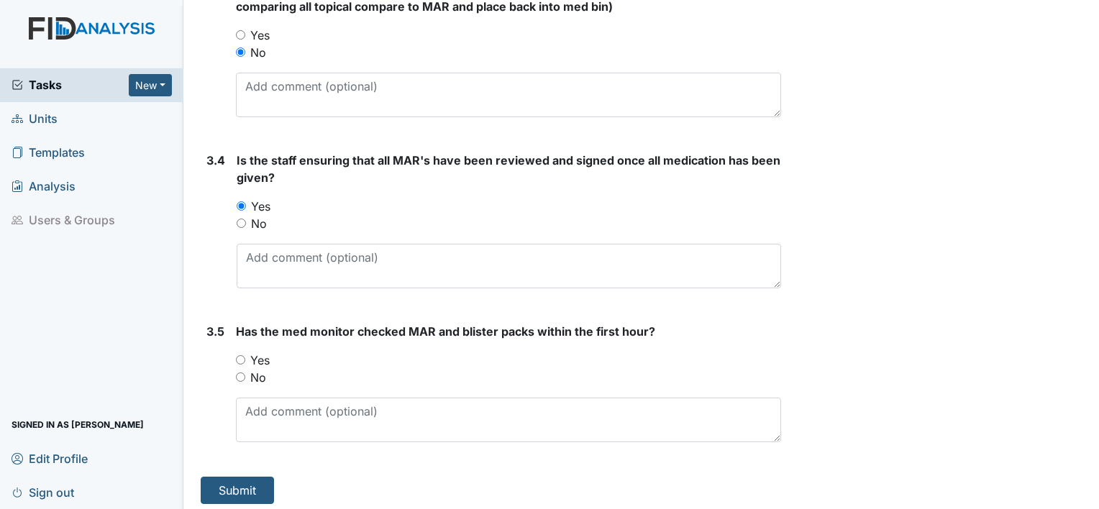
click at [244, 355] on input "Yes" at bounding box center [240, 359] width 9 height 9
radio input "true"
click at [229, 486] on button "Submit" at bounding box center [237, 490] width 73 height 27
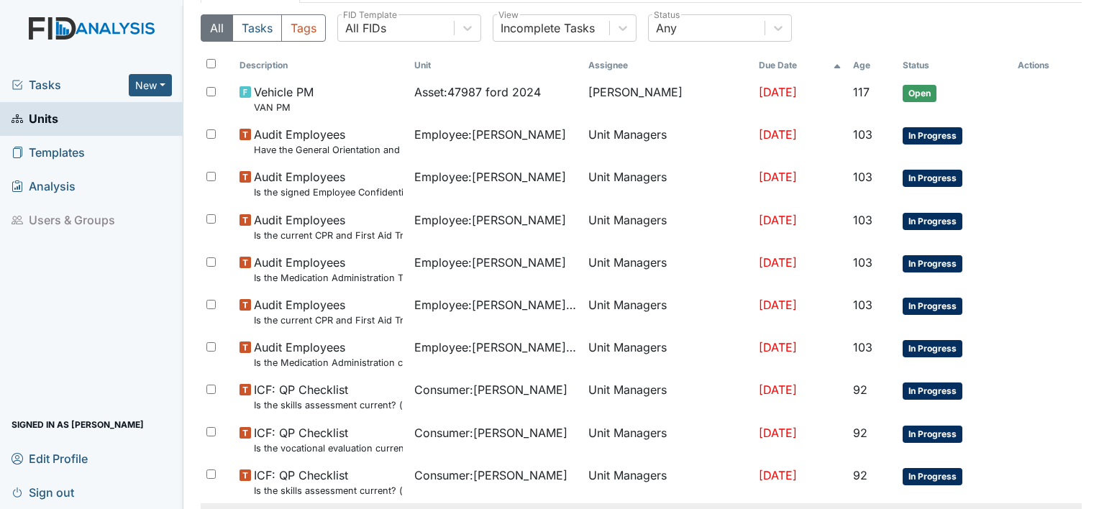
scroll to position [216, 0]
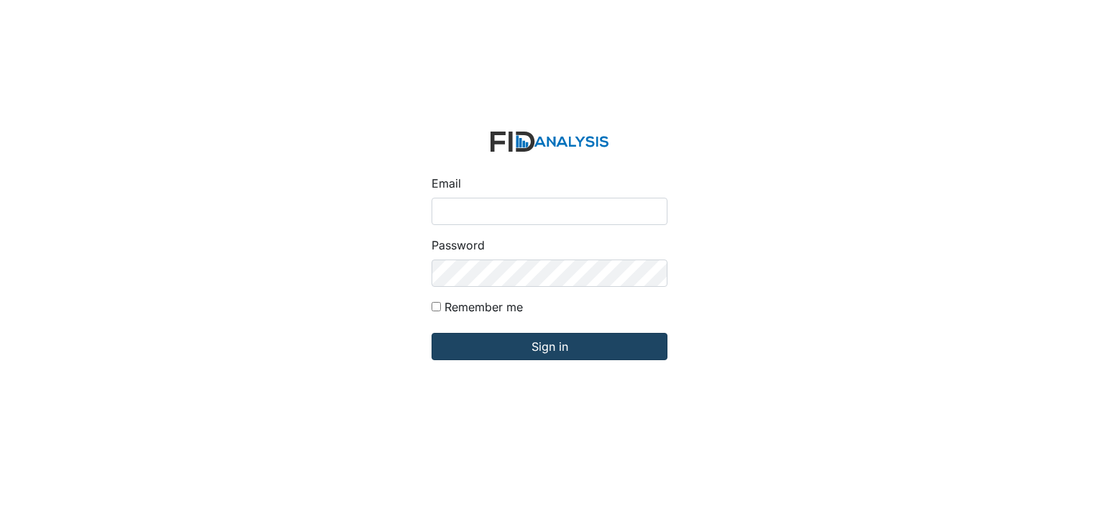
type input "[PERSON_NAME][EMAIL_ADDRESS][DOMAIN_NAME]"
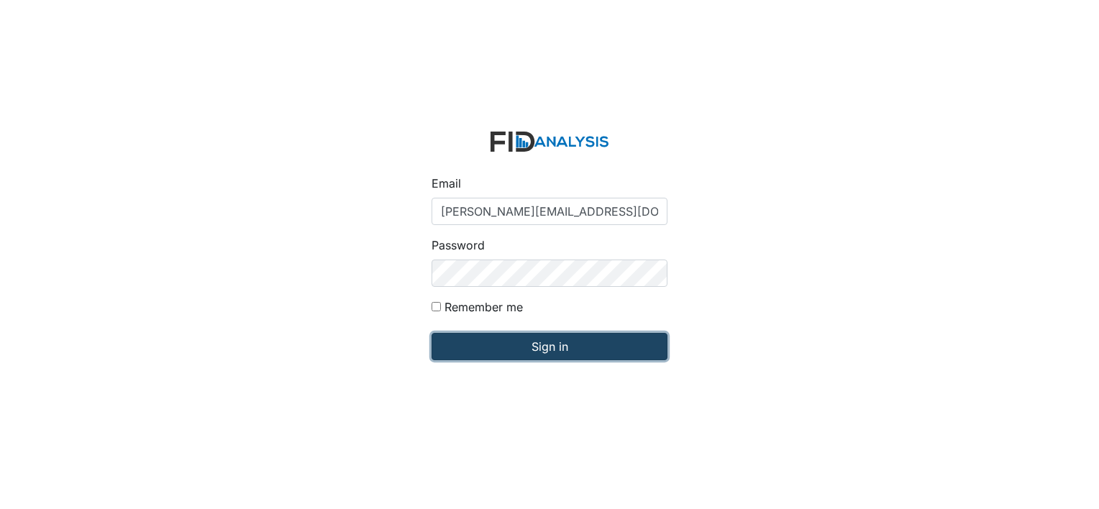
click at [558, 342] on input "Sign in" at bounding box center [550, 346] width 236 height 27
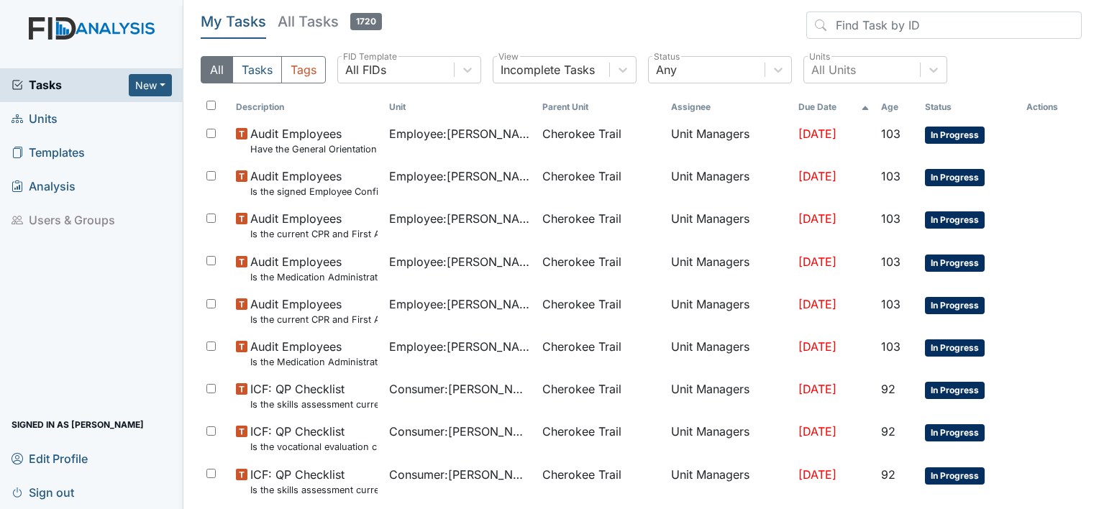
click at [52, 119] on span "Units" at bounding box center [35, 119] width 46 height 22
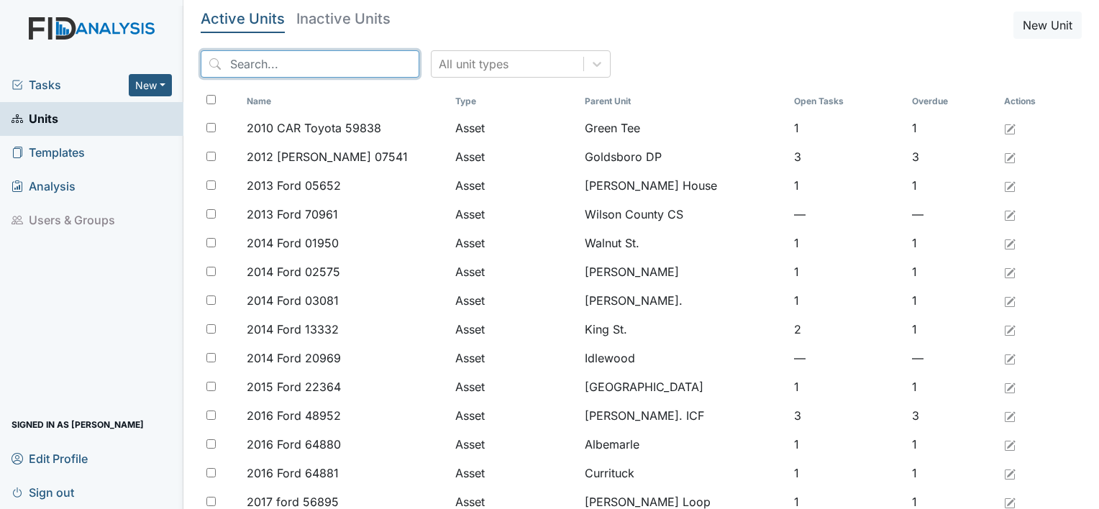
click at [282, 60] on input "search" at bounding box center [310, 63] width 219 height 27
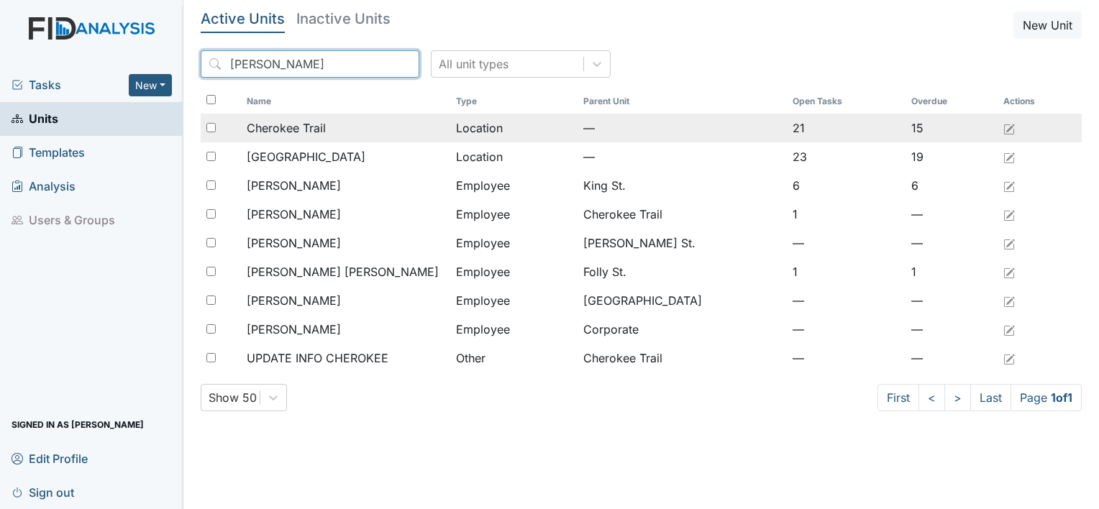
type input "[PERSON_NAME]"
click at [304, 127] on span "Cherokee Trail" at bounding box center [286, 127] width 79 height 17
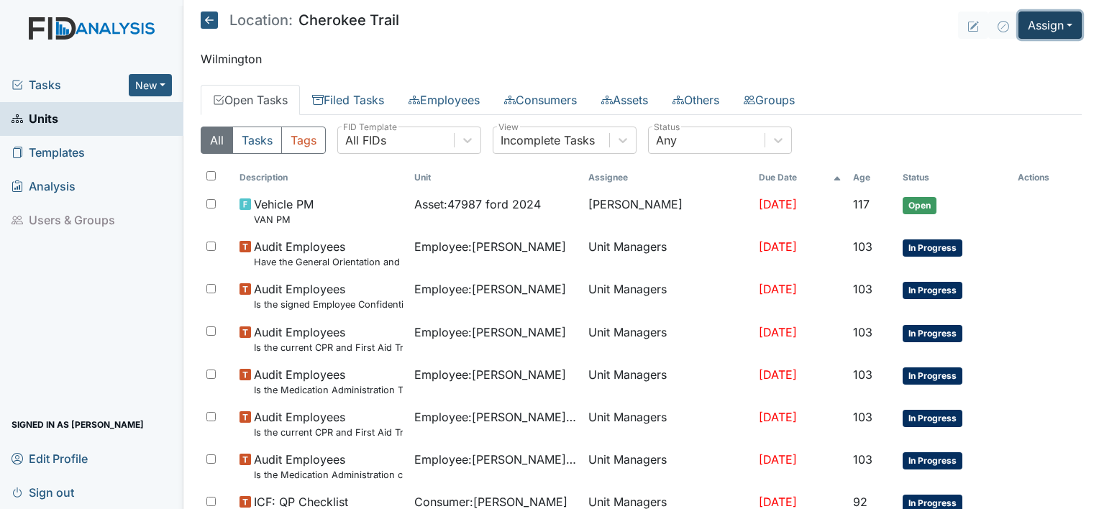
click at [1060, 24] on button "Assign" at bounding box center [1049, 25] width 63 height 27
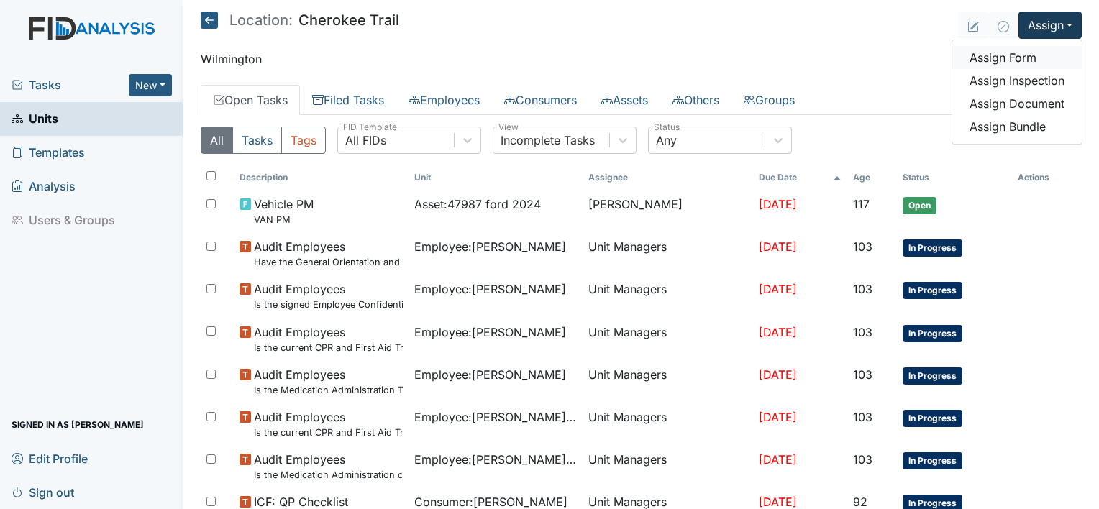
click at [1005, 55] on link "Assign Form" at bounding box center [1016, 57] width 129 height 23
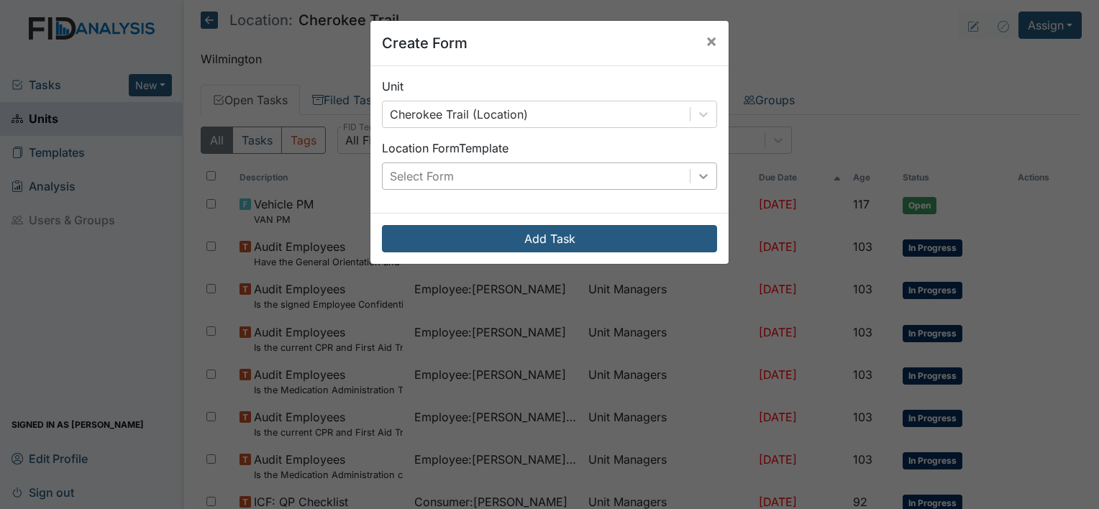
click at [702, 173] on icon at bounding box center [703, 176] width 14 height 14
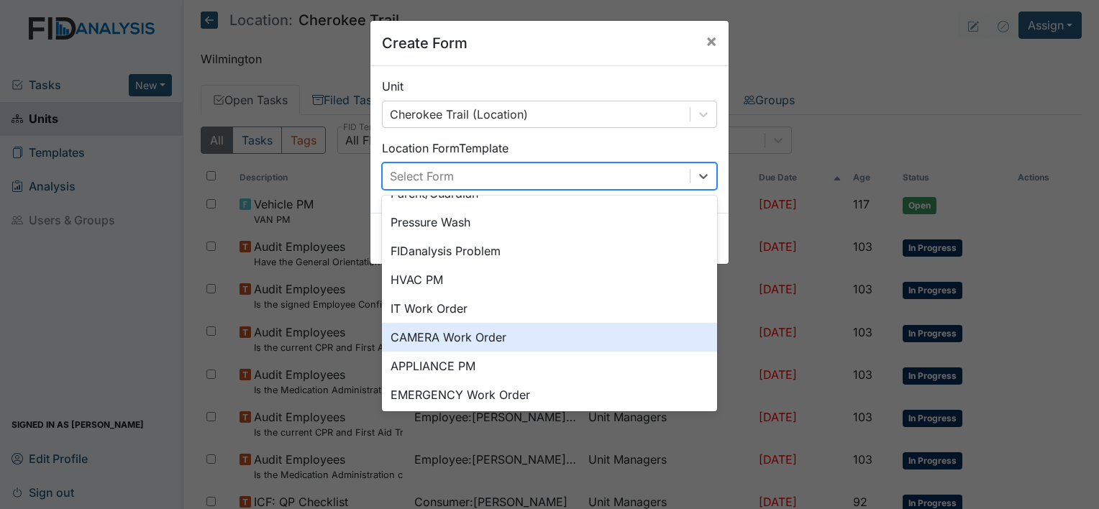
scroll to position [178, 0]
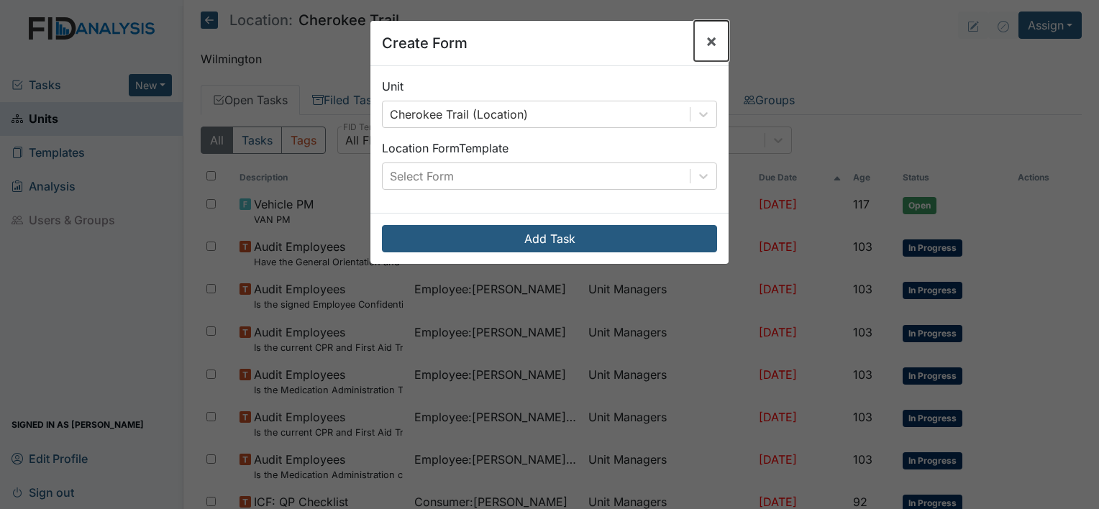
click at [708, 41] on span "×" at bounding box center [712, 40] width 12 height 21
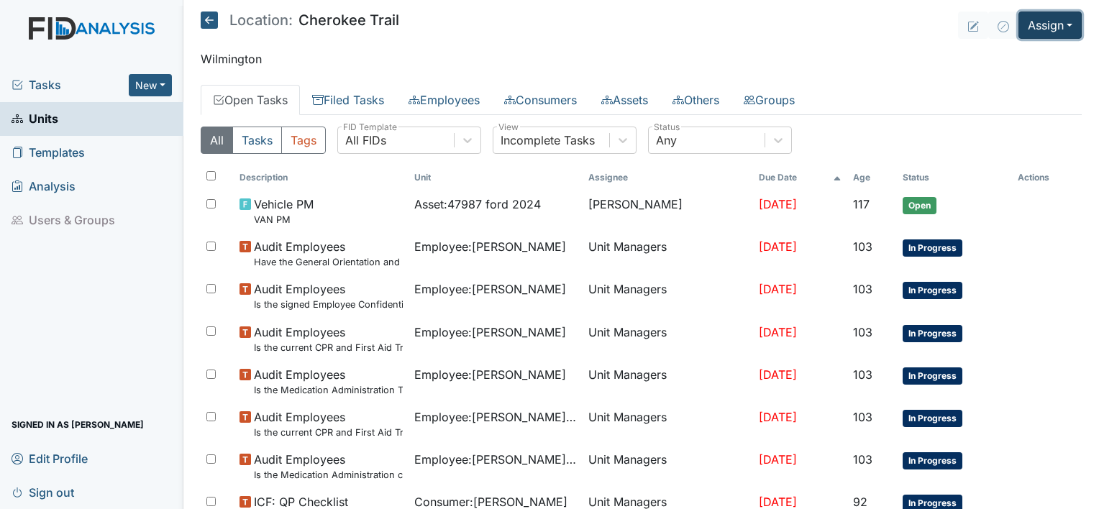
click at [1053, 22] on button "Assign" at bounding box center [1049, 25] width 63 height 27
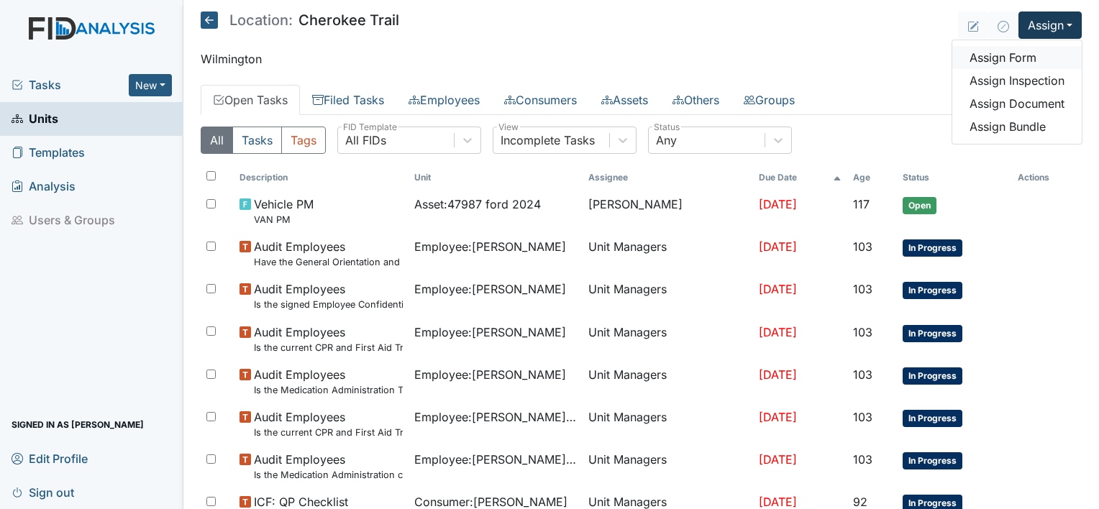
click at [1004, 51] on link "Assign Form" at bounding box center [1016, 57] width 129 height 23
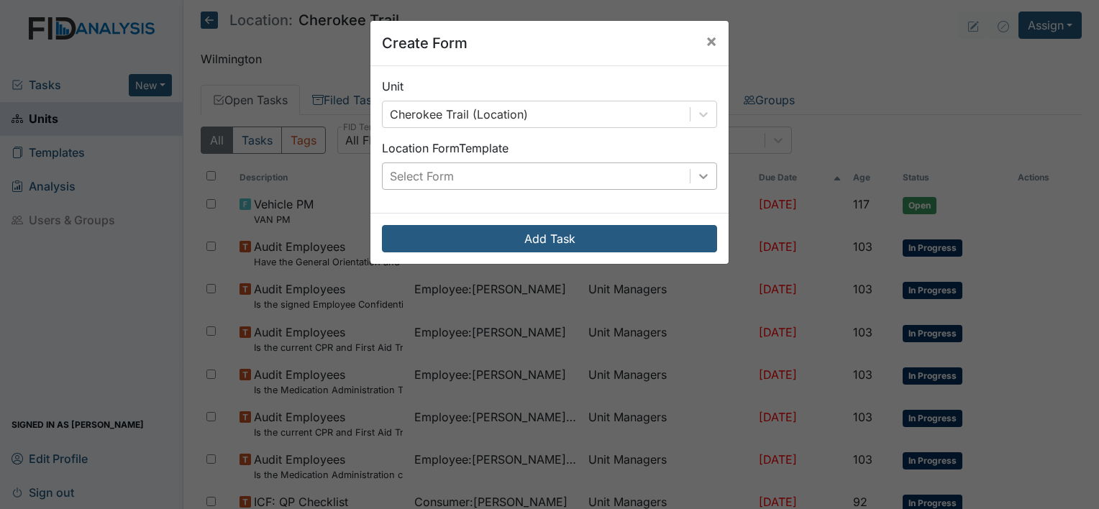
click at [694, 168] on div at bounding box center [703, 176] width 26 height 26
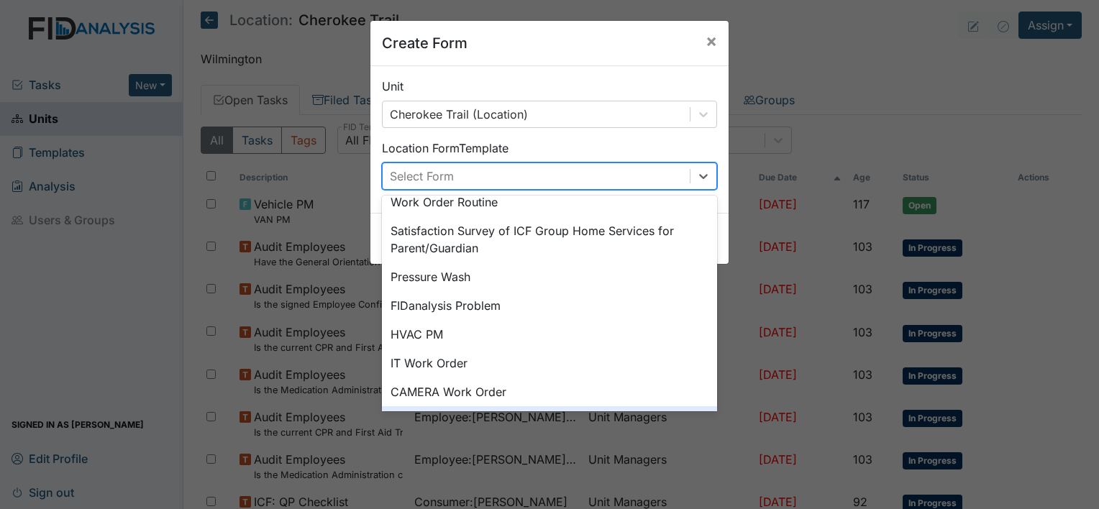
scroll to position [0, 0]
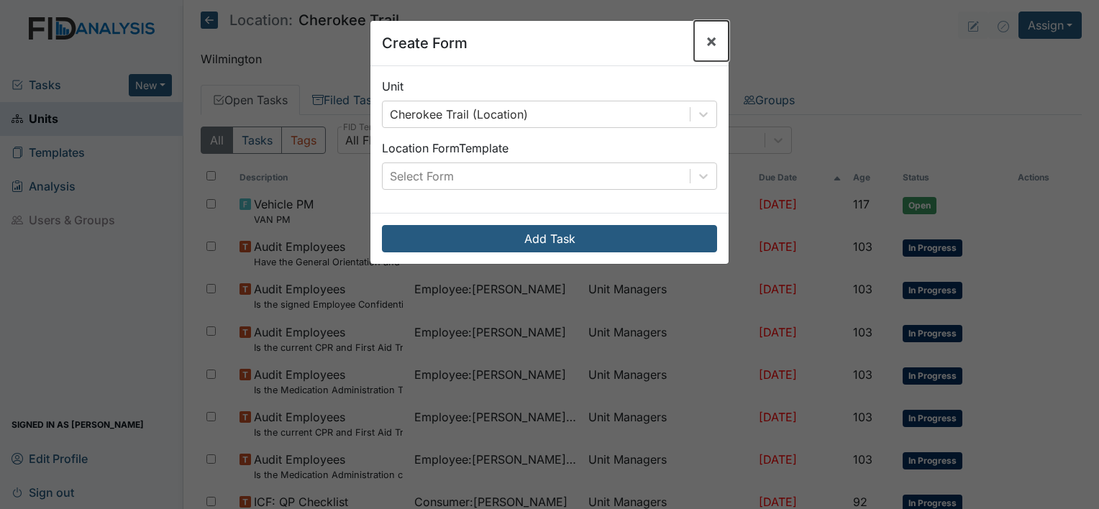
click at [706, 36] on span "×" at bounding box center [712, 40] width 12 height 21
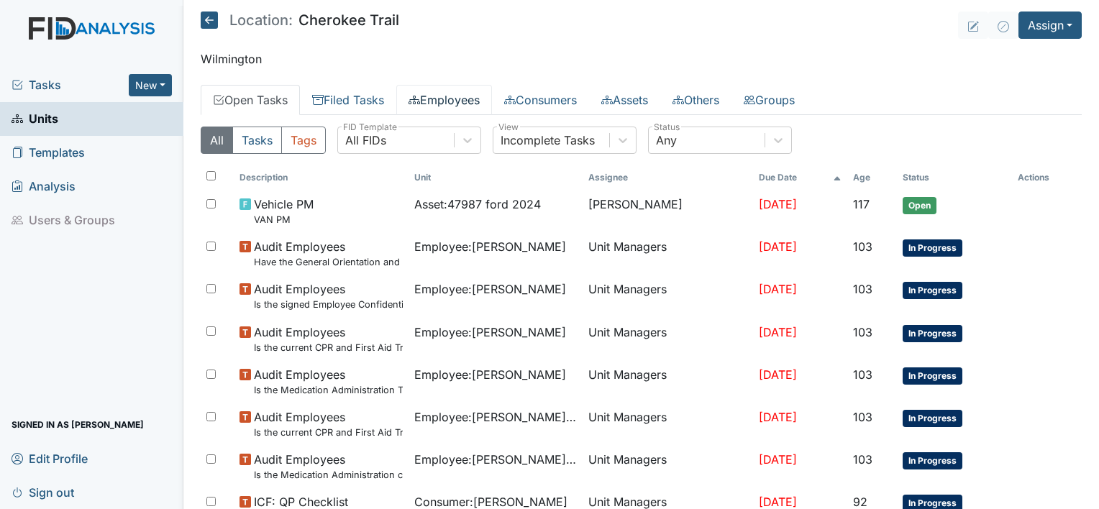
click at [457, 103] on link "Employees" at bounding box center [444, 100] width 96 height 30
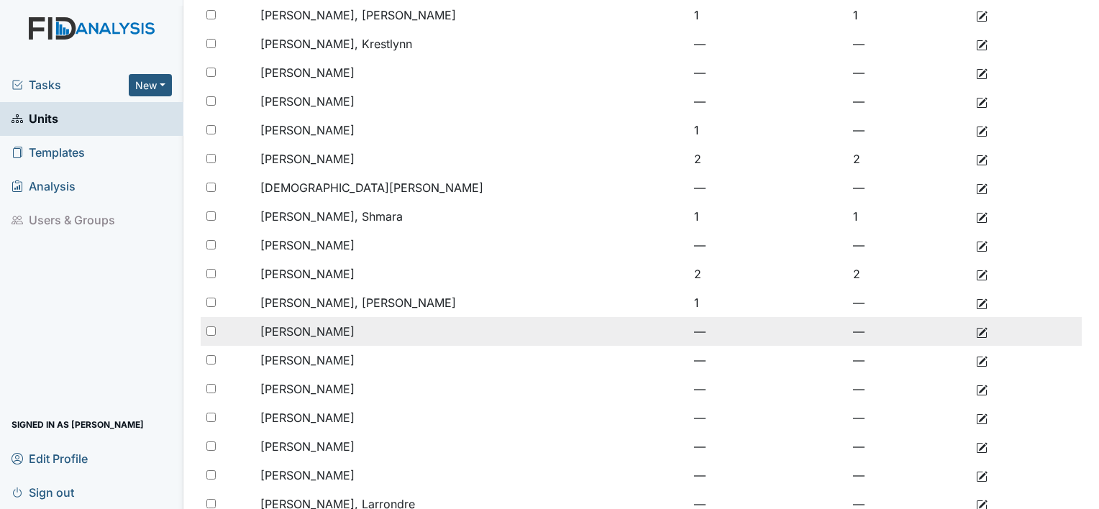
scroll to position [314, 0]
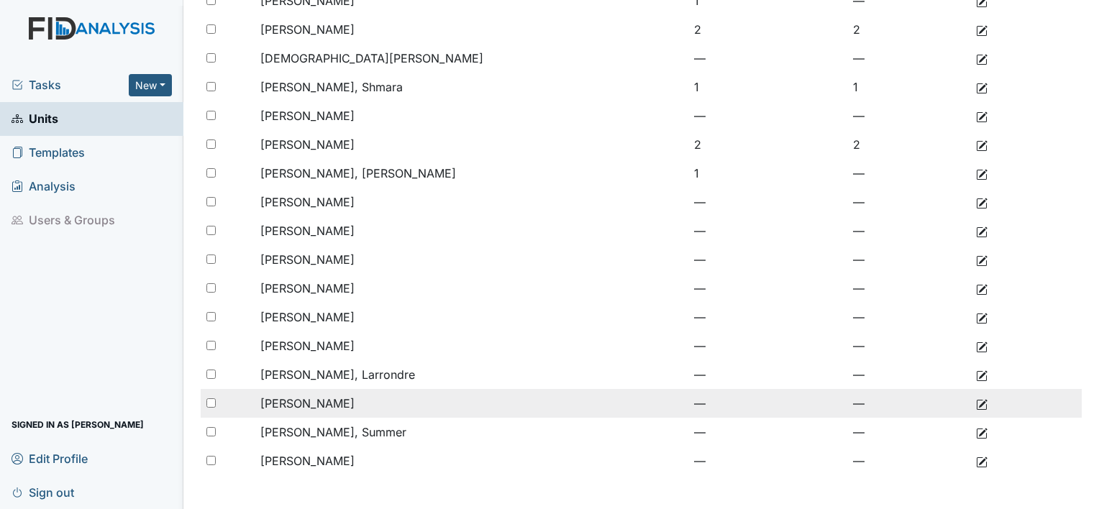
click at [342, 401] on span "[PERSON_NAME]" at bounding box center [307, 403] width 94 height 14
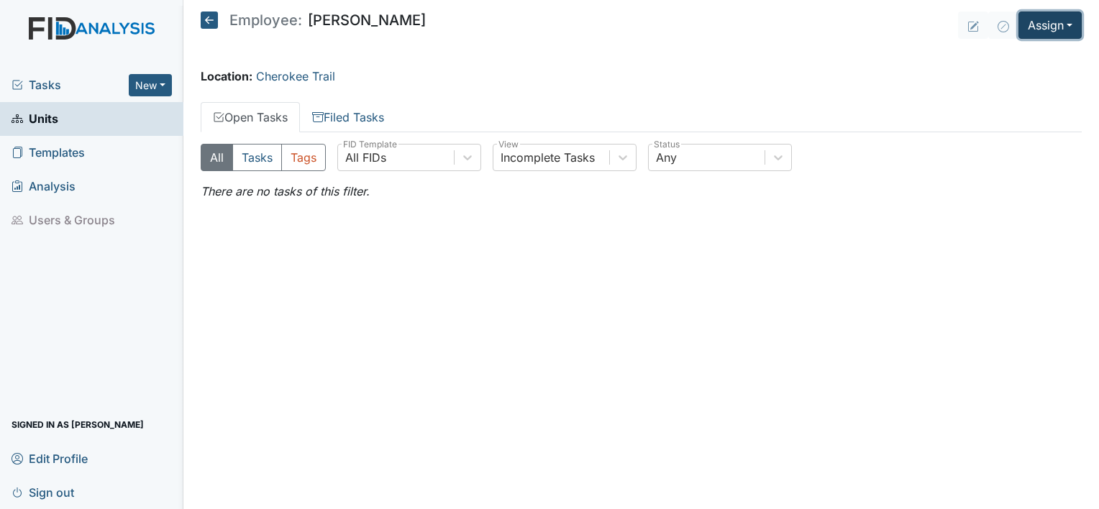
click at [1069, 26] on button "Assign" at bounding box center [1049, 25] width 63 height 27
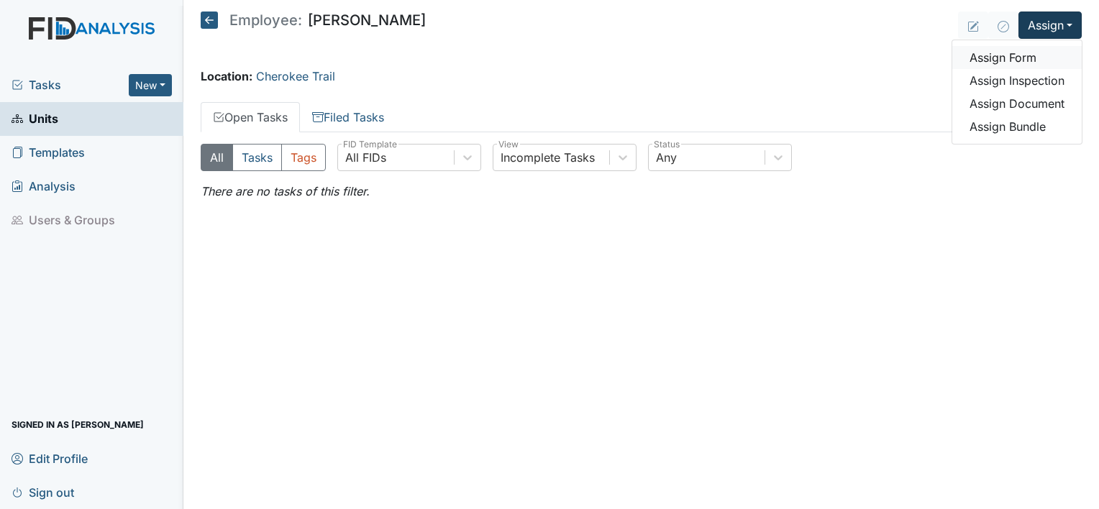
click at [1023, 60] on link "Assign Form" at bounding box center [1016, 57] width 129 height 23
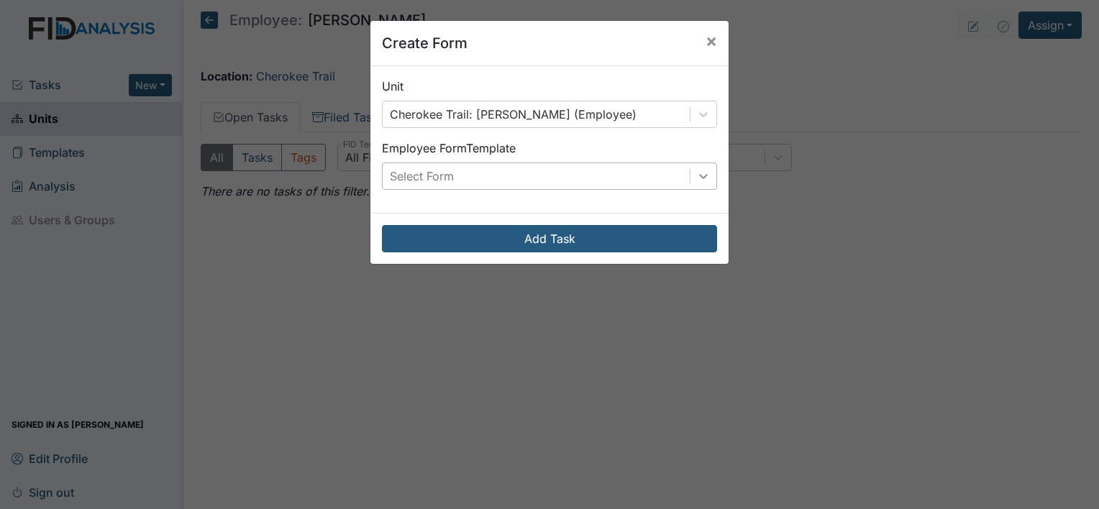
click at [702, 174] on icon at bounding box center [703, 176] width 9 height 5
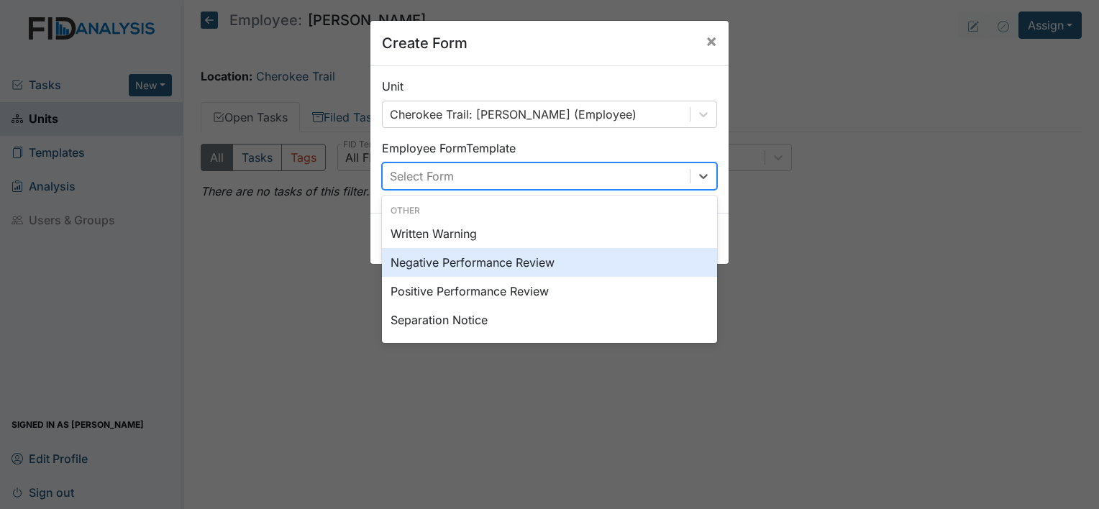
click at [508, 267] on div "Negative Performance Review" at bounding box center [549, 262] width 335 height 29
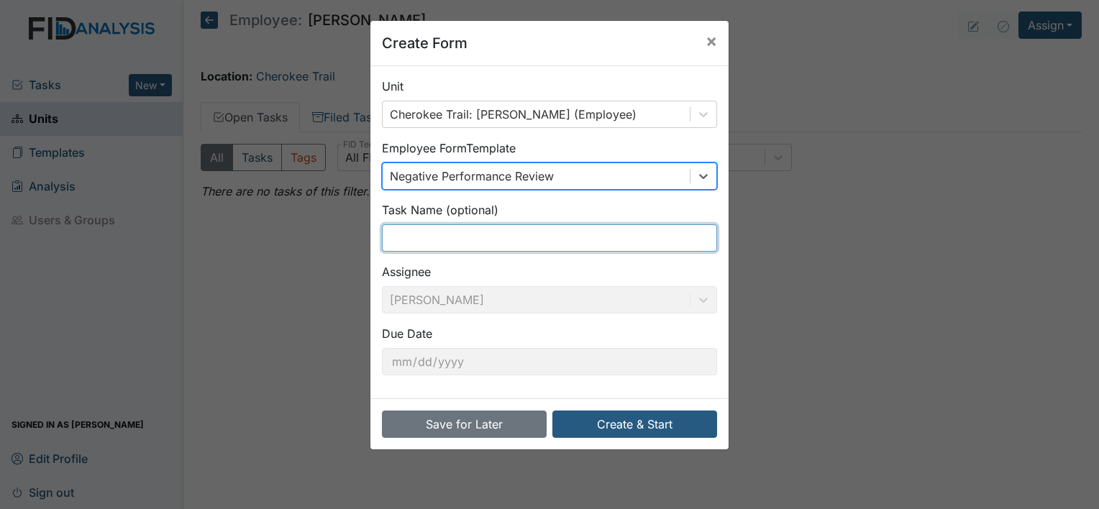
click at [598, 239] on input "text" at bounding box center [549, 237] width 335 height 27
click at [626, 232] on input "text" at bounding box center [549, 237] width 335 height 27
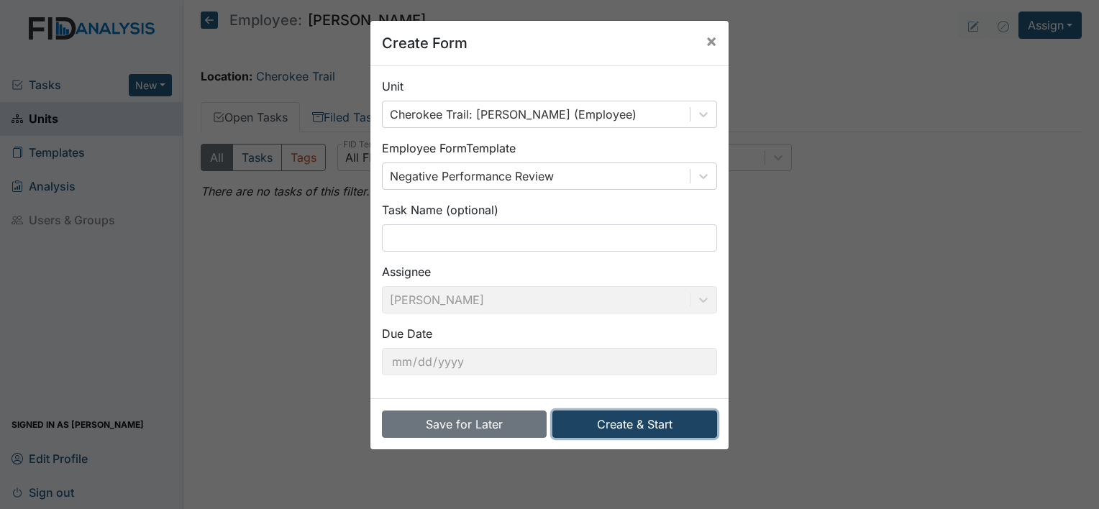
click at [672, 420] on button "Create & Start" at bounding box center [634, 424] width 165 height 27
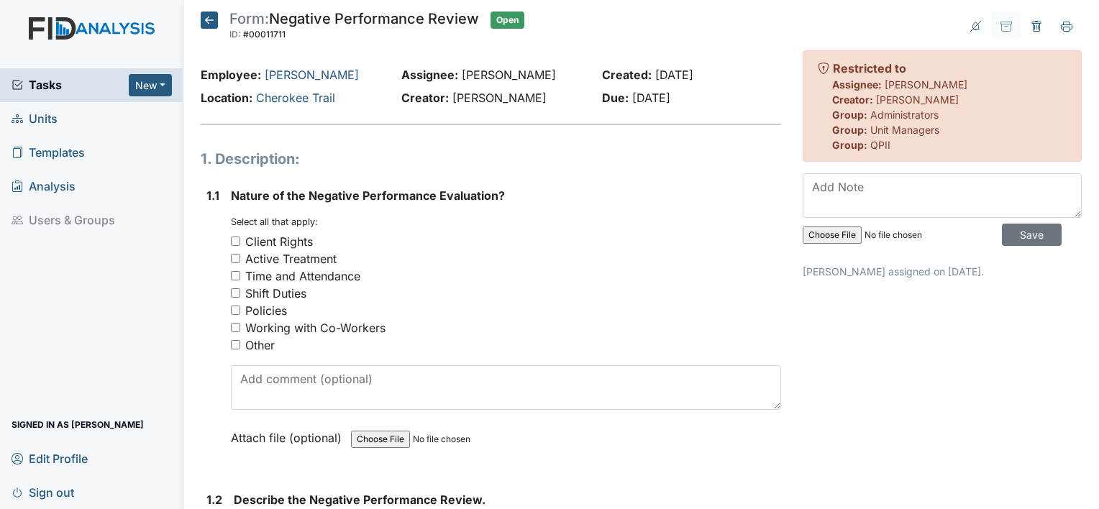
click at [237, 276] on input "Time and Attendance" at bounding box center [235, 275] width 9 height 9
checkbox input "true"
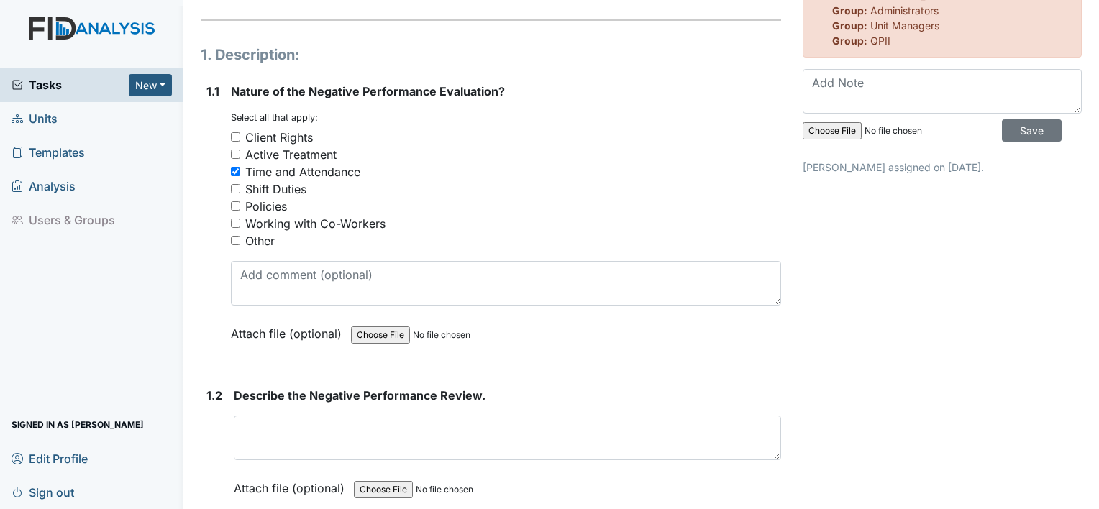
scroll to position [144, 0]
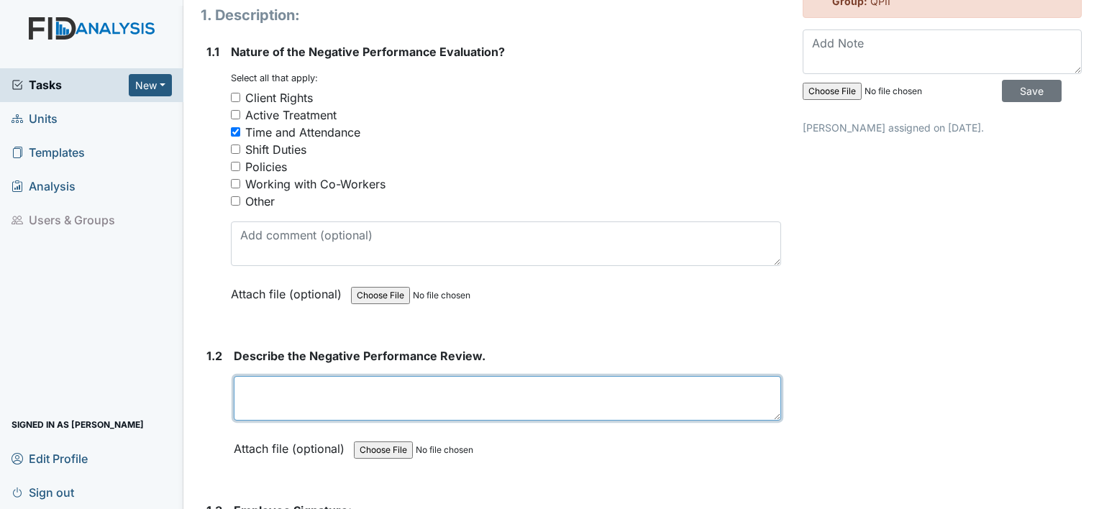
click at [293, 398] on textarea at bounding box center [507, 398] width 547 height 45
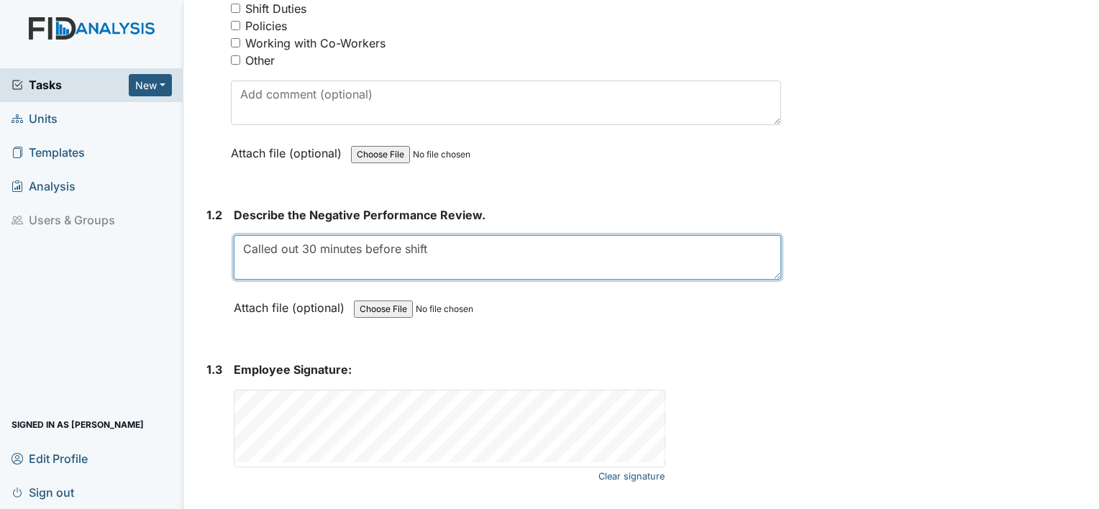
scroll to position [178, 0]
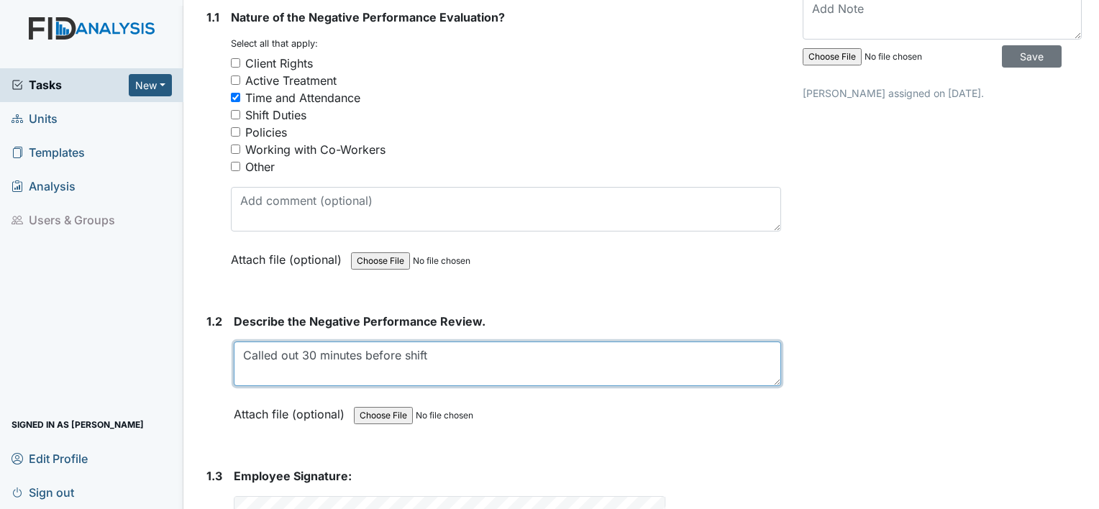
type textarea "Called out 30 minutes before shift"
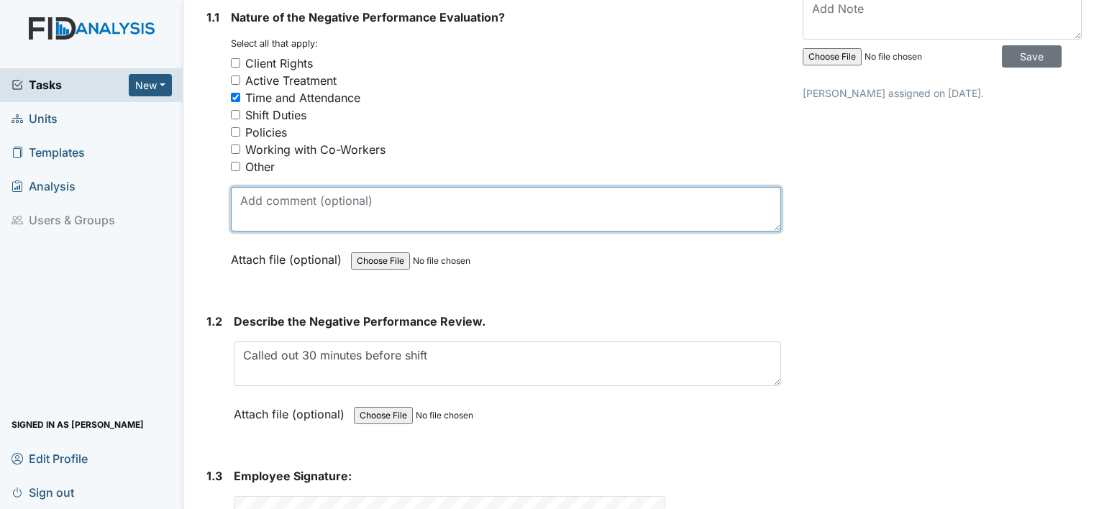
click at [251, 201] on textarea at bounding box center [506, 209] width 550 height 45
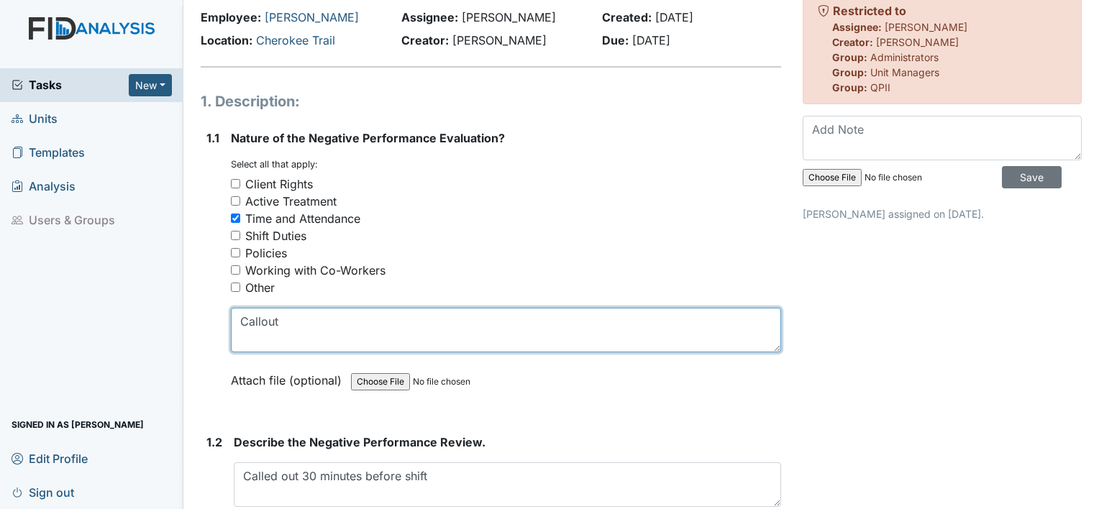
scroll to position [0, 0]
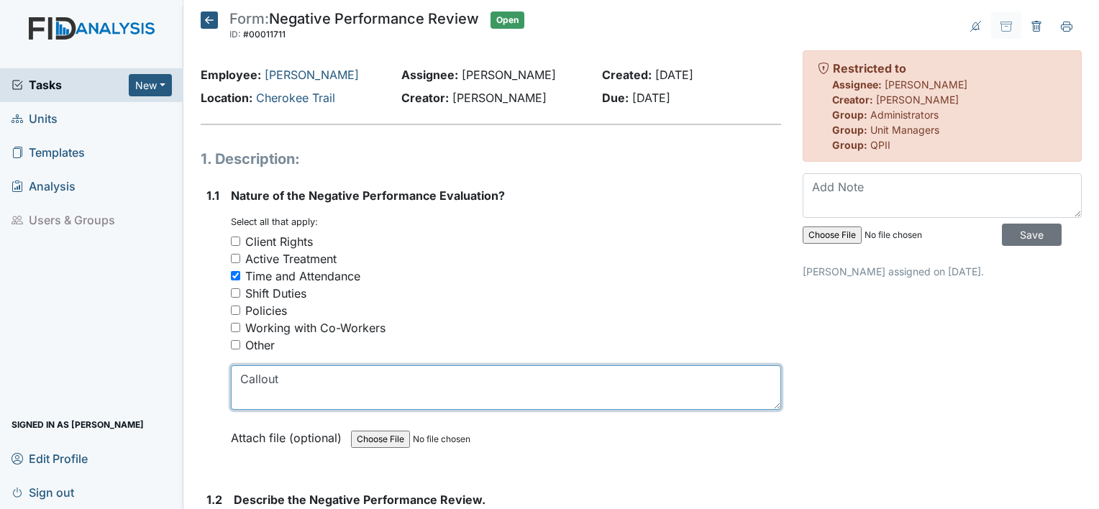
type textarea "Callout"
